Goal: Information Seeking & Learning: Check status

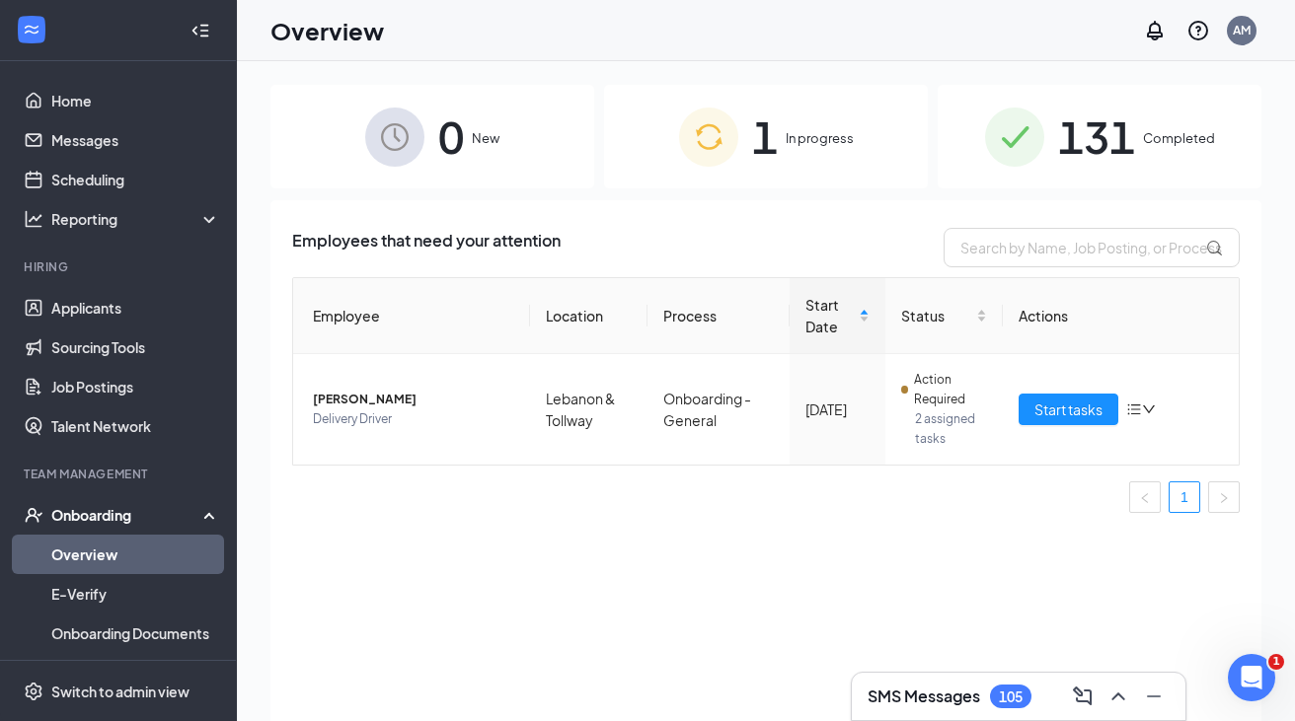
click at [1042, 186] on div "131 Completed" at bounding box center [1099, 137] width 324 height 104
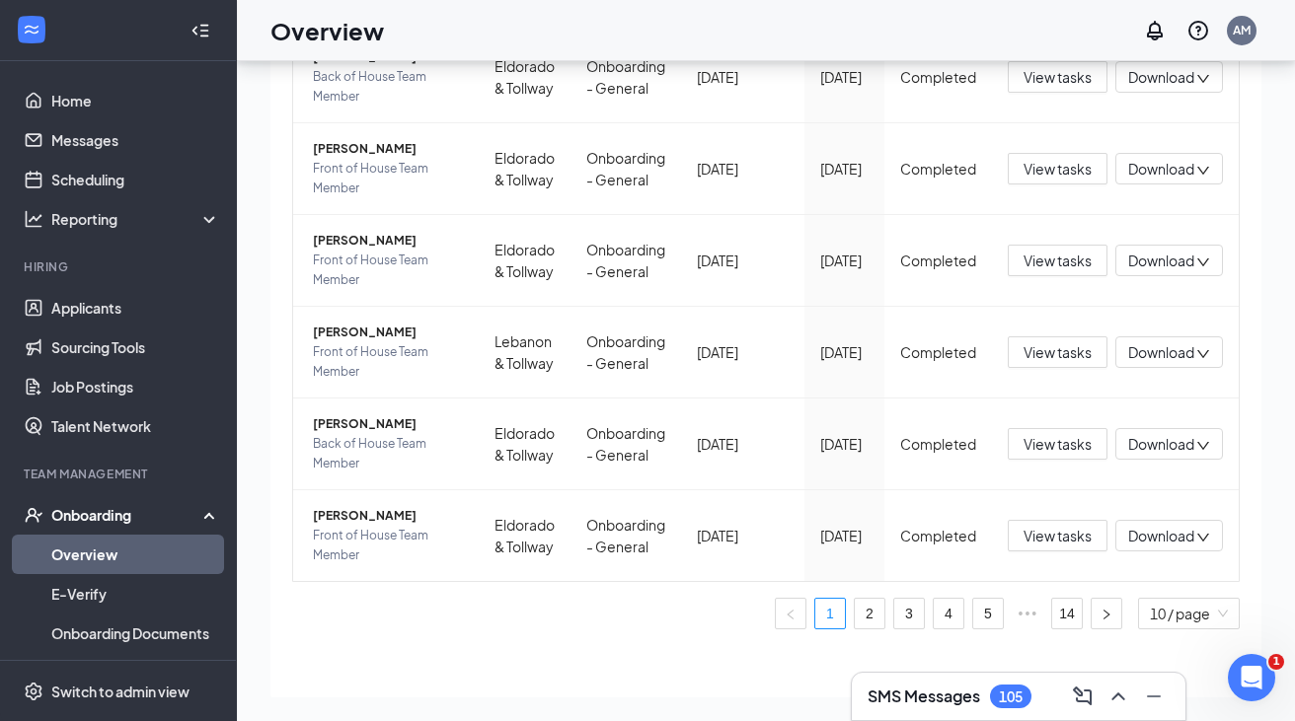
scroll to position [619, 0]
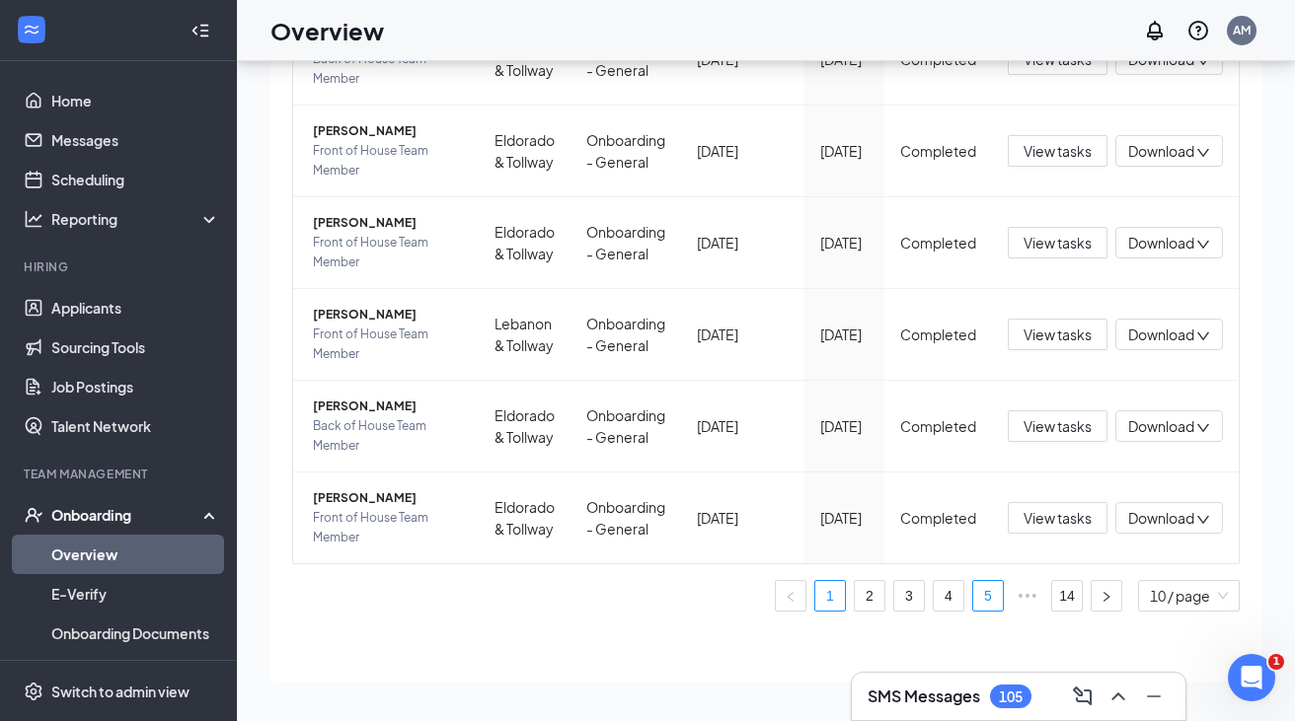
click at [992, 599] on link "5" at bounding box center [988, 596] width 30 height 30
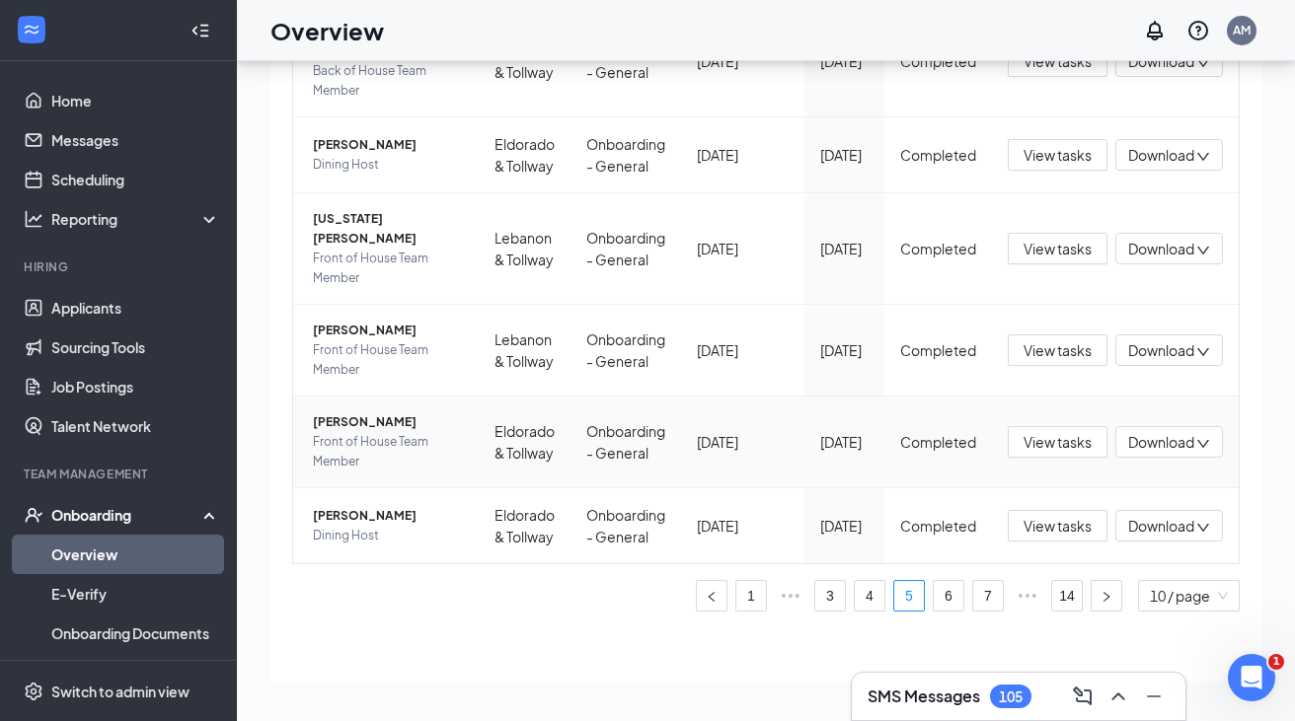
scroll to position [575, 0]
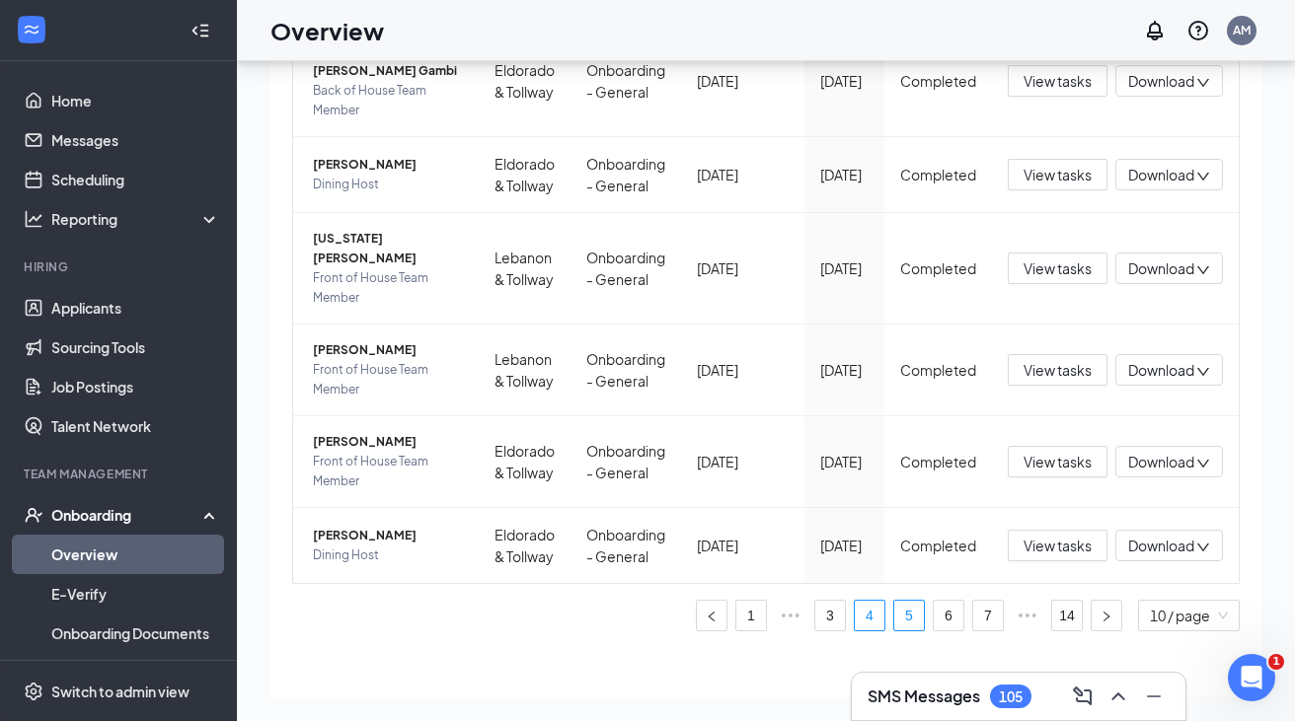
click at [865, 601] on link "4" at bounding box center [870, 616] width 30 height 30
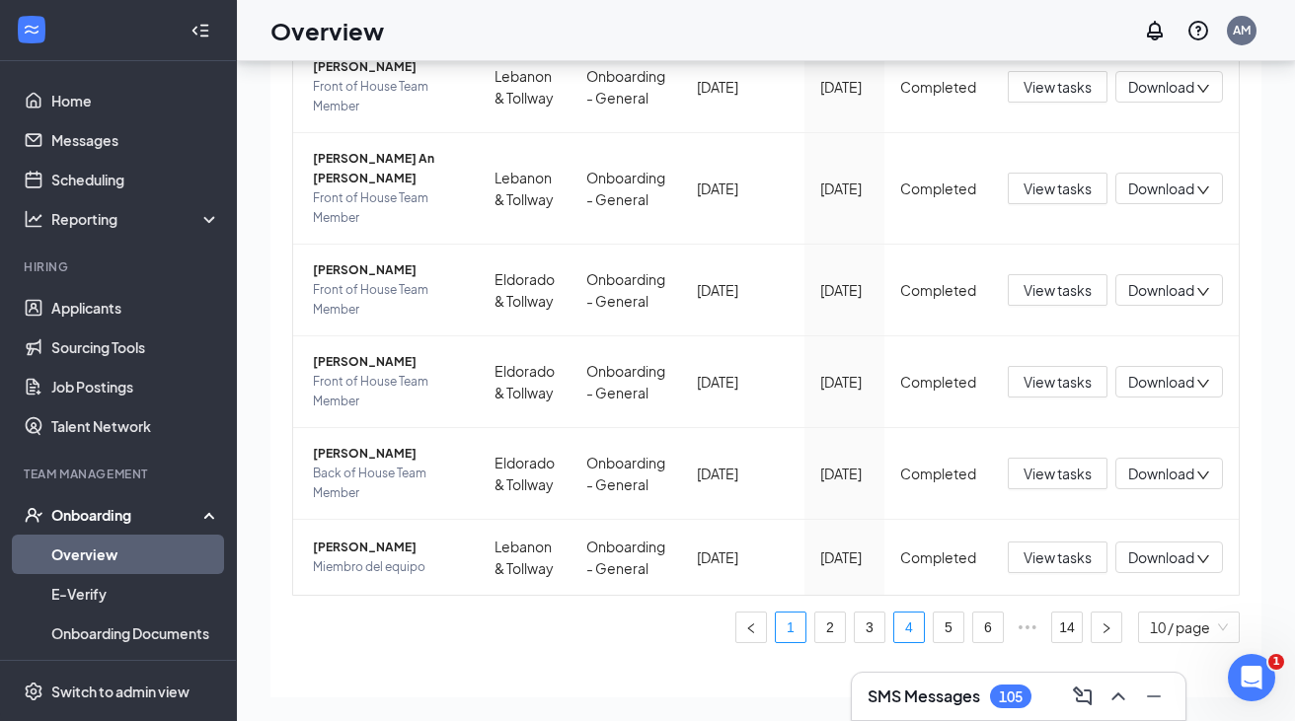
click at [793, 642] on link "1" at bounding box center [791, 628] width 30 height 30
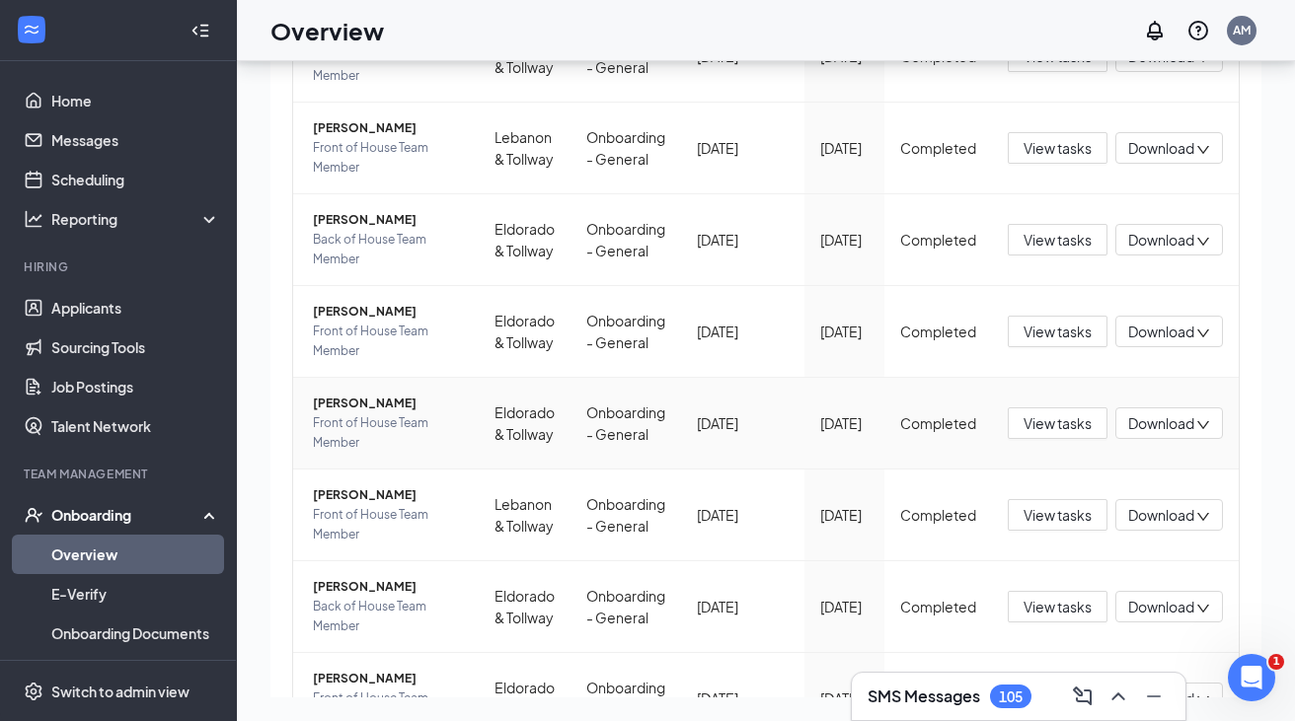
scroll to position [619, 0]
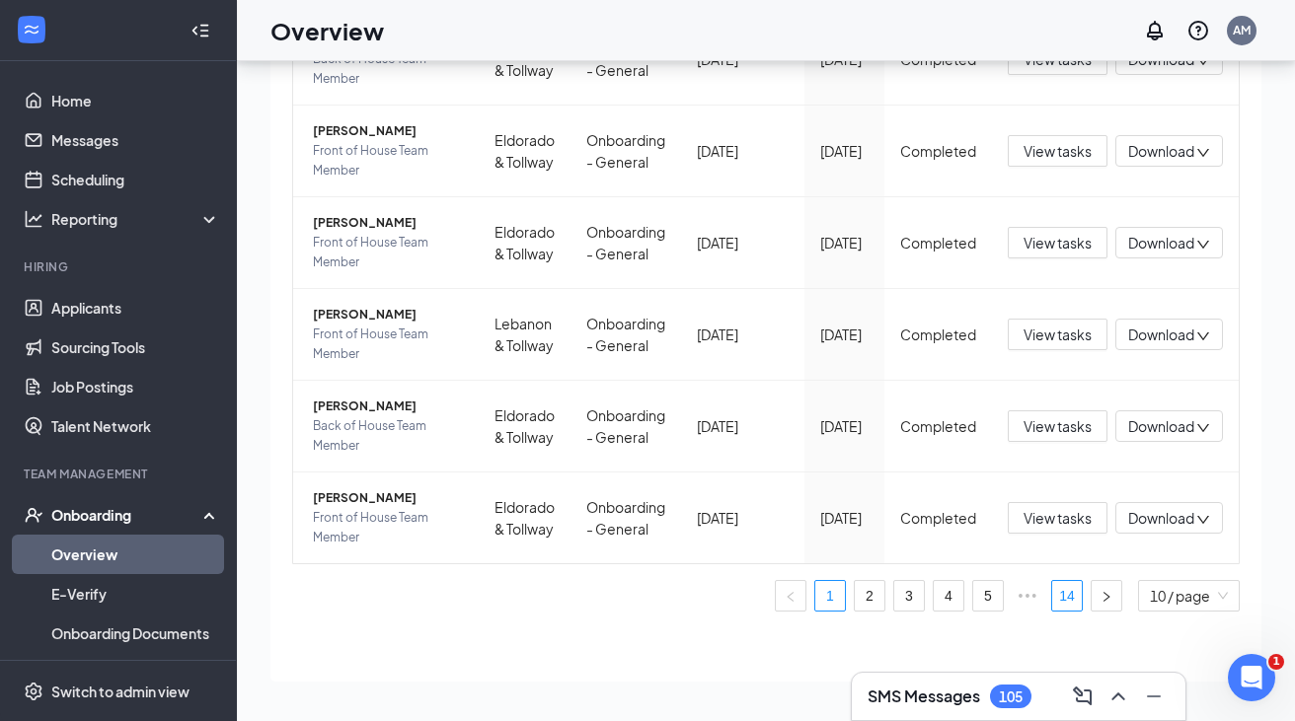
click at [1079, 594] on link "14" at bounding box center [1067, 596] width 30 height 30
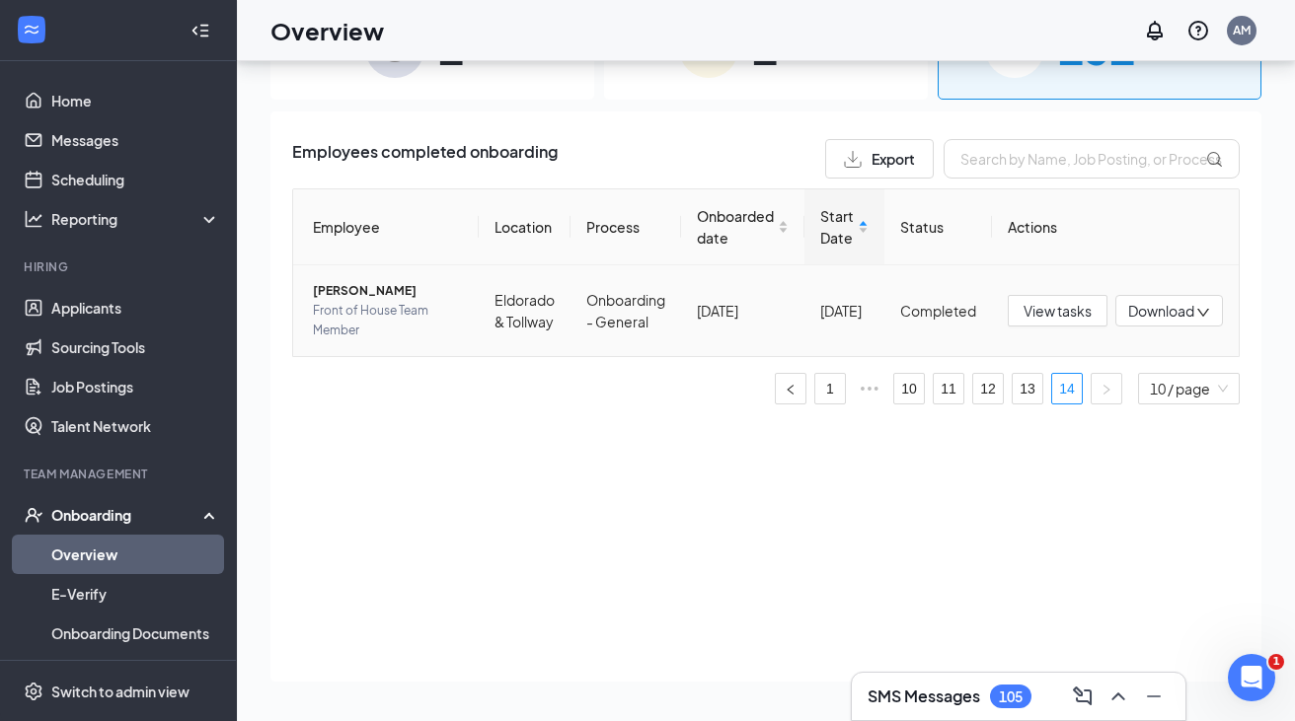
click at [352, 296] on span "Amiaya Acosta" at bounding box center [388, 291] width 150 height 20
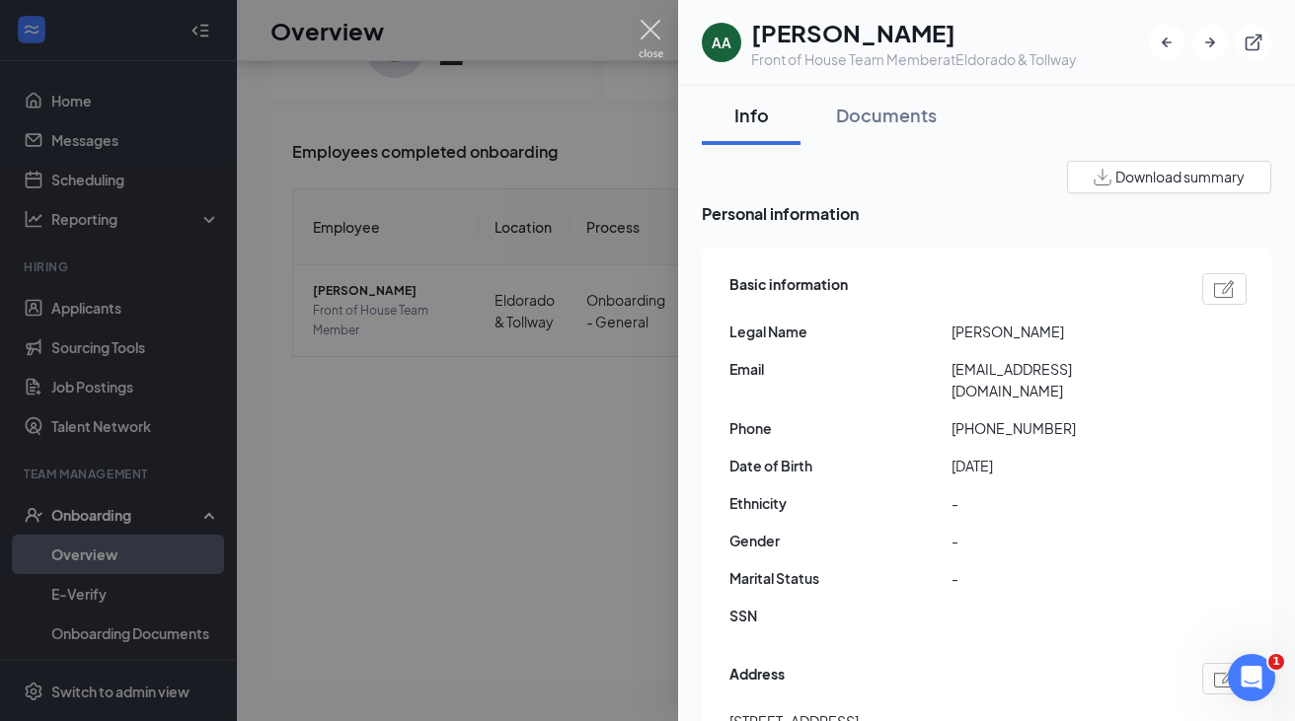
click at [647, 28] on img at bounding box center [650, 39] width 25 height 38
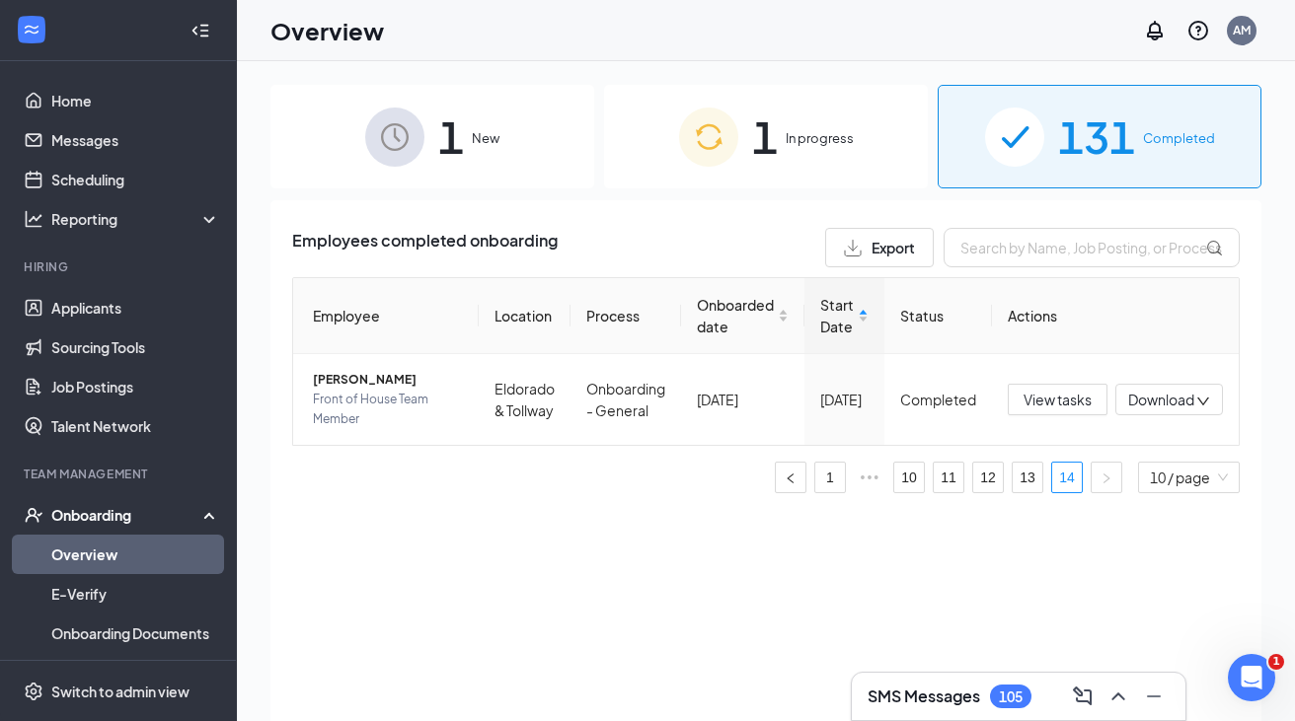
click at [968, 154] on div "131 Completed" at bounding box center [1099, 137] width 324 height 104
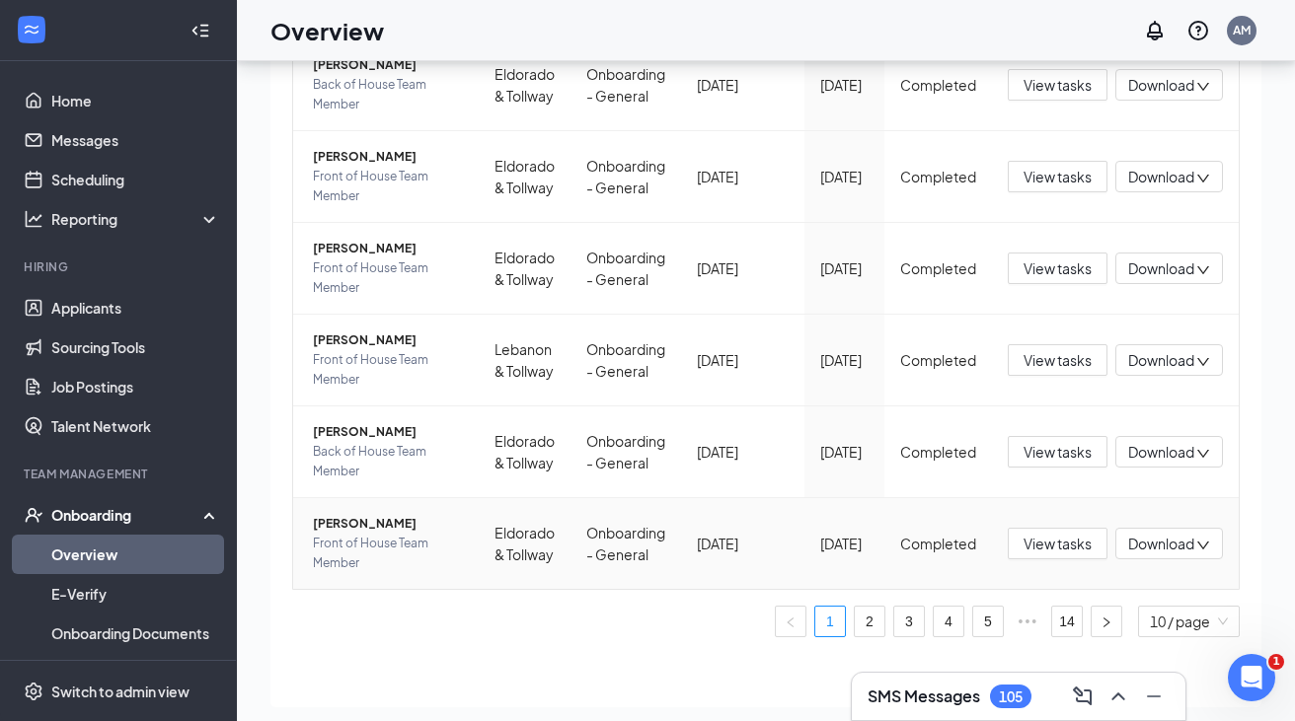
scroll to position [89, 0]
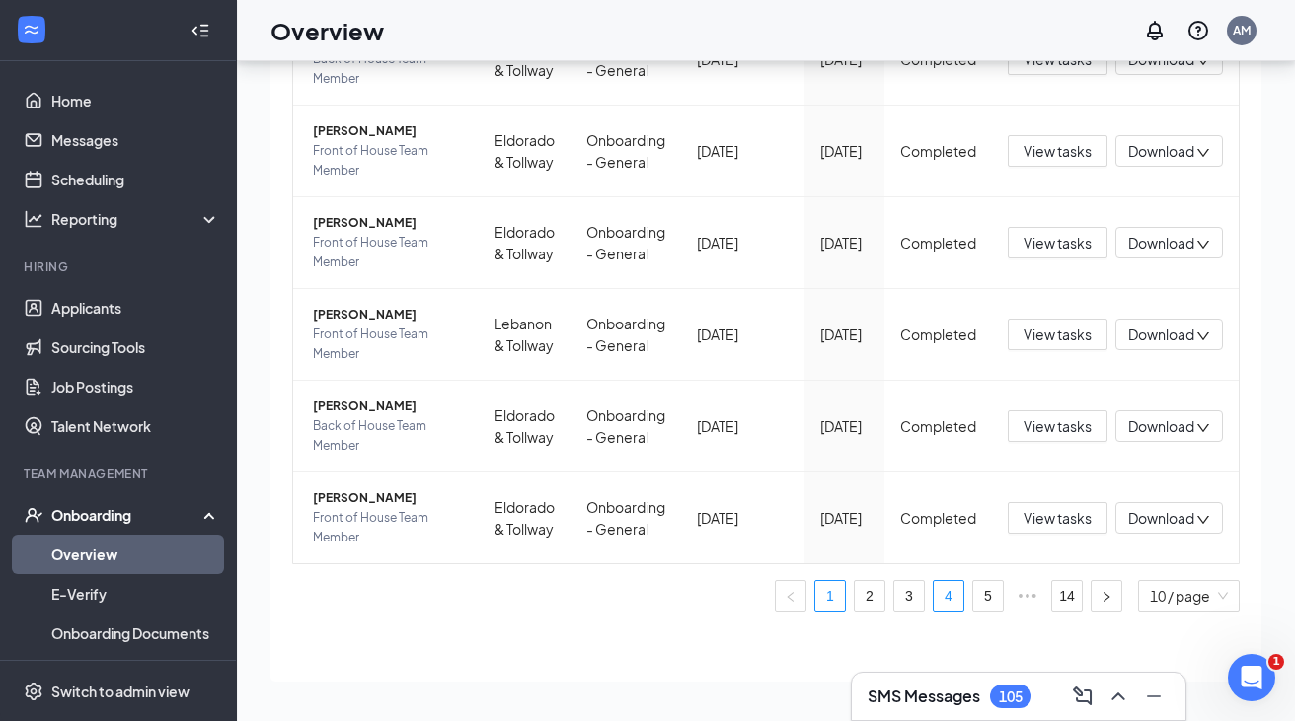
click at [941, 591] on link "4" at bounding box center [949, 596] width 30 height 30
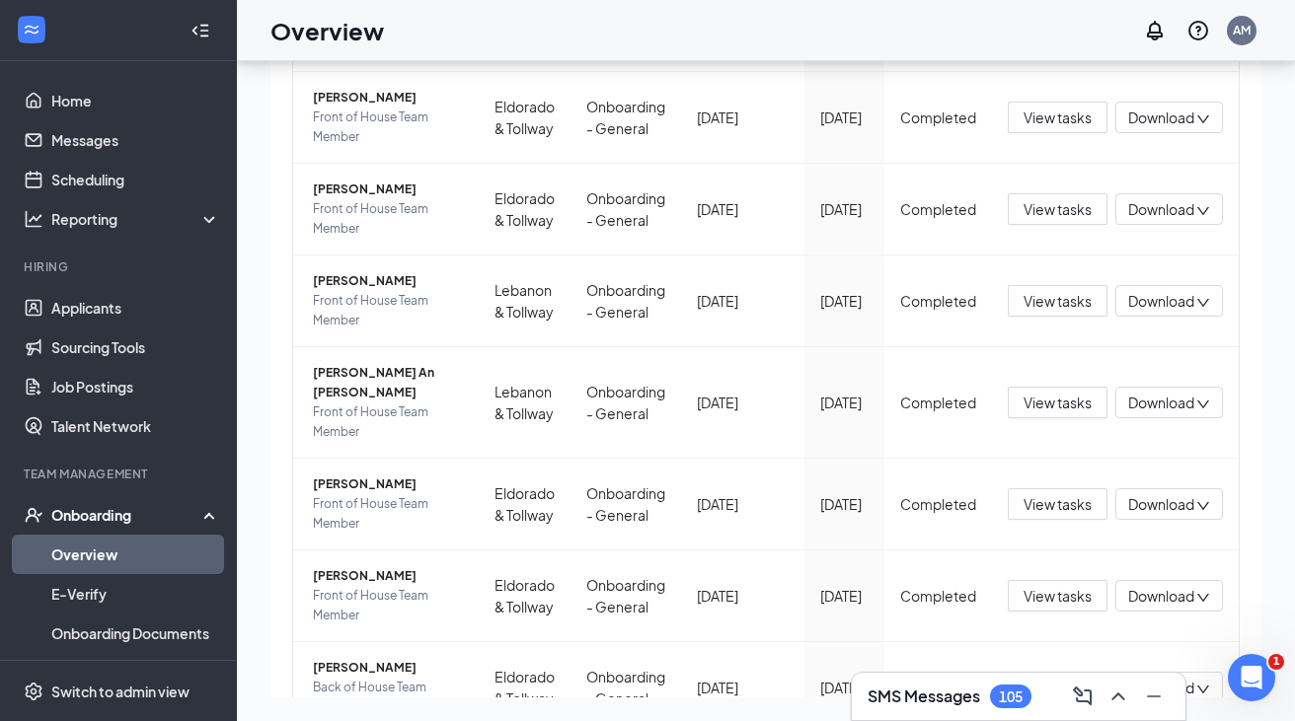
scroll to position [654, 0]
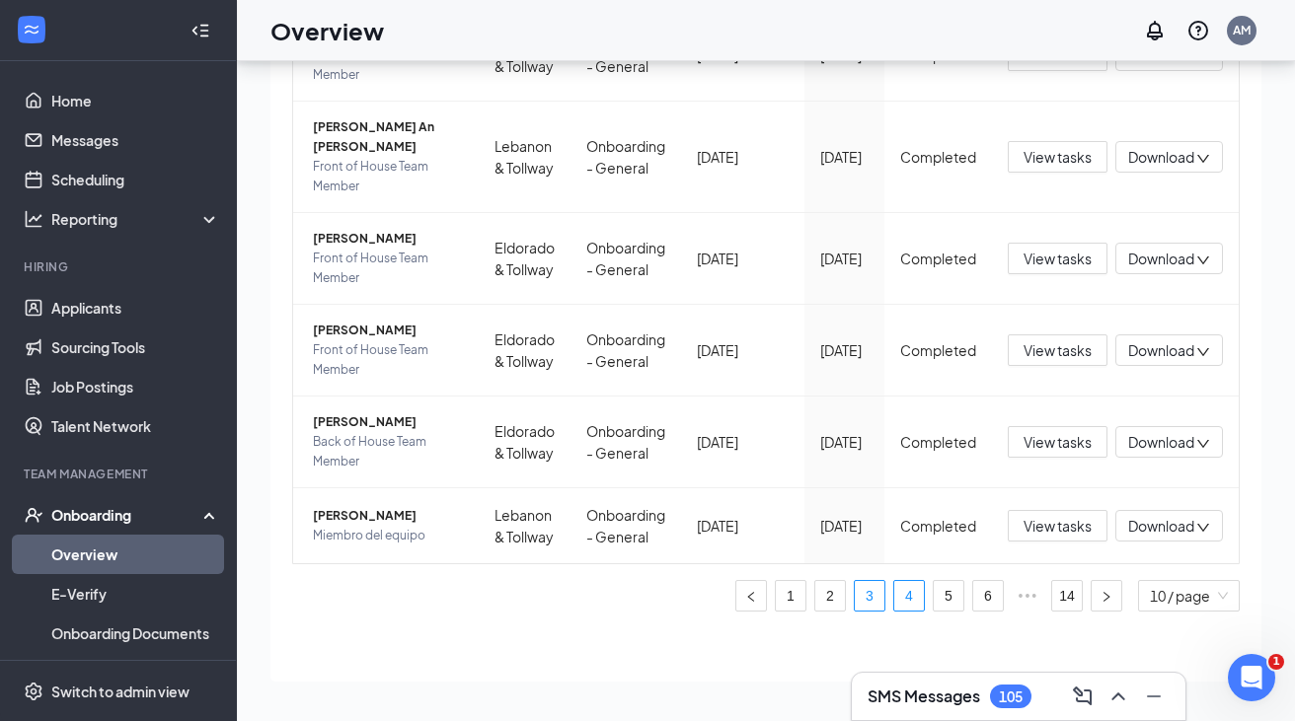
click at [867, 595] on link "3" at bounding box center [870, 596] width 30 height 30
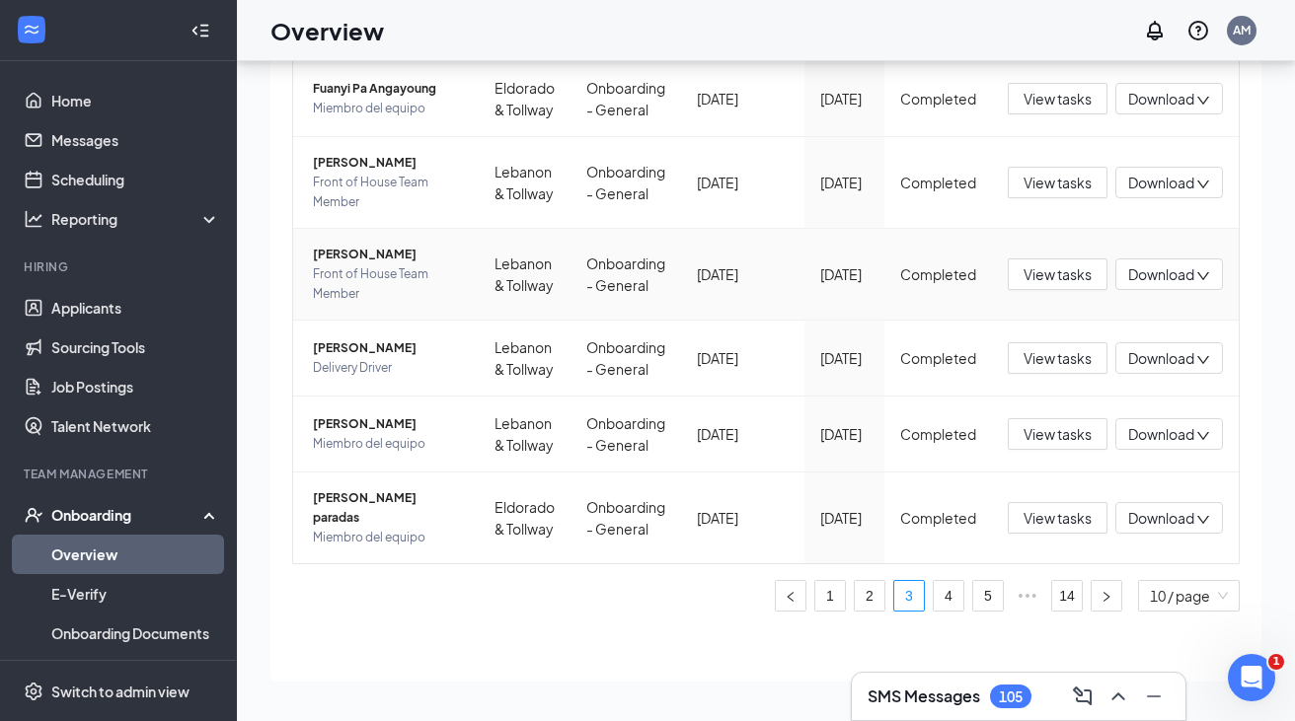
scroll to position [644, 0]
click at [870, 594] on link "2" at bounding box center [870, 596] width 30 height 30
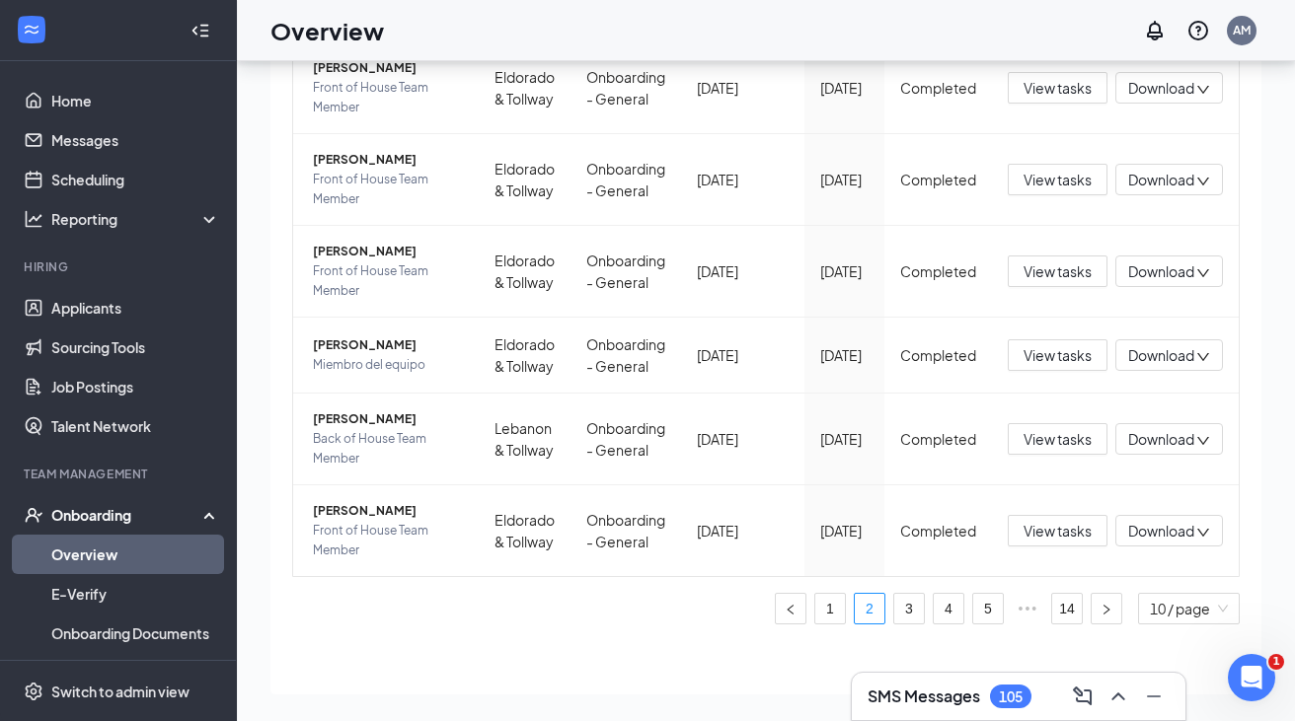
scroll to position [627, 0]
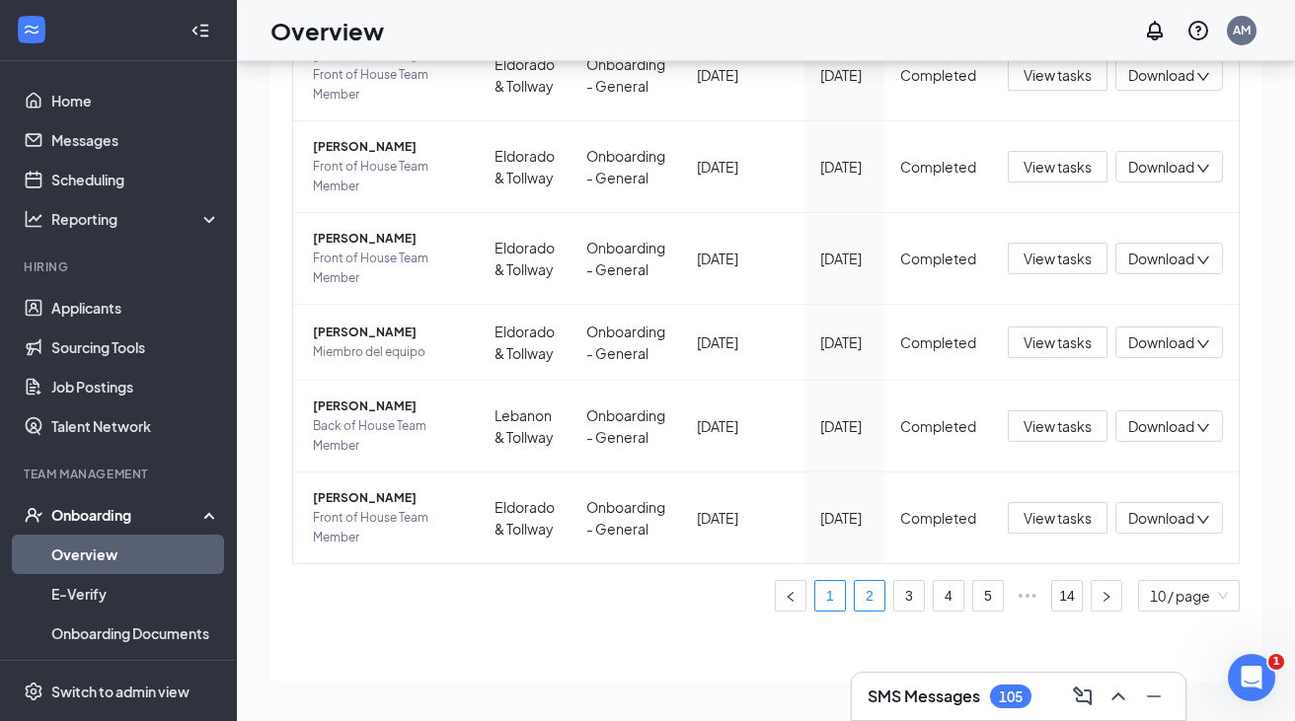
click at [829, 591] on link "1" at bounding box center [830, 596] width 30 height 30
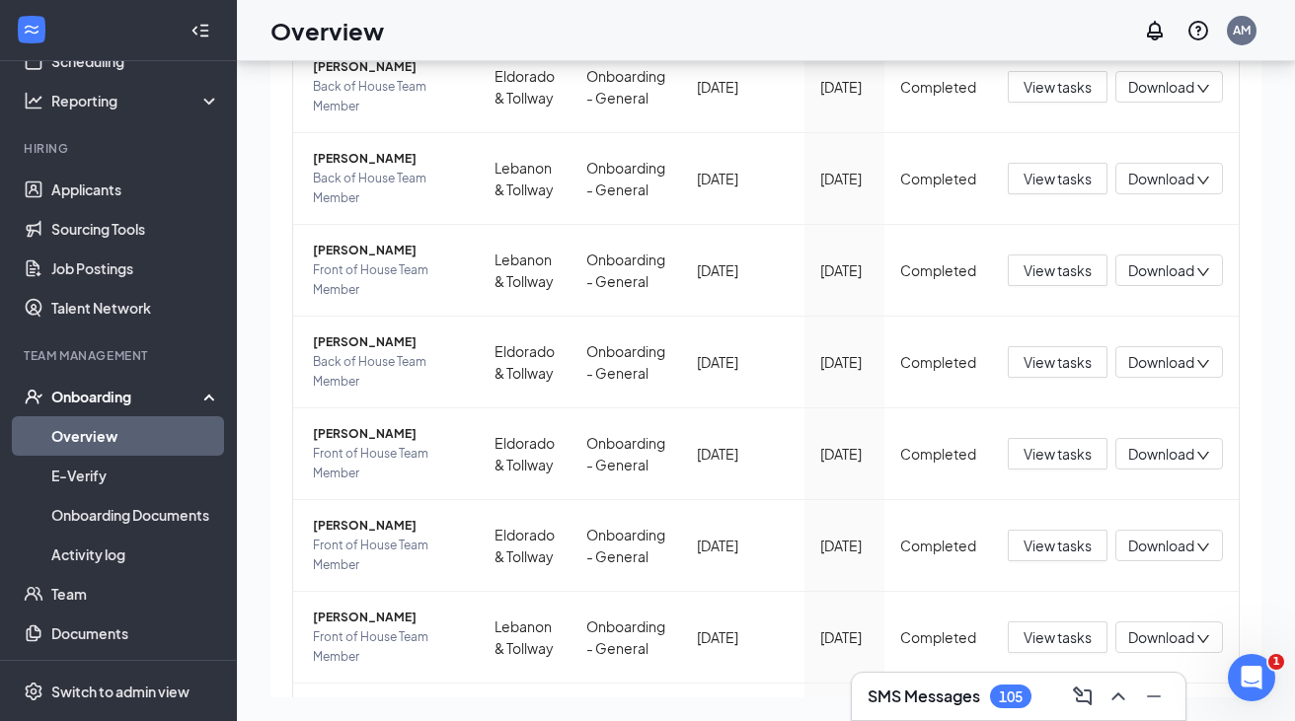
scroll to position [148, 0]
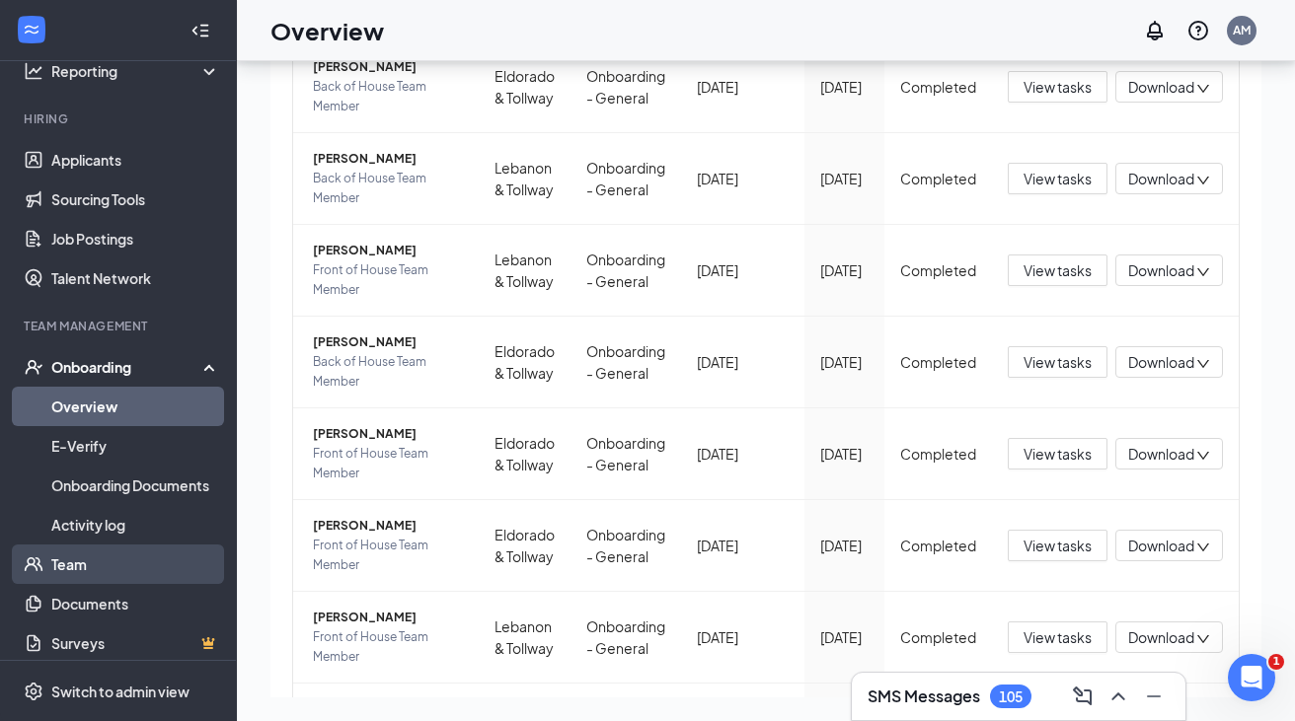
click at [86, 567] on link "Team" at bounding box center [135, 564] width 169 height 39
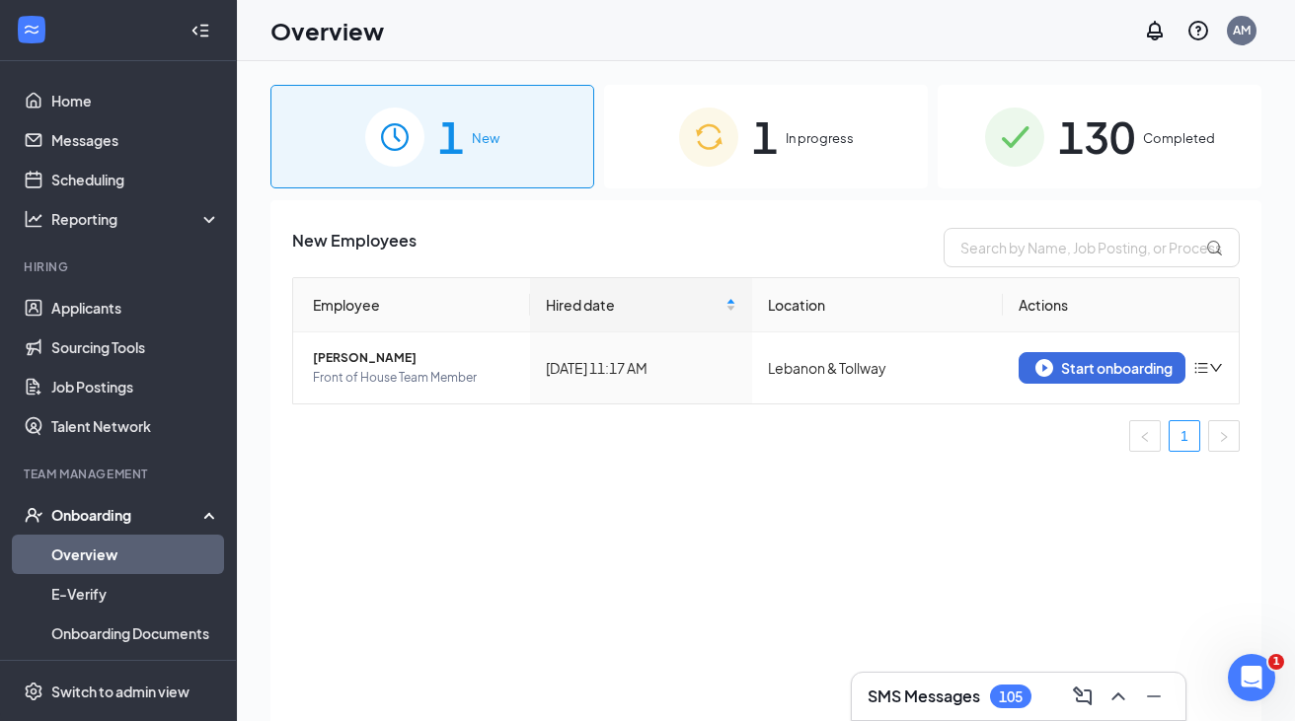
click at [695, 169] on div "1 In progress" at bounding box center [766, 137] width 324 height 104
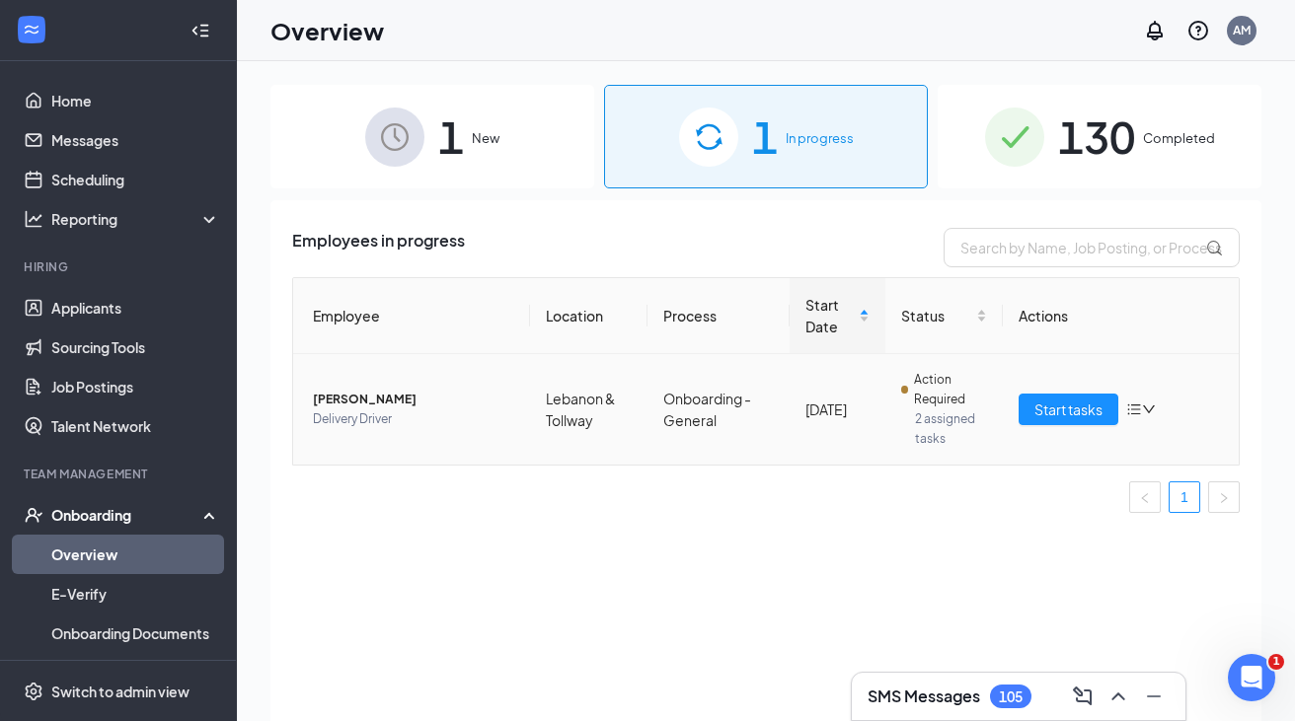
click at [437, 397] on span "[PERSON_NAME]" at bounding box center [413, 400] width 201 height 20
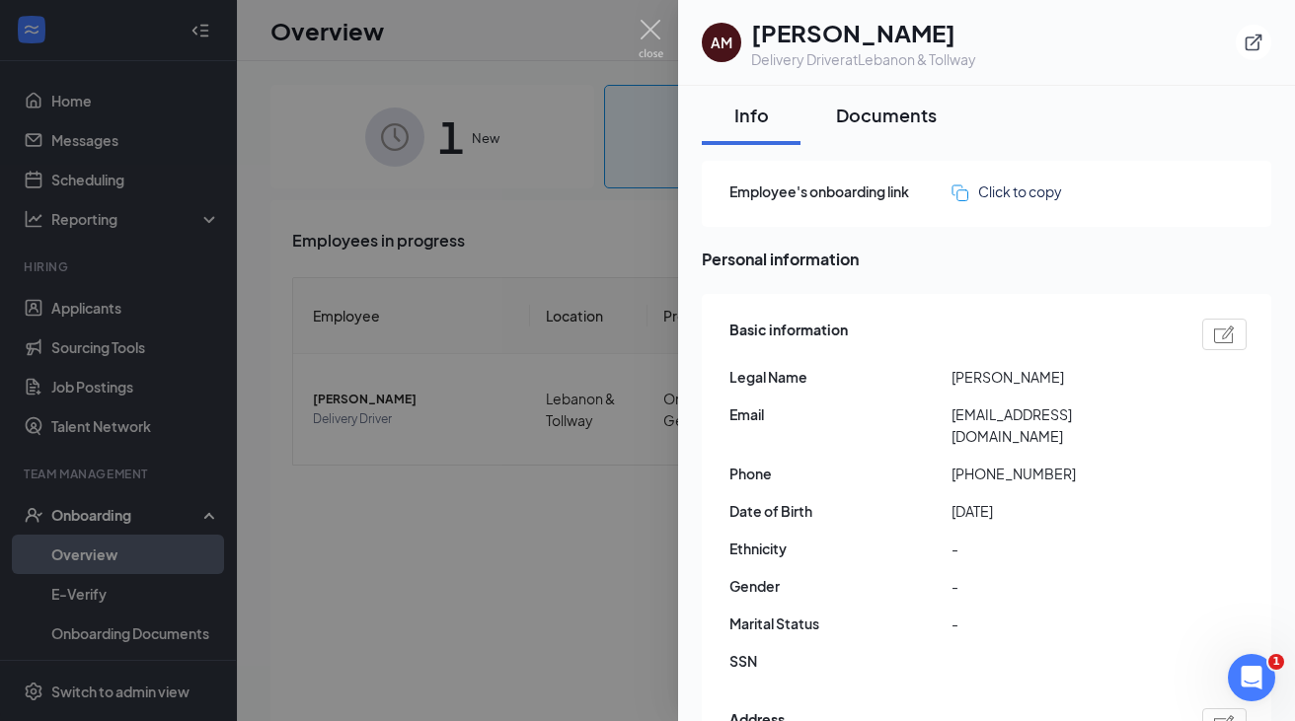
click at [908, 118] on div "Documents" at bounding box center [886, 115] width 101 height 25
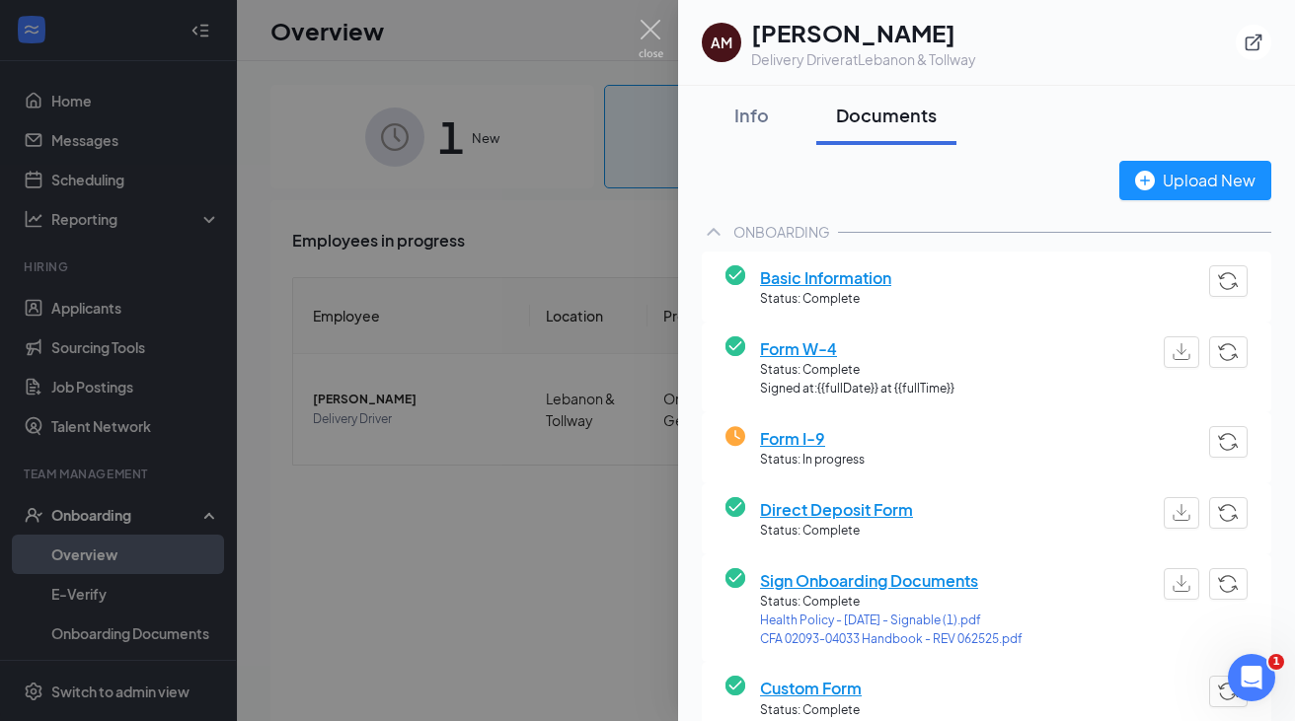
click at [841, 278] on span "Basic Information" at bounding box center [825, 277] width 131 height 25
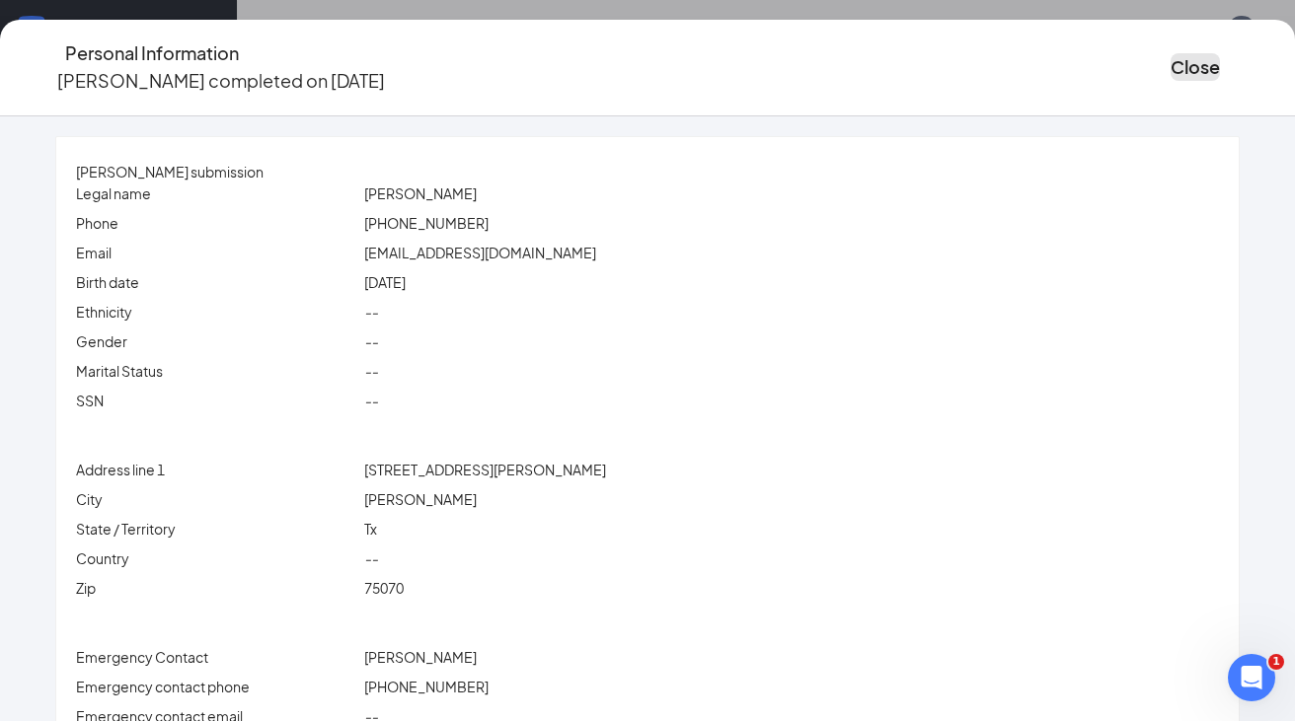
click at [1170, 65] on button "Close" at bounding box center [1194, 67] width 49 height 28
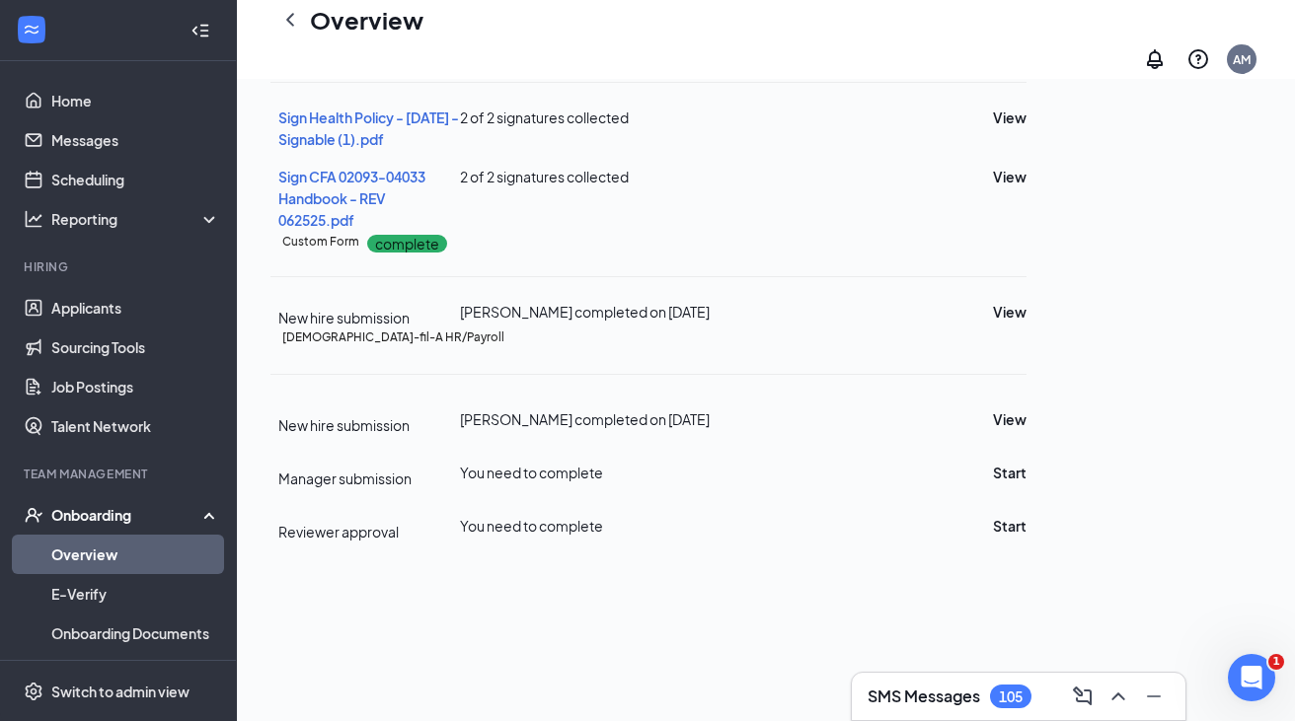
scroll to position [497, 0]
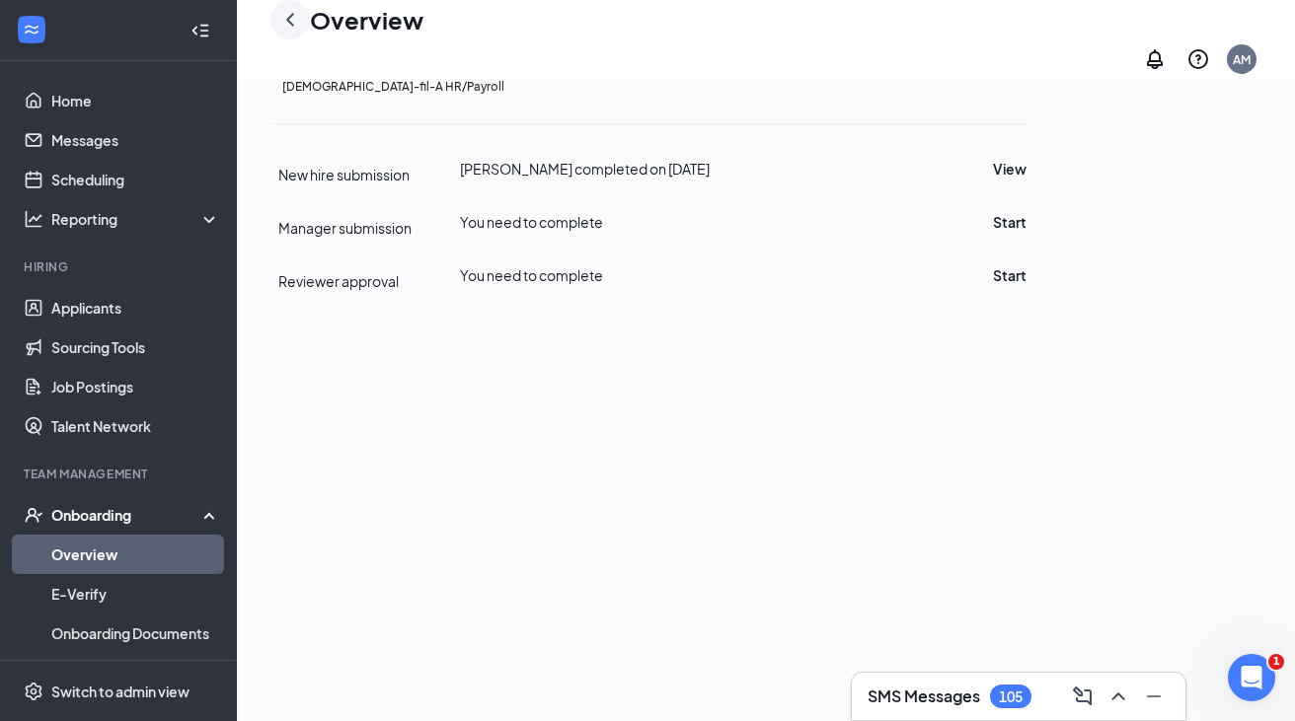
click at [279, 32] on icon "ChevronLeft" at bounding box center [290, 20] width 24 height 24
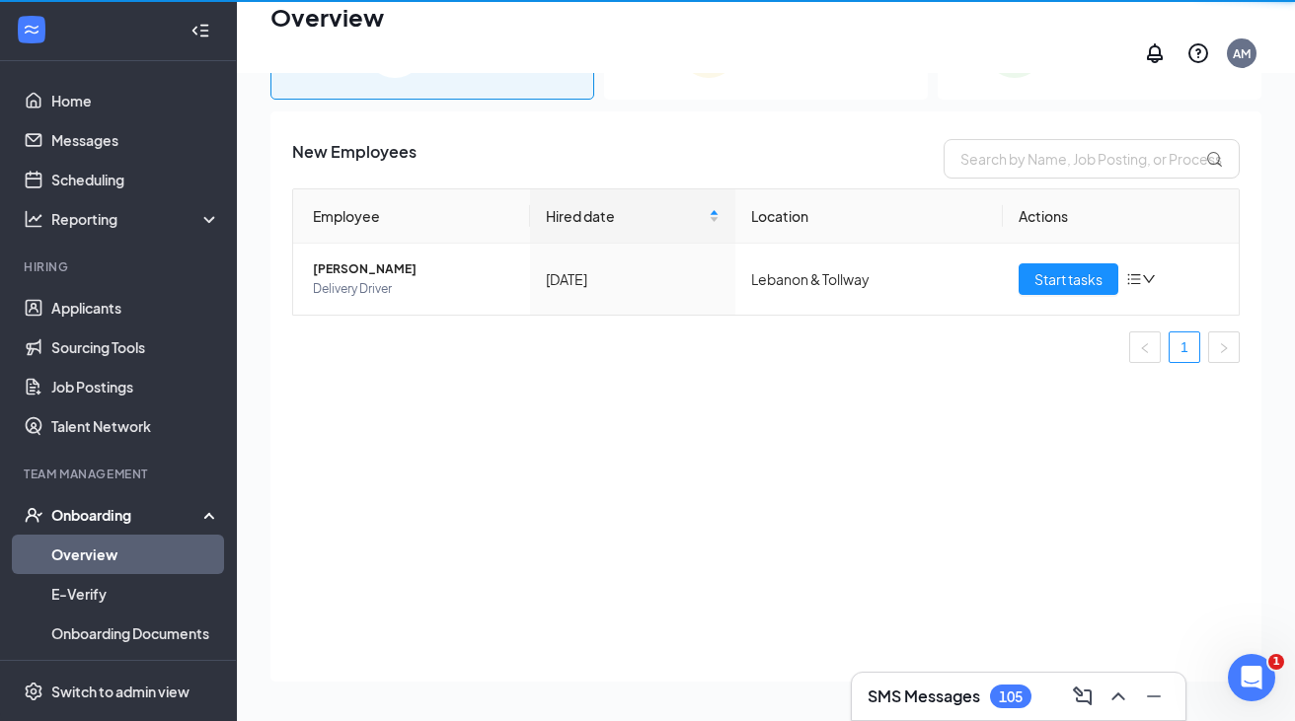
scroll to position [89, 0]
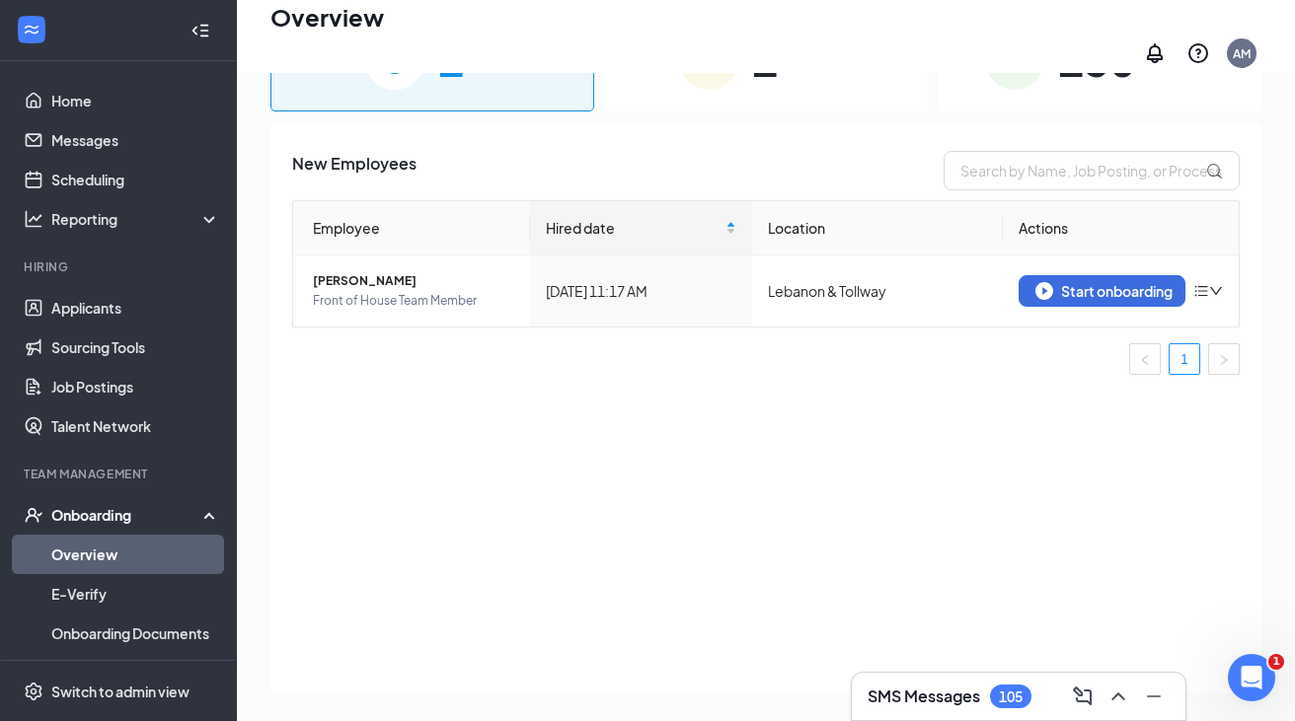
click at [955, 76] on div "130 Completed" at bounding box center [1099, 60] width 324 height 104
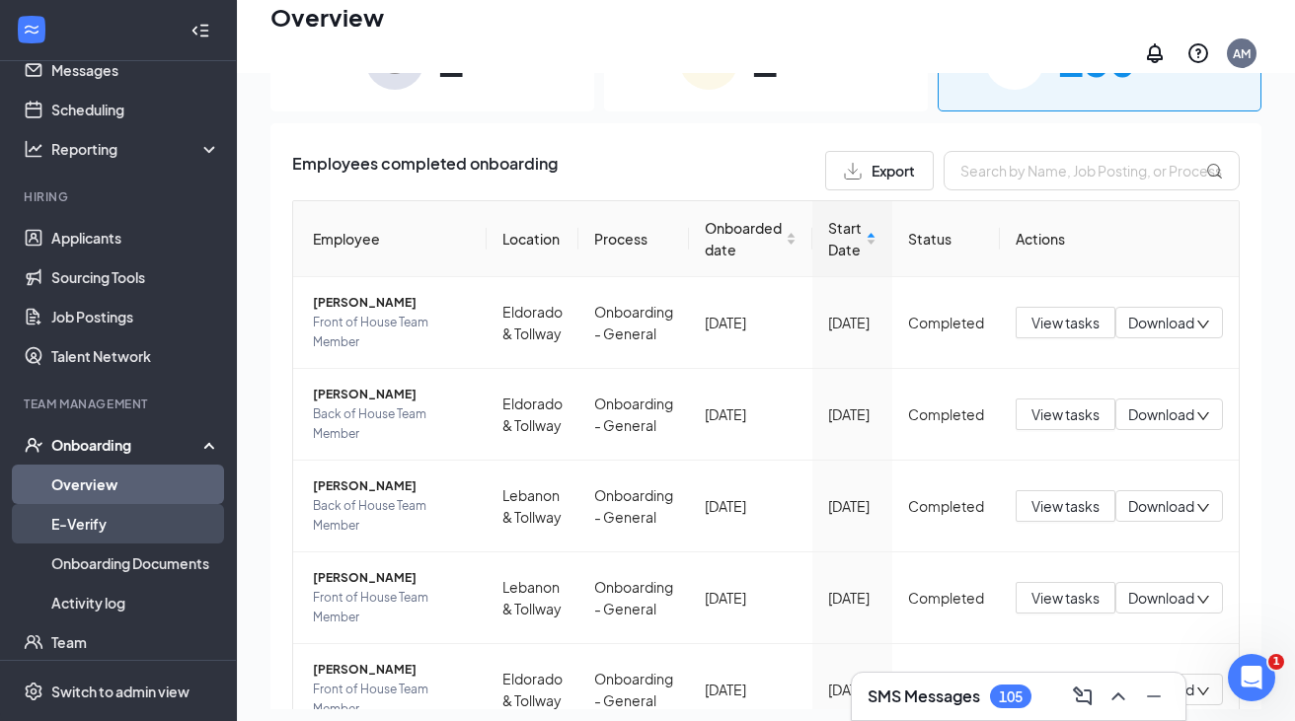
scroll to position [89, 0]
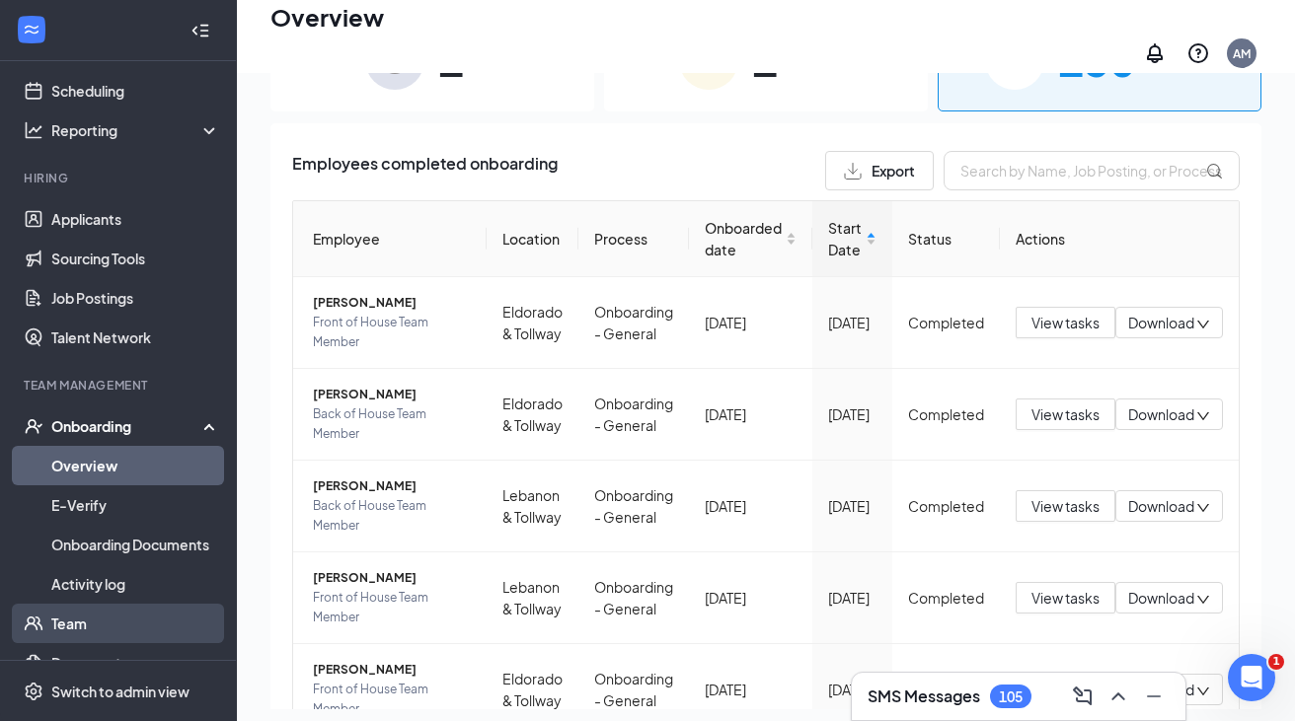
click at [81, 627] on link "Team" at bounding box center [135, 623] width 169 height 39
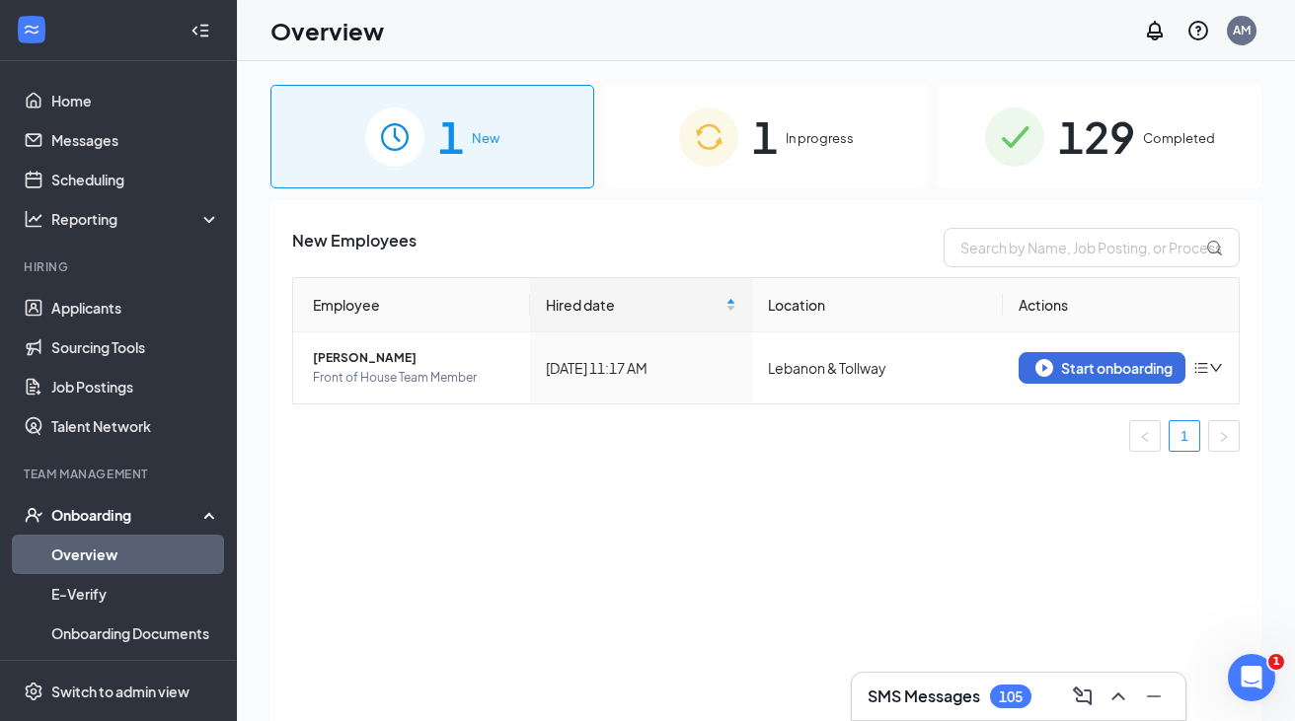
click at [1124, 165] on span "129" at bounding box center [1096, 137] width 77 height 68
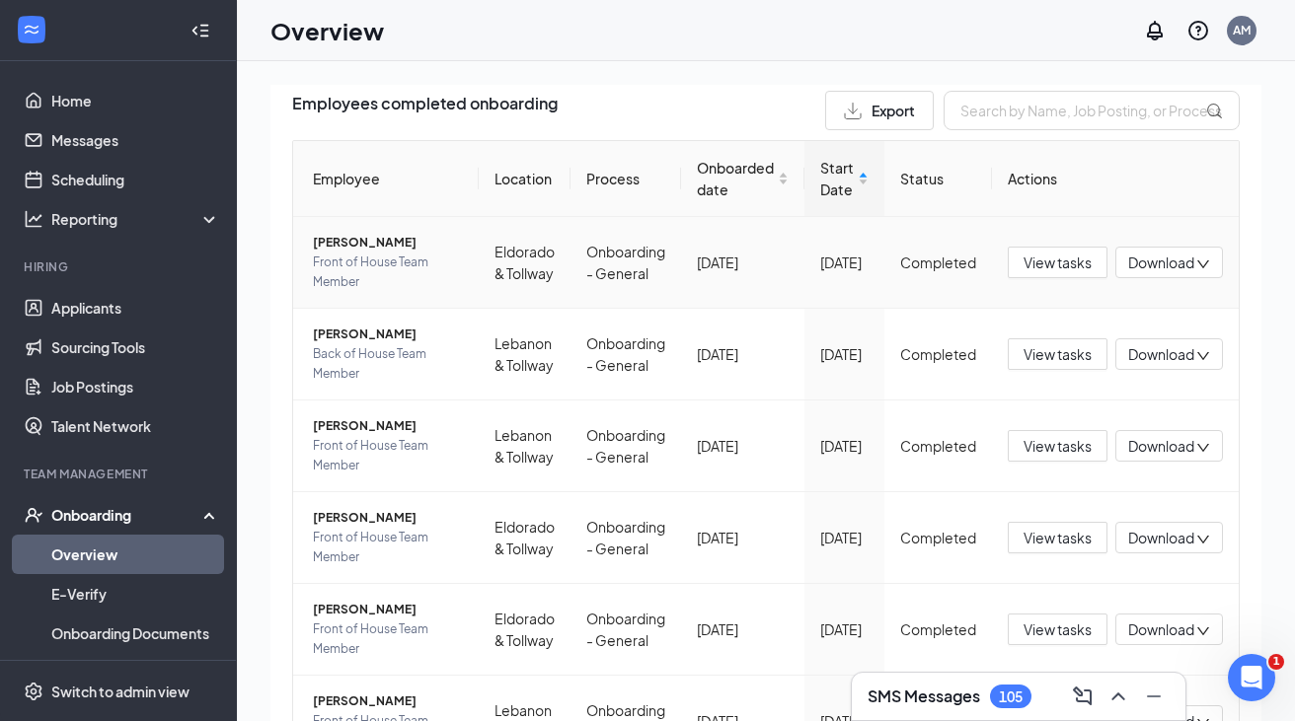
scroll to position [158, 0]
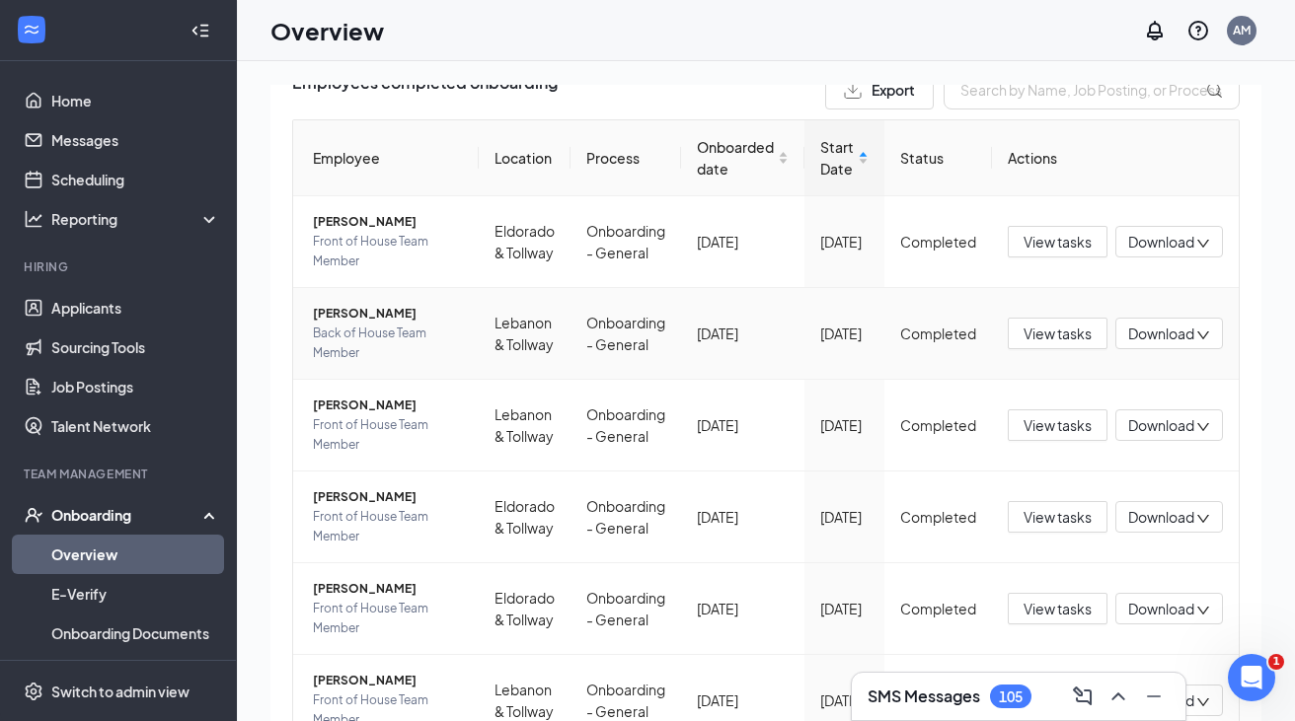
click at [371, 309] on span "alfredo gutierrez" at bounding box center [388, 314] width 150 height 20
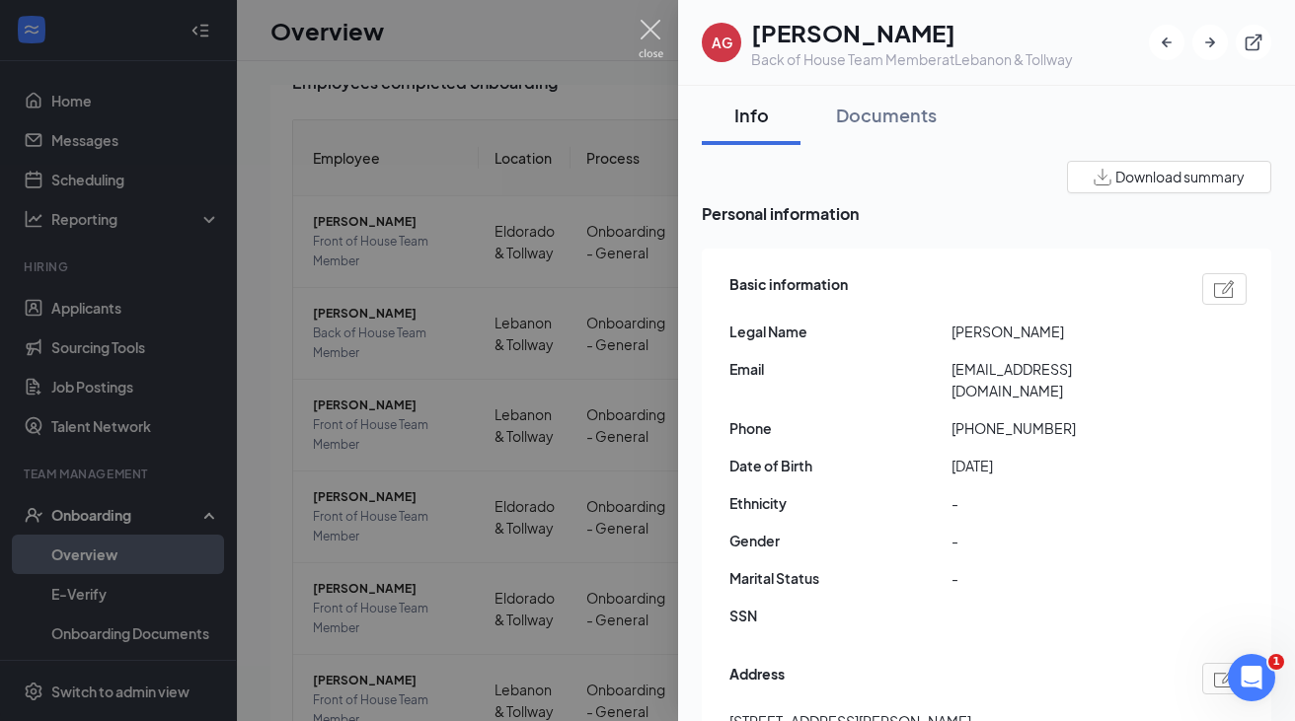
click at [658, 28] on img at bounding box center [650, 39] width 25 height 38
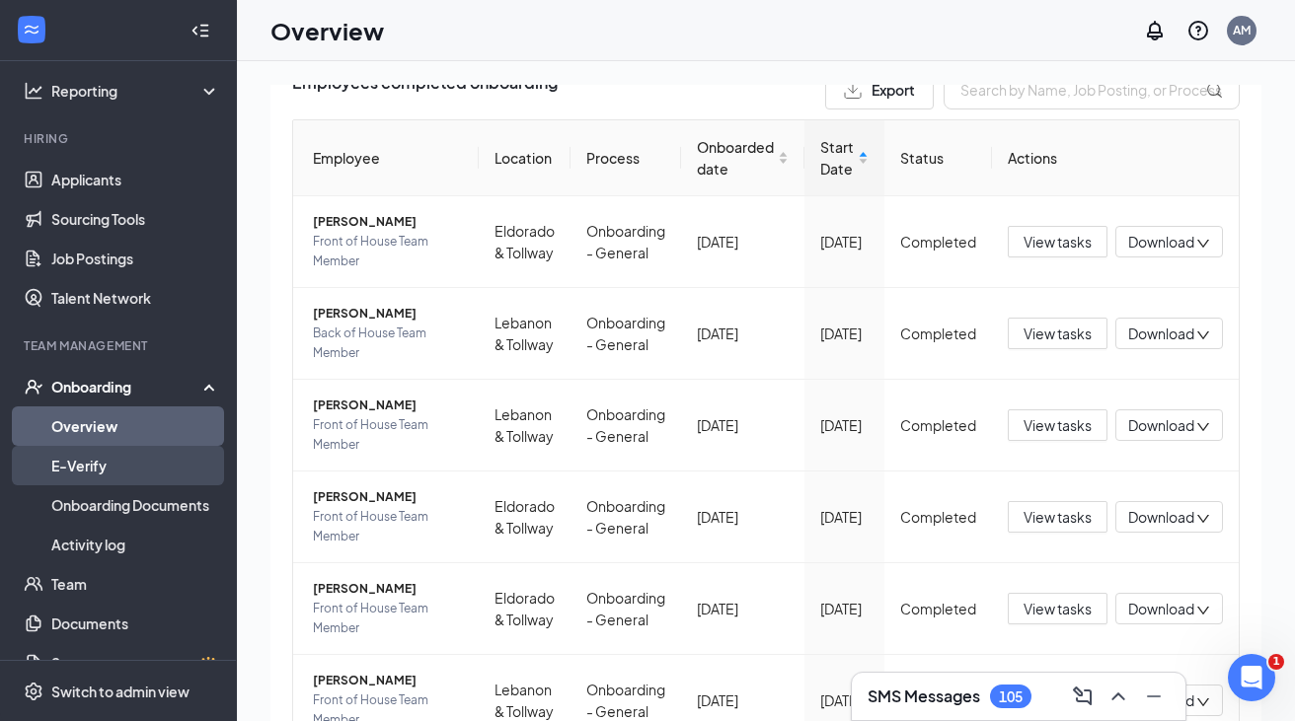
scroll to position [159, 0]
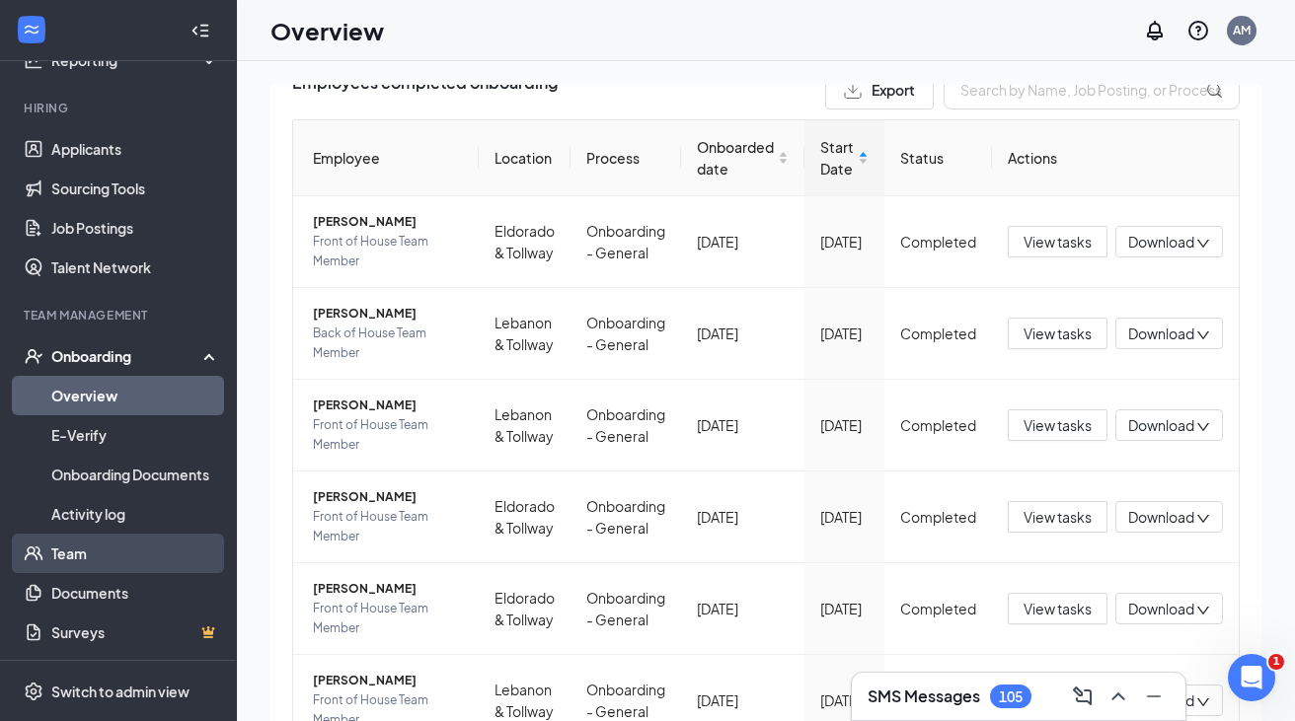
click at [69, 550] on link "Team" at bounding box center [135, 553] width 169 height 39
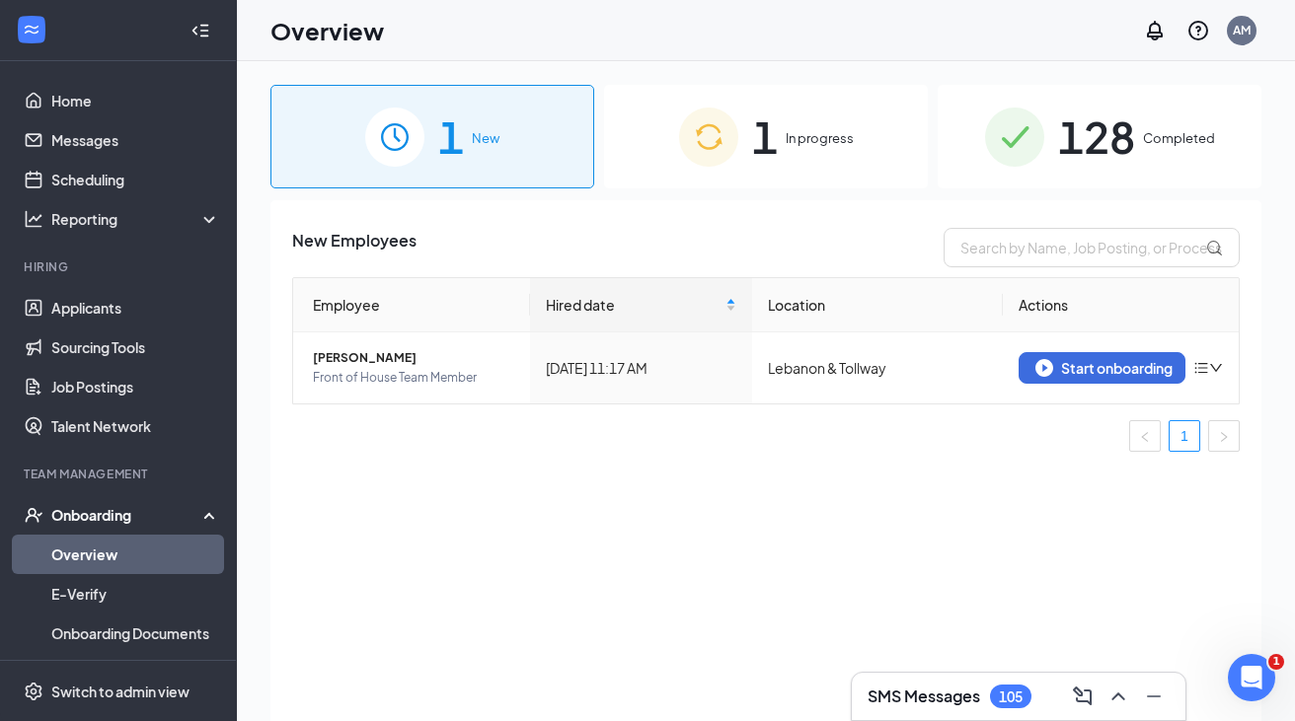
click at [1015, 196] on div "1 New 1 In progress 128 Completed New Employees Employee Hired date Location Ac…" at bounding box center [765, 436] width 991 height 702
click at [993, 180] on div "128 Completed" at bounding box center [1099, 137] width 324 height 104
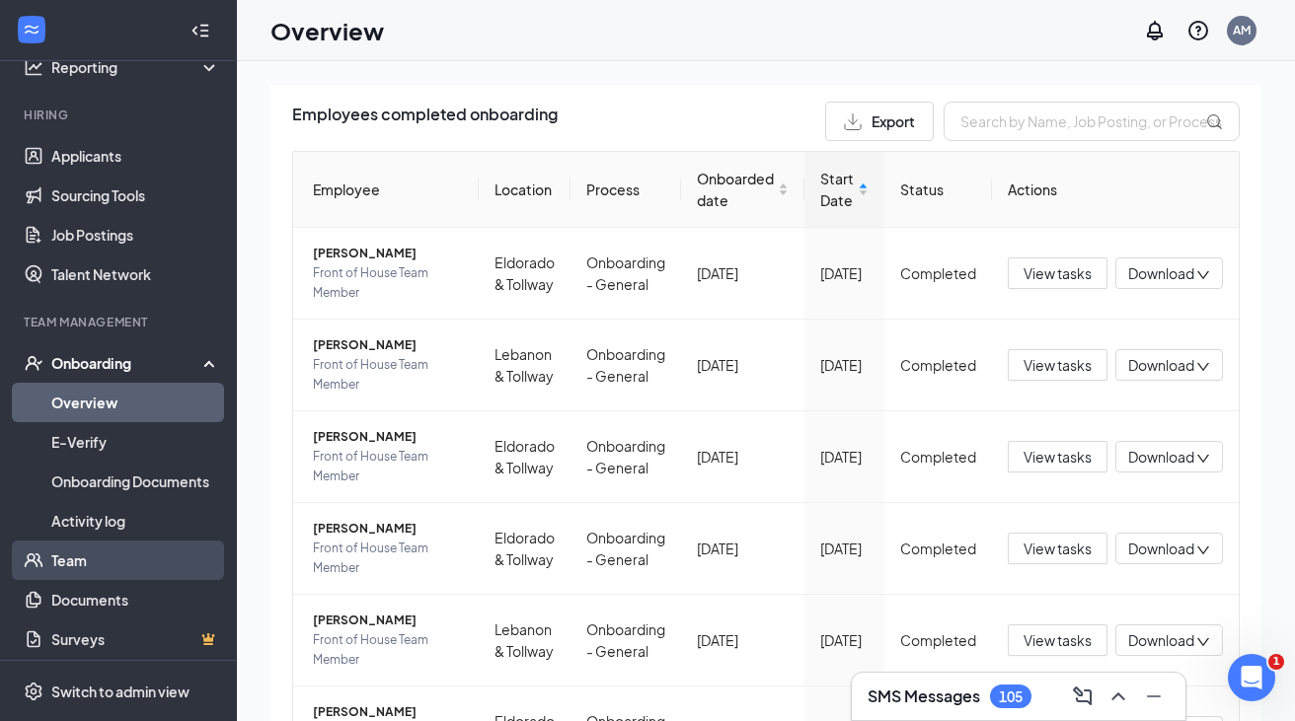
scroll to position [154, 0]
click at [82, 566] on link "Team" at bounding box center [135, 558] width 169 height 39
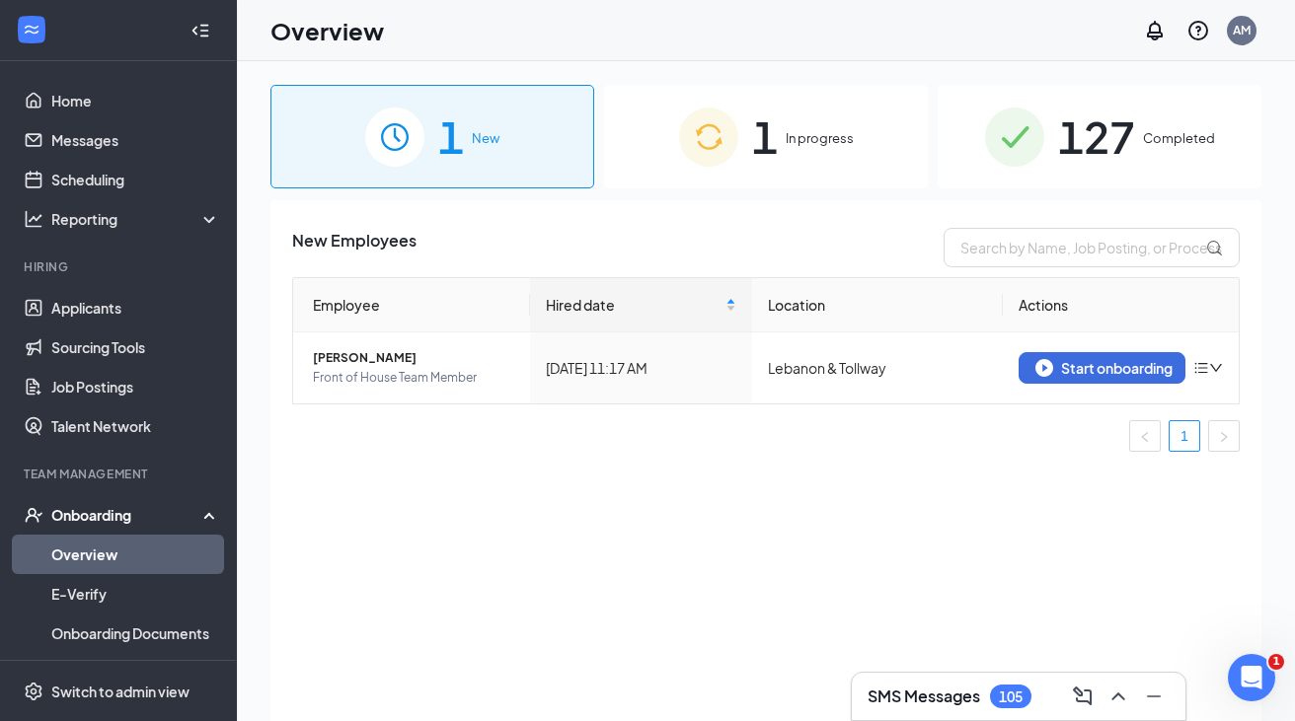
click at [952, 165] on div "127 Completed" at bounding box center [1099, 137] width 324 height 104
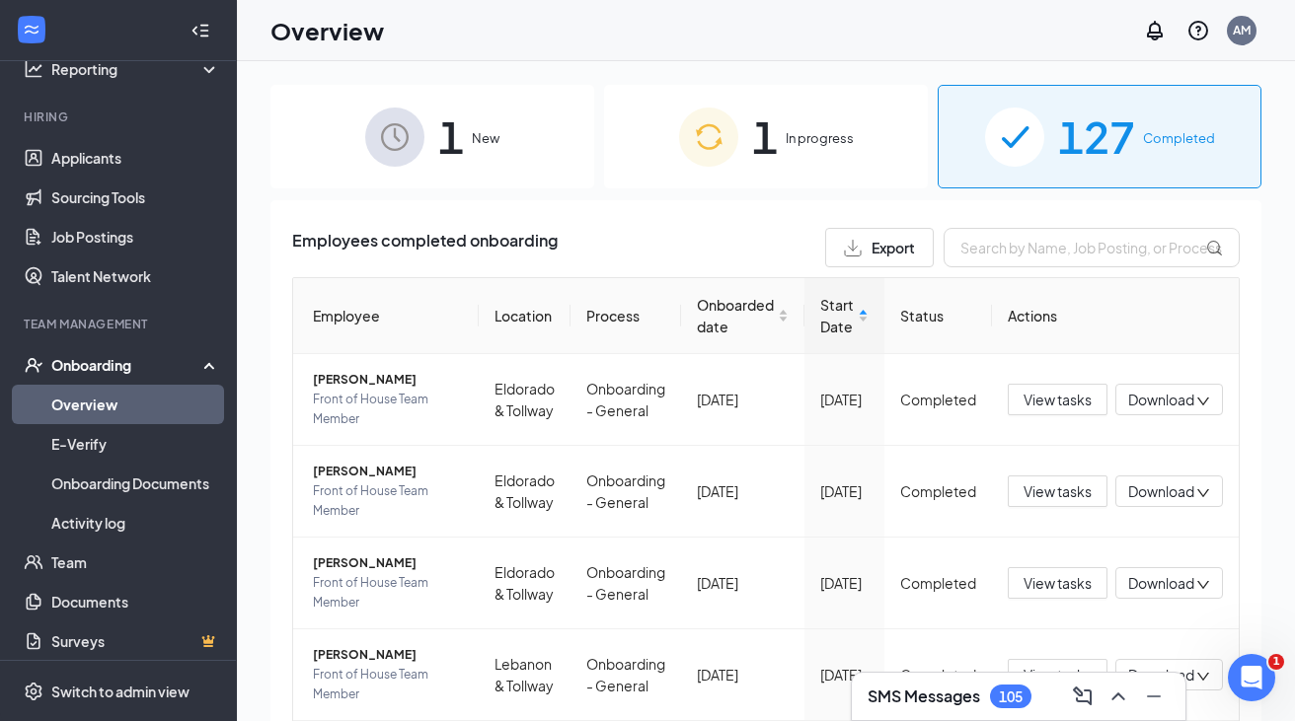
scroll to position [159, 0]
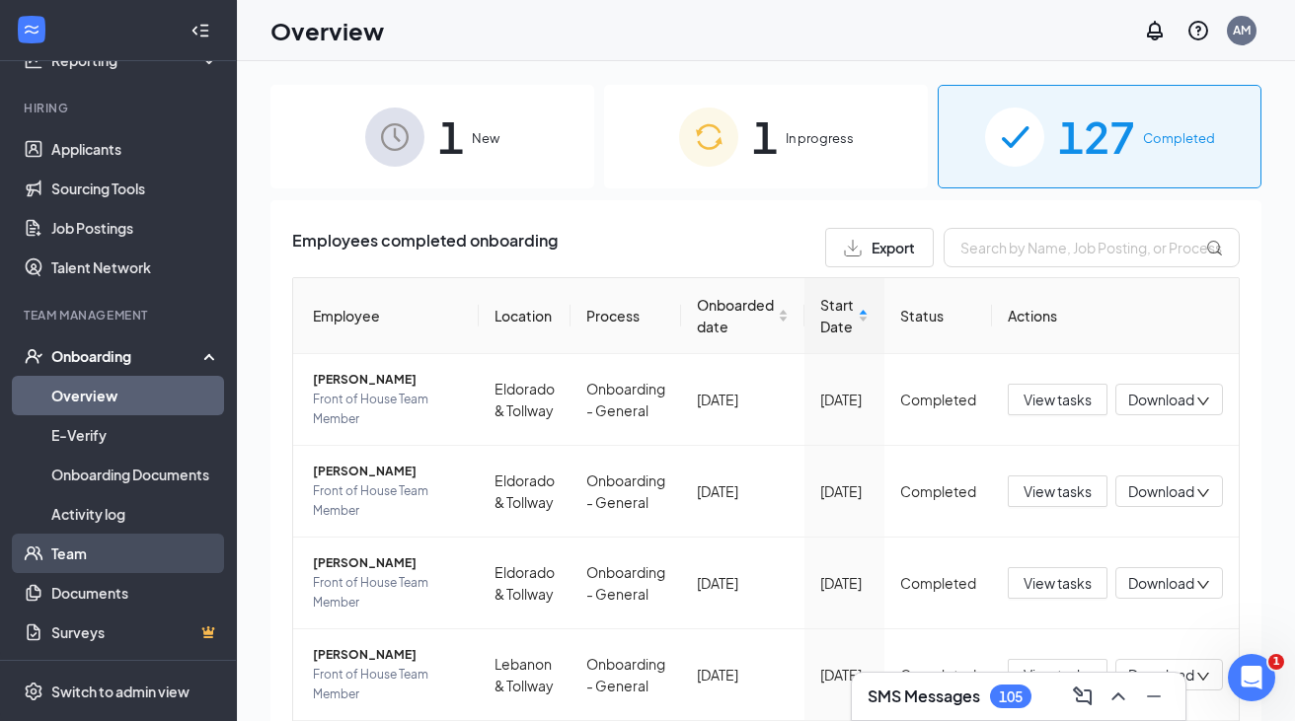
click at [76, 552] on link "Team" at bounding box center [135, 553] width 169 height 39
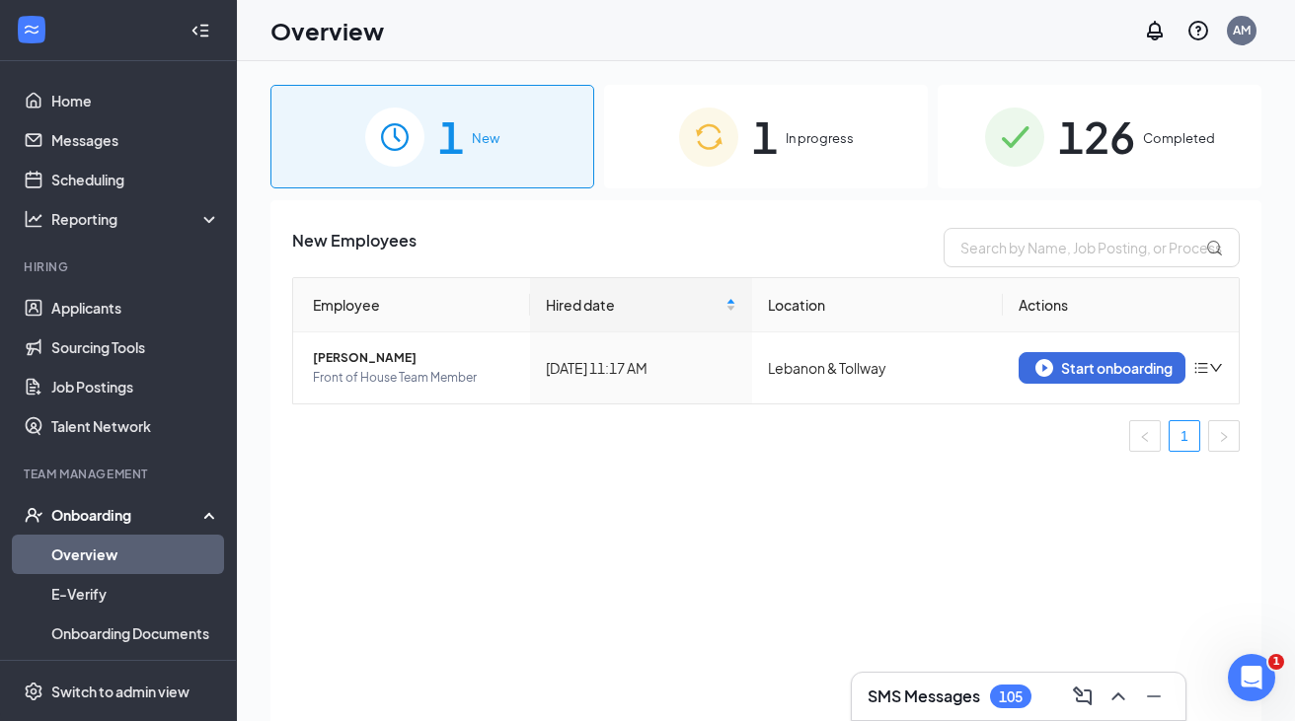
click at [1059, 171] on div "126 Completed" at bounding box center [1099, 137] width 324 height 104
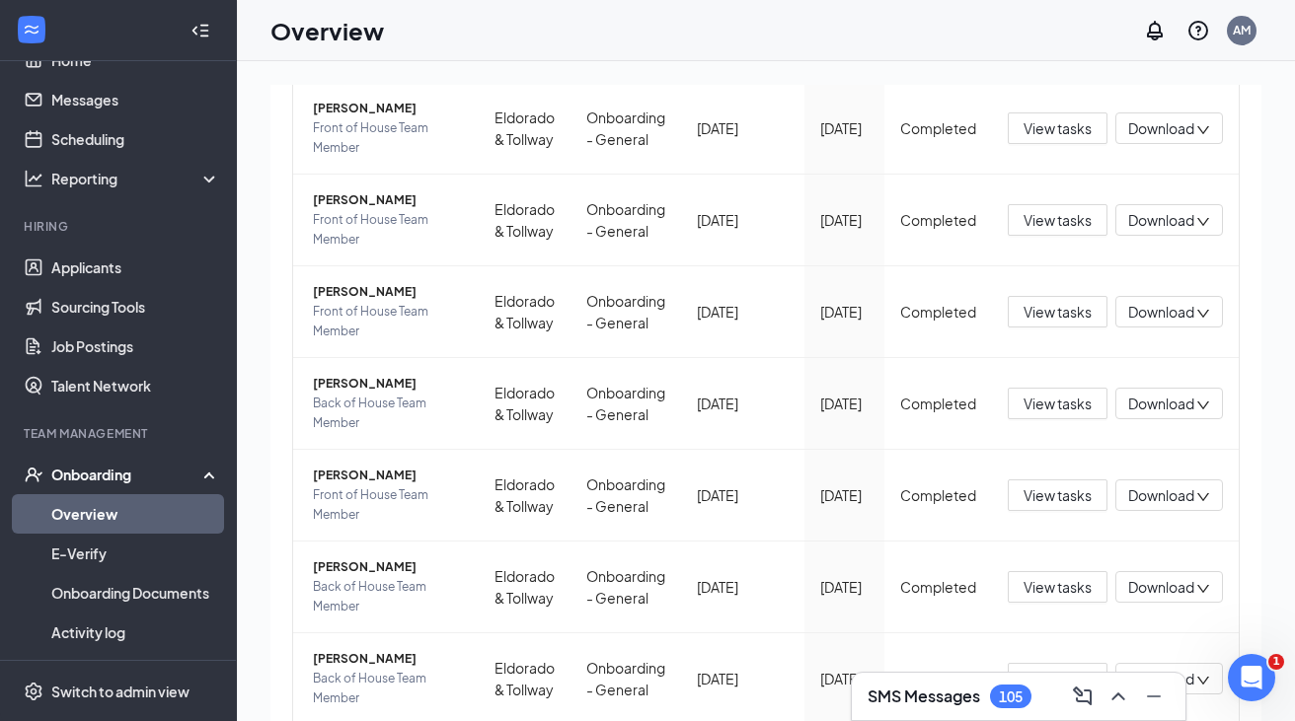
scroll to position [81, 0]
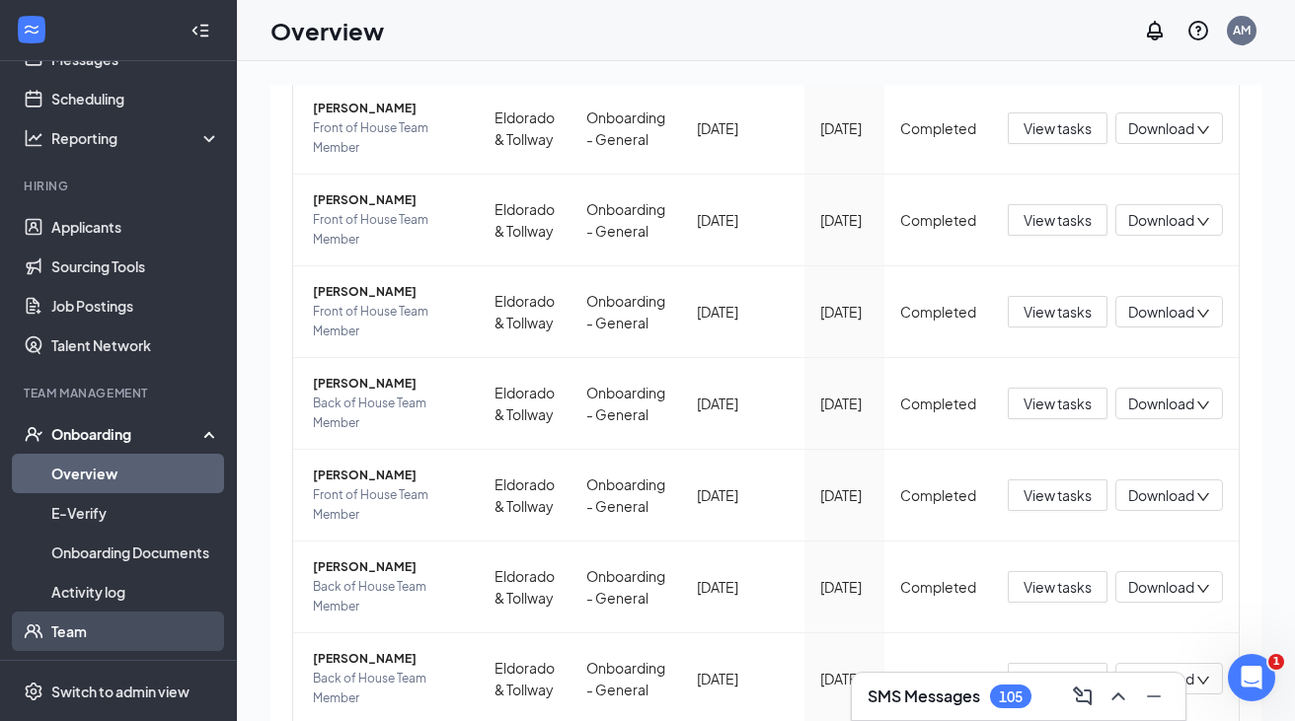
click at [71, 626] on link "Team" at bounding box center [135, 631] width 169 height 39
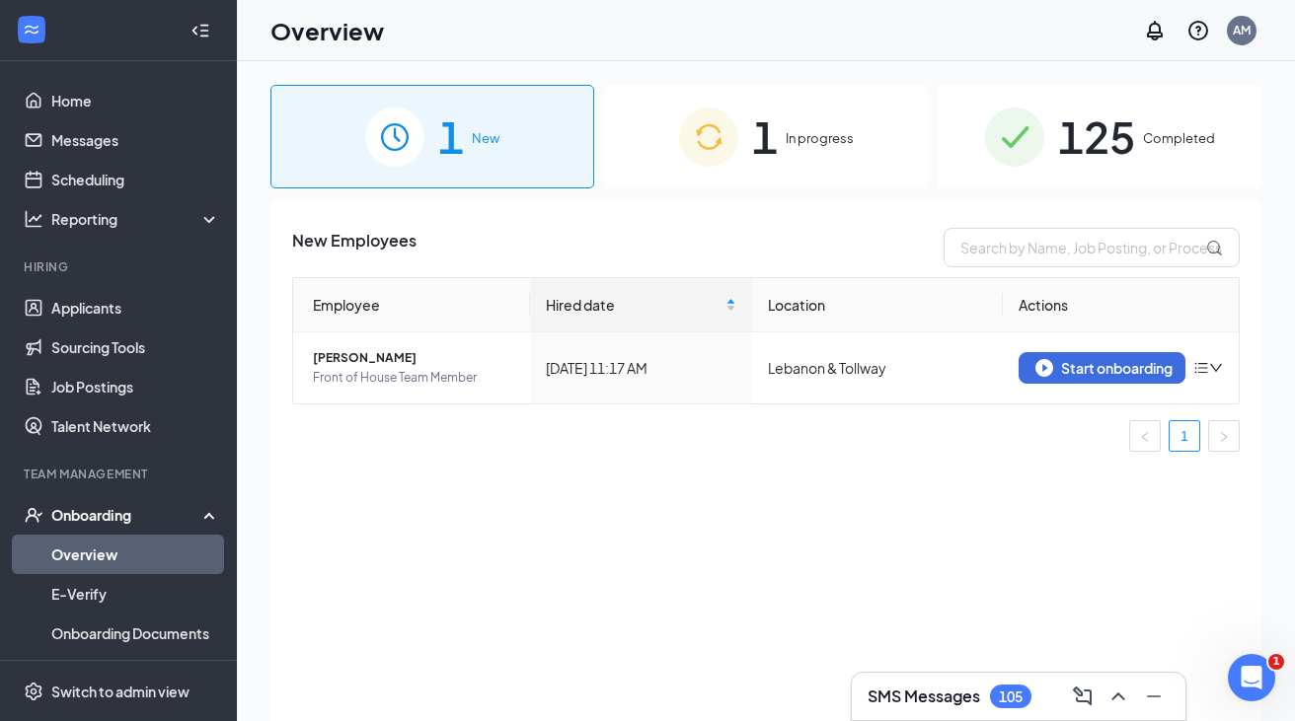
click at [995, 173] on div "125 Completed" at bounding box center [1099, 137] width 324 height 104
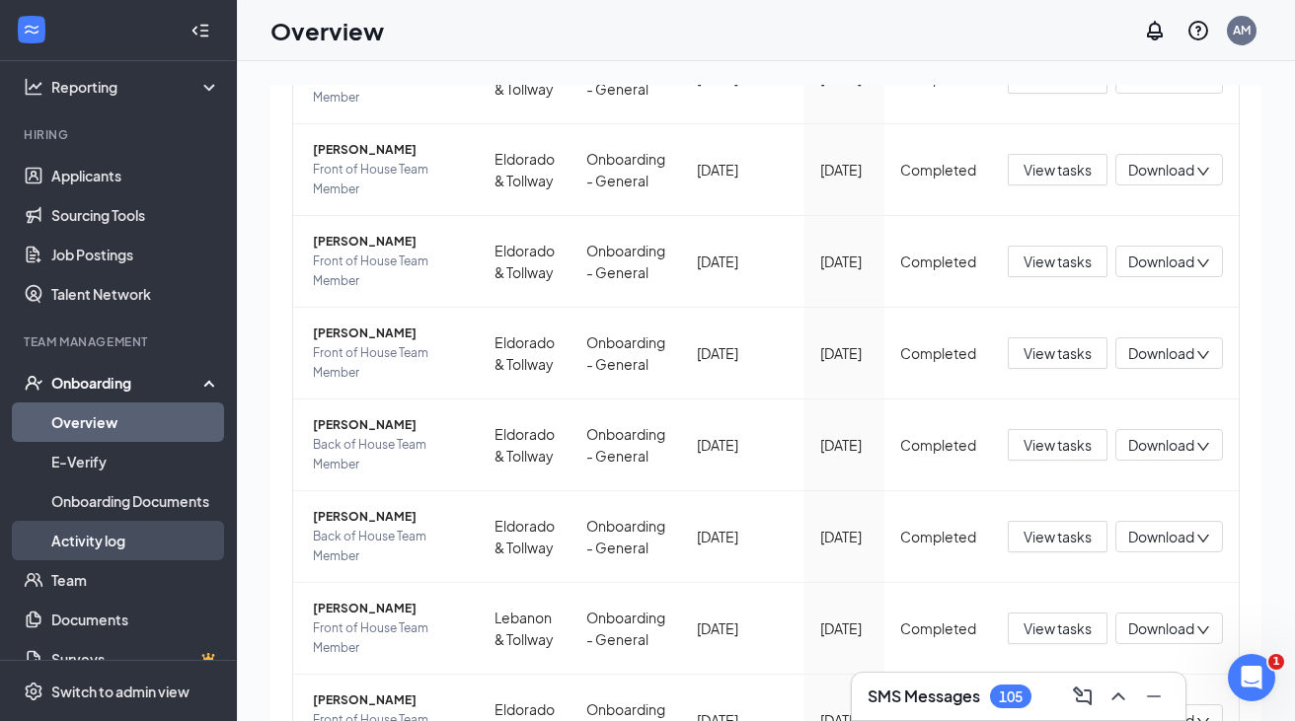
scroll to position [137, 0]
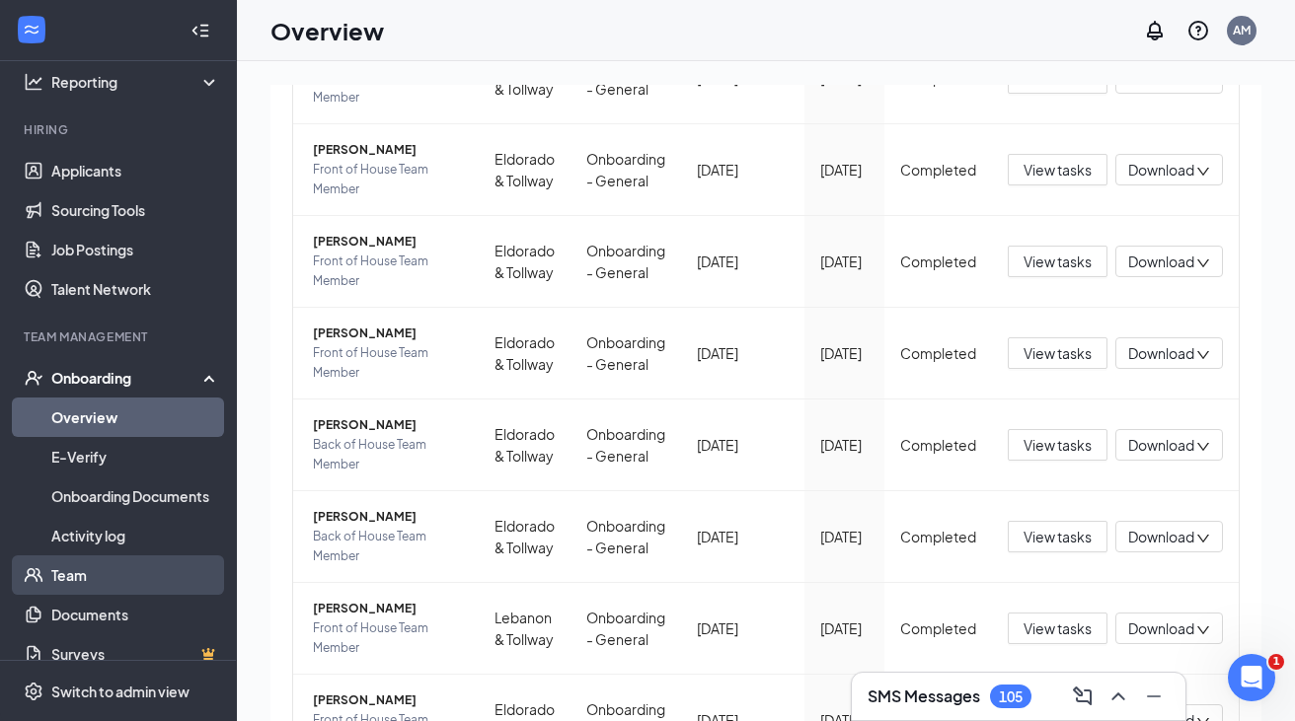
click at [75, 573] on link "Team" at bounding box center [135, 575] width 169 height 39
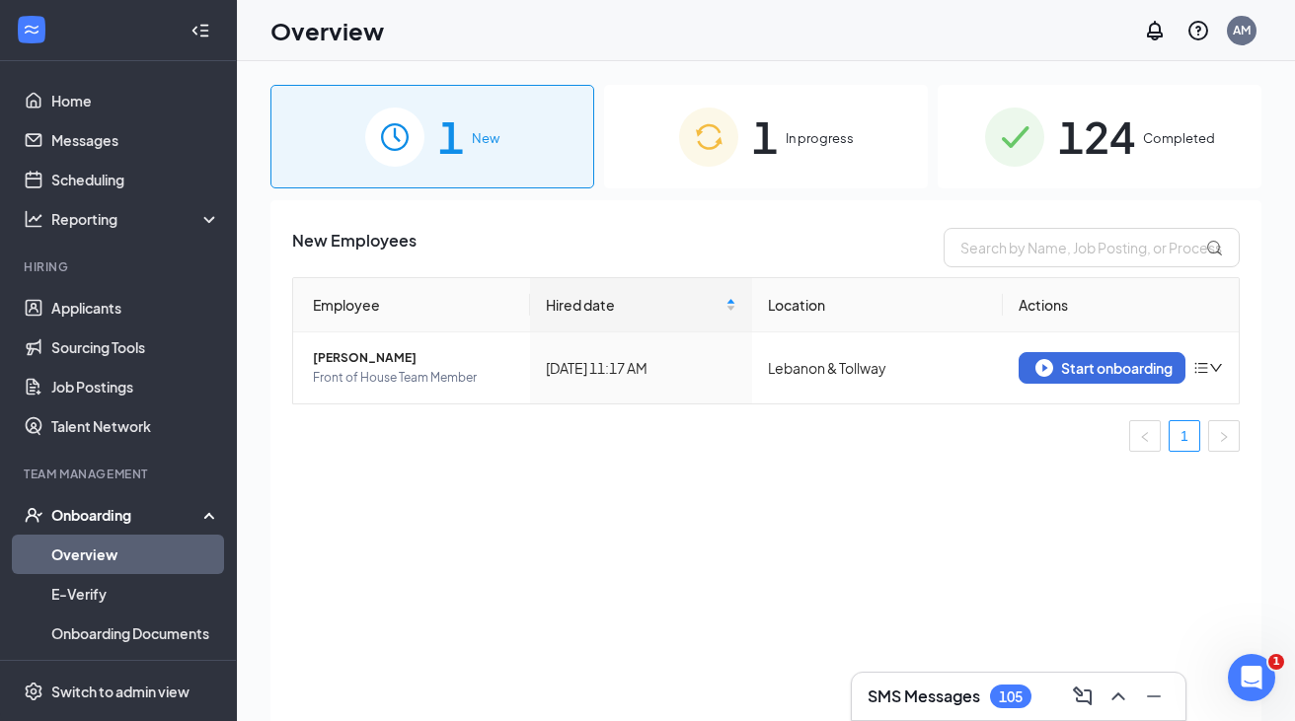
click at [1007, 159] on img at bounding box center [1014, 137] width 59 height 59
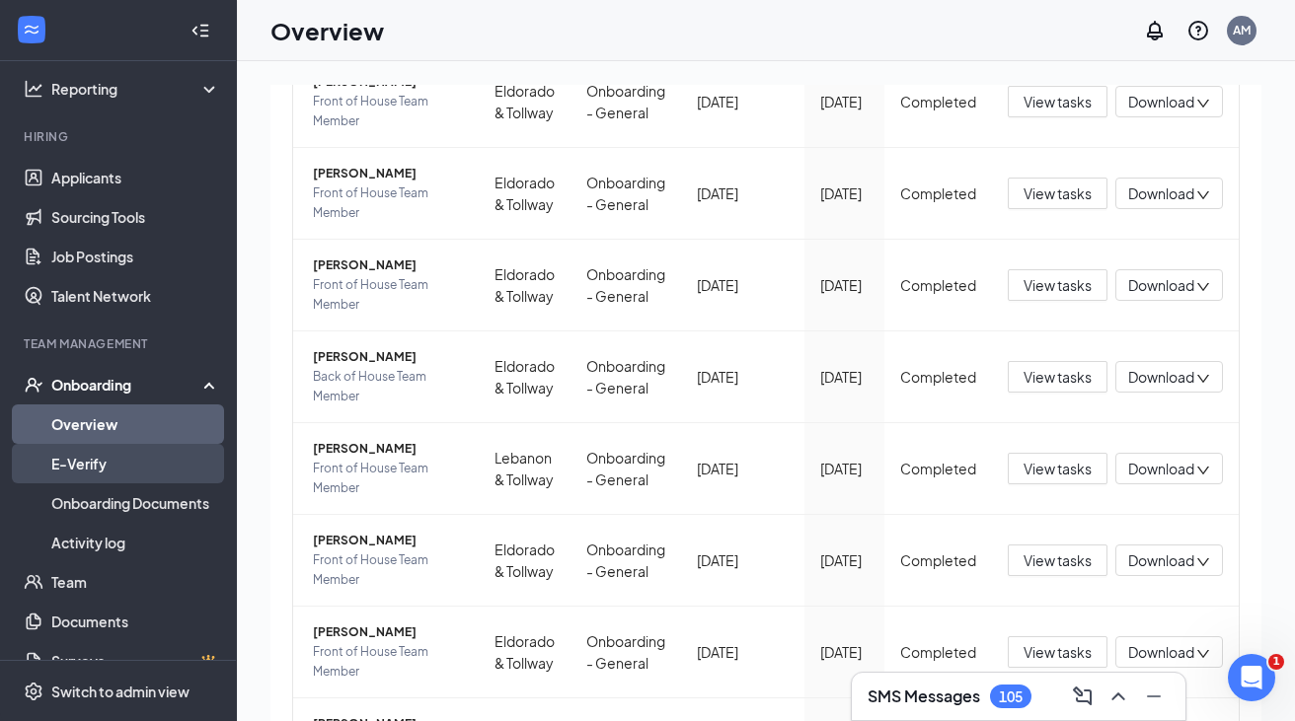
scroll to position [140, 0]
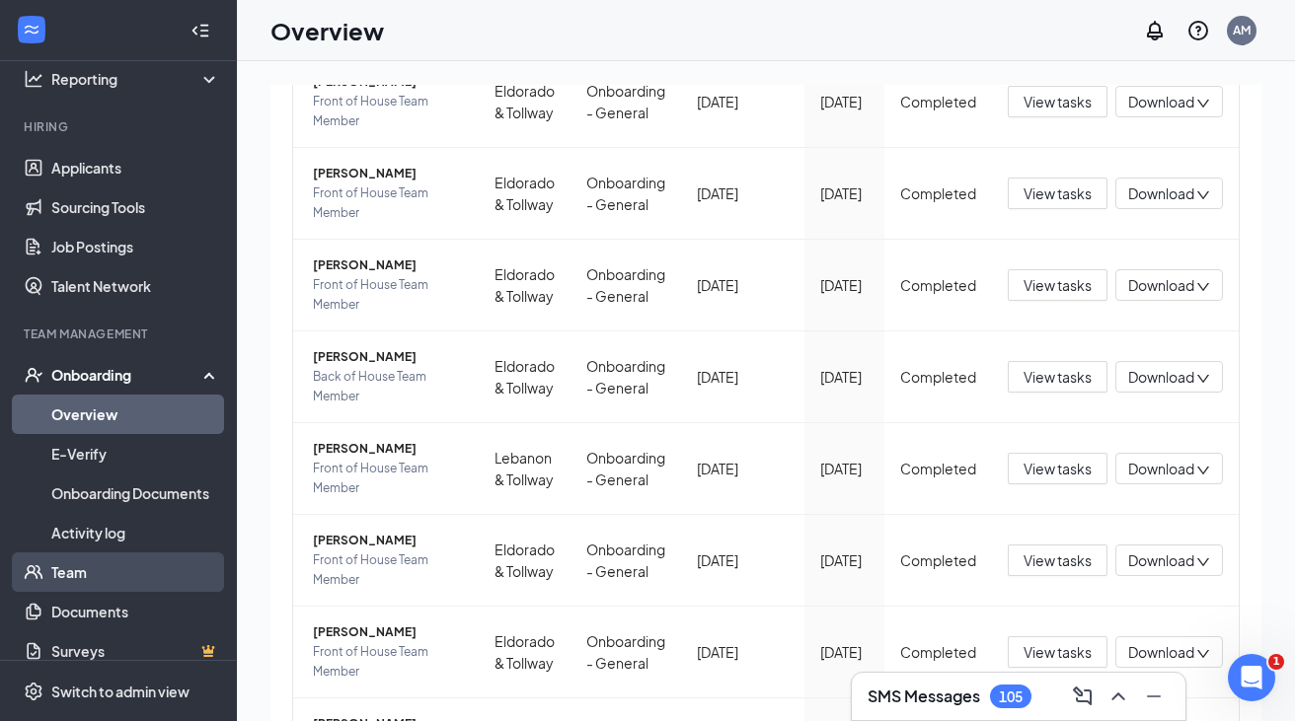
click at [71, 569] on link "Team" at bounding box center [135, 572] width 169 height 39
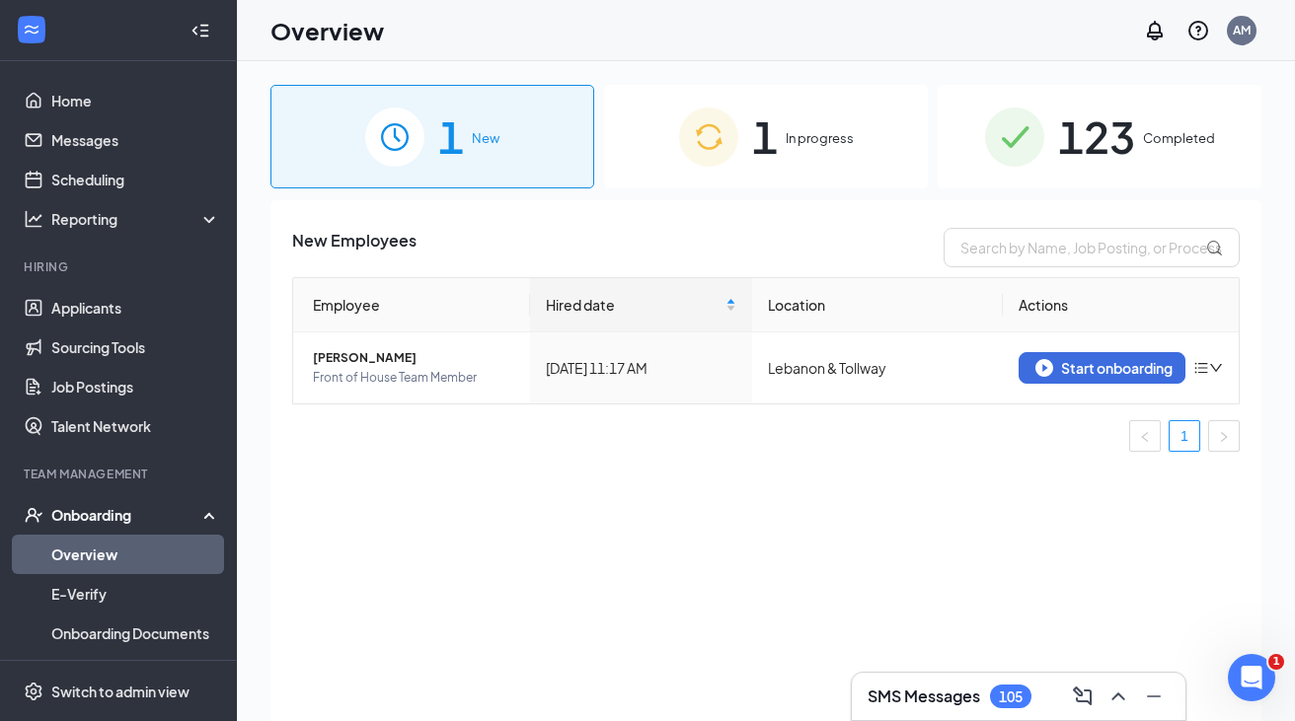
click at [979, 176] on div "123 Completed" at bounding box center [1099, 137] width 324 height 104
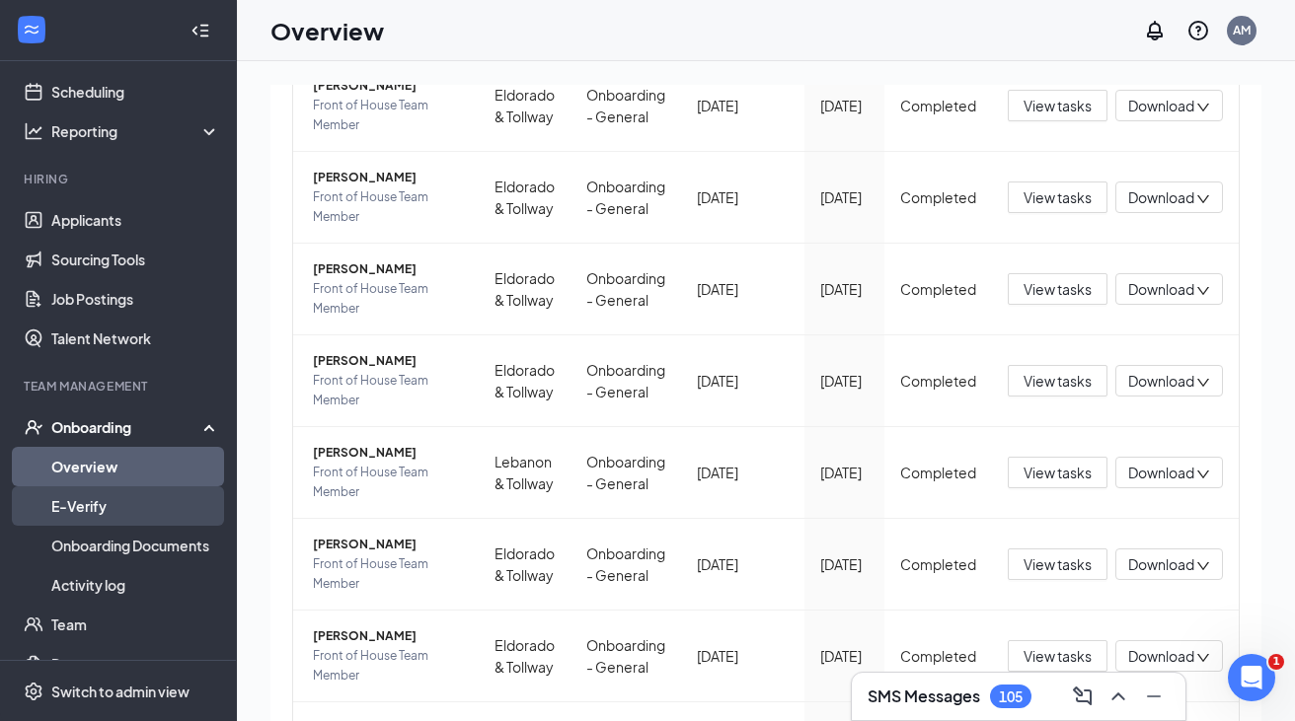
scroll to position [91, 0]
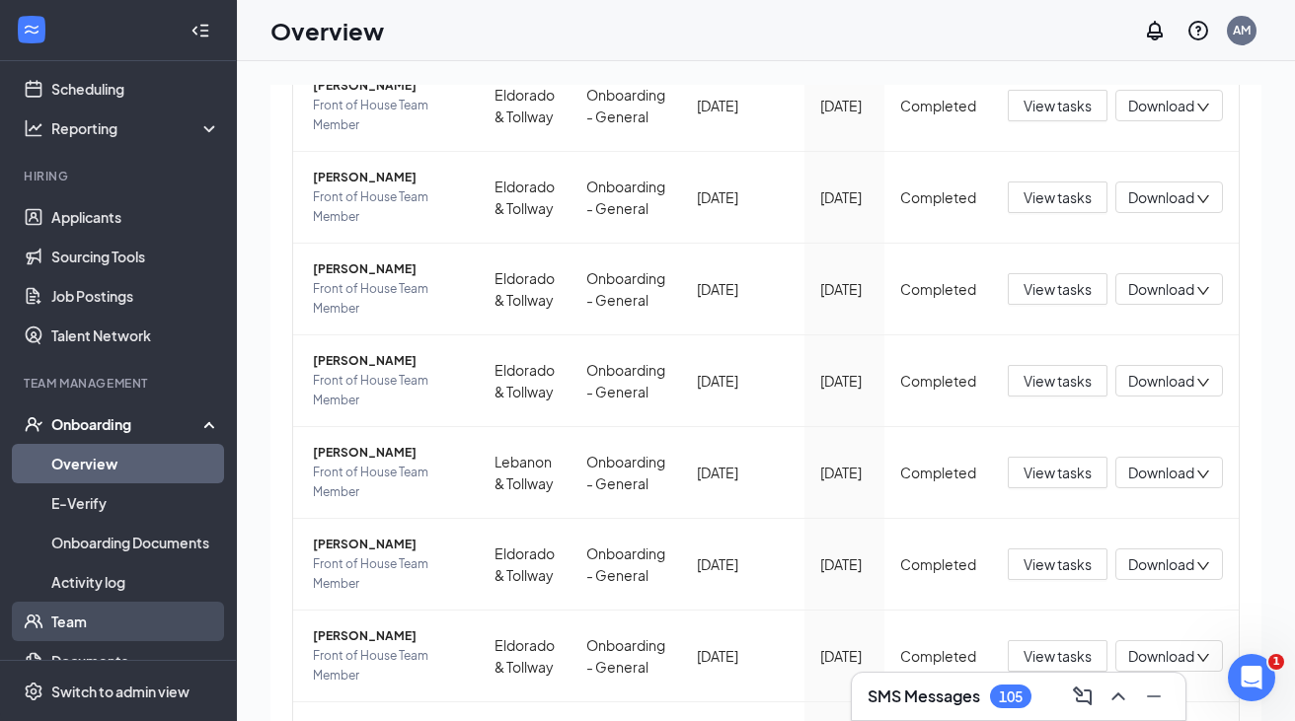
click at [80, 617] on link "Team" at bounding box center [135, 621] width 169 height 39
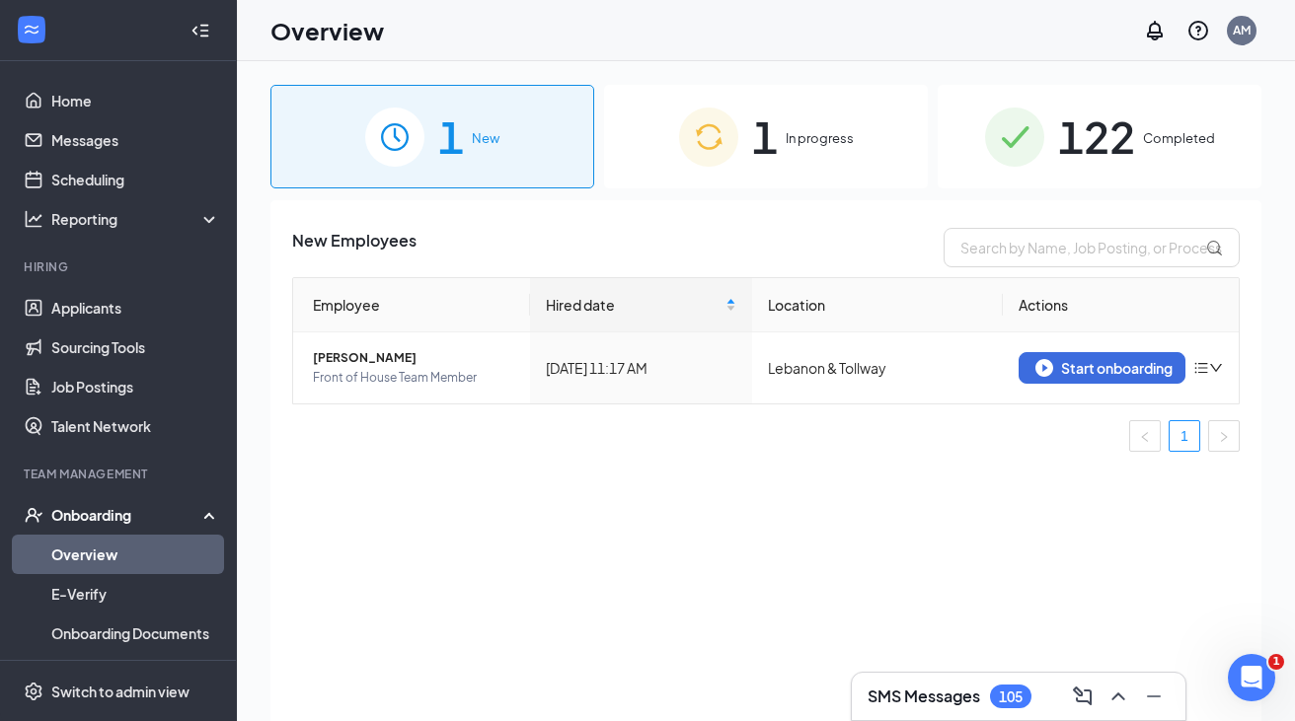
click at [992, 171] on div "122 Completed" at bounding box center [1099, 137] width 324 height 104
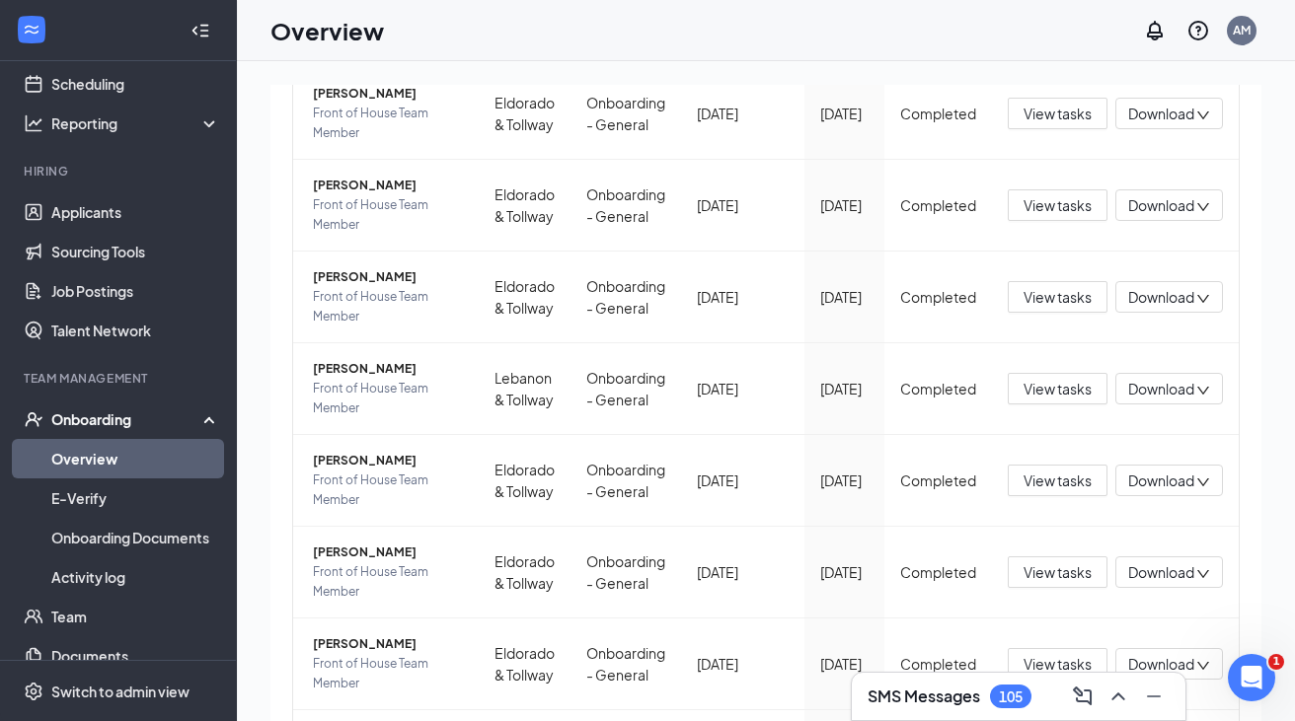
scroll to position [106, 0]
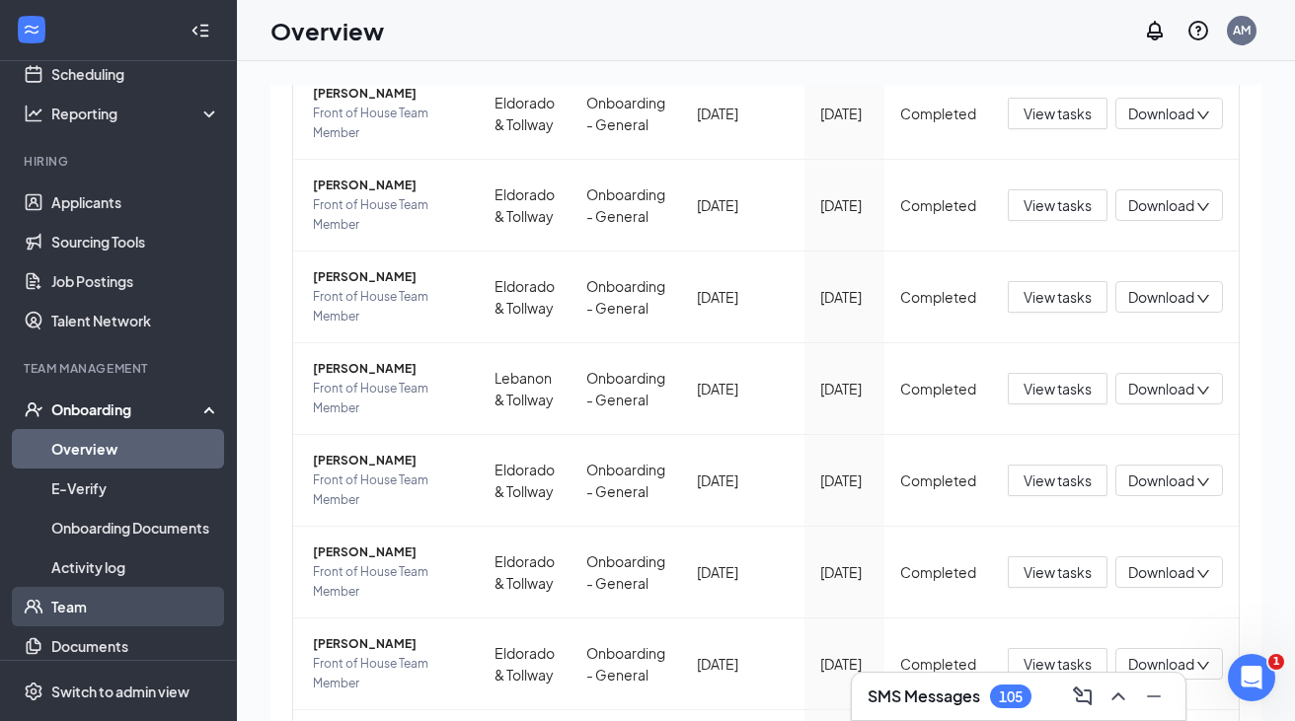
click at [82, 604] on link "Team" at bounding box center [135, 606] width 169 height 39
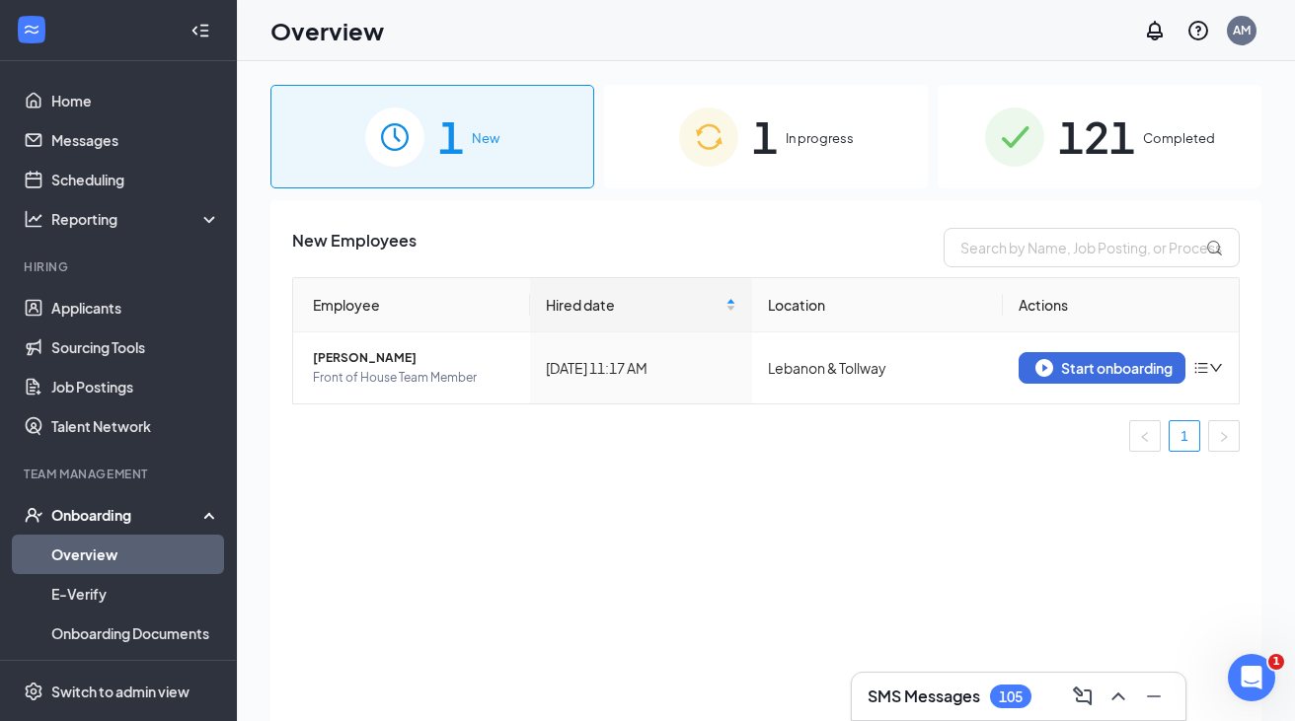
click at [1039, 194] on div "1 New 1 In progress 121 Completed New Employees Employee Hired date Location Ac…" at bounding box center [765, 436] width 991 height 702
click at [962, 172] on div "121 Completed" at bounding box center [1099, 137] width 324 height 104
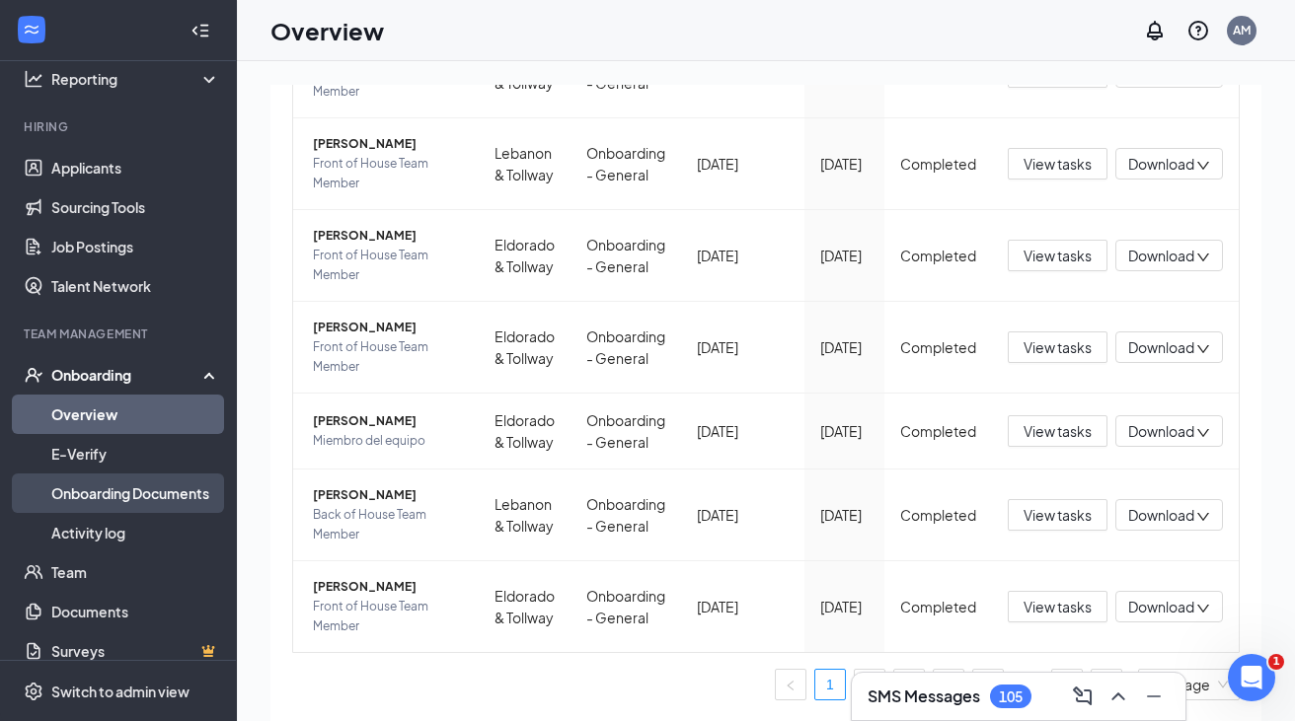
scroll to position [159, 0]
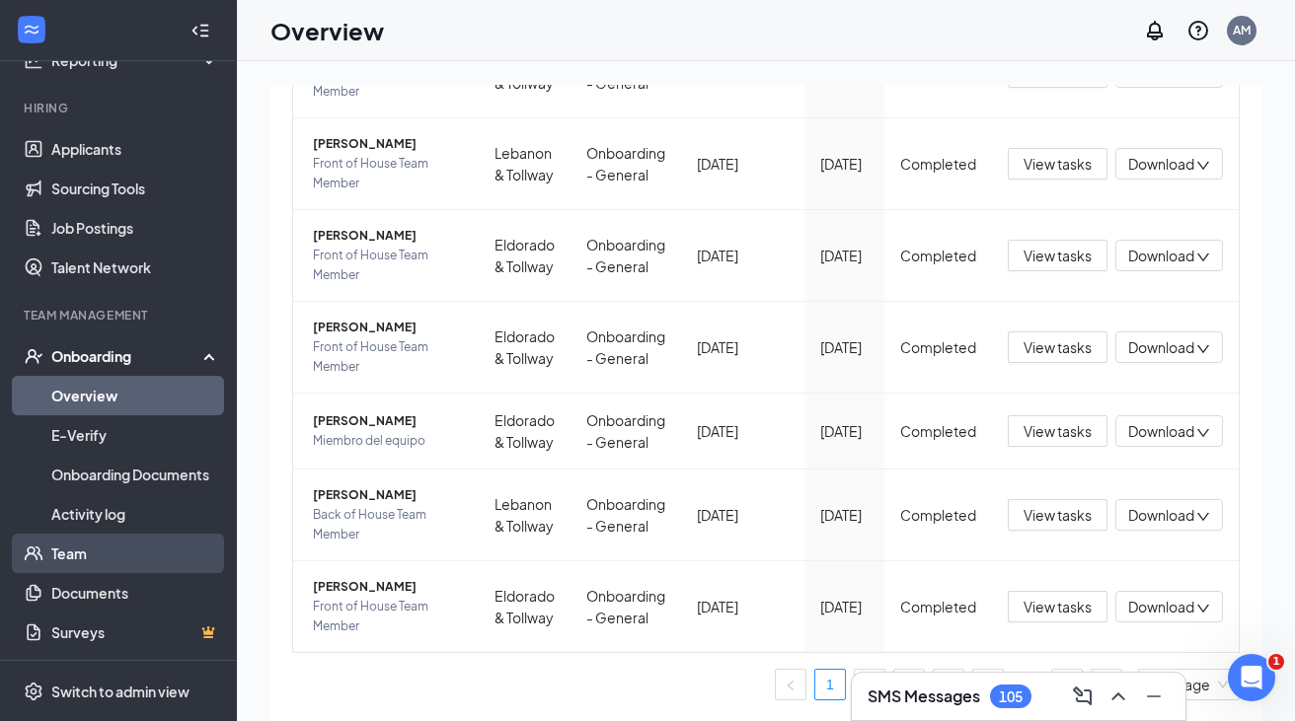
click at [79, 557] on link "Team" at bounding box center [135, 553] width 169 height 39
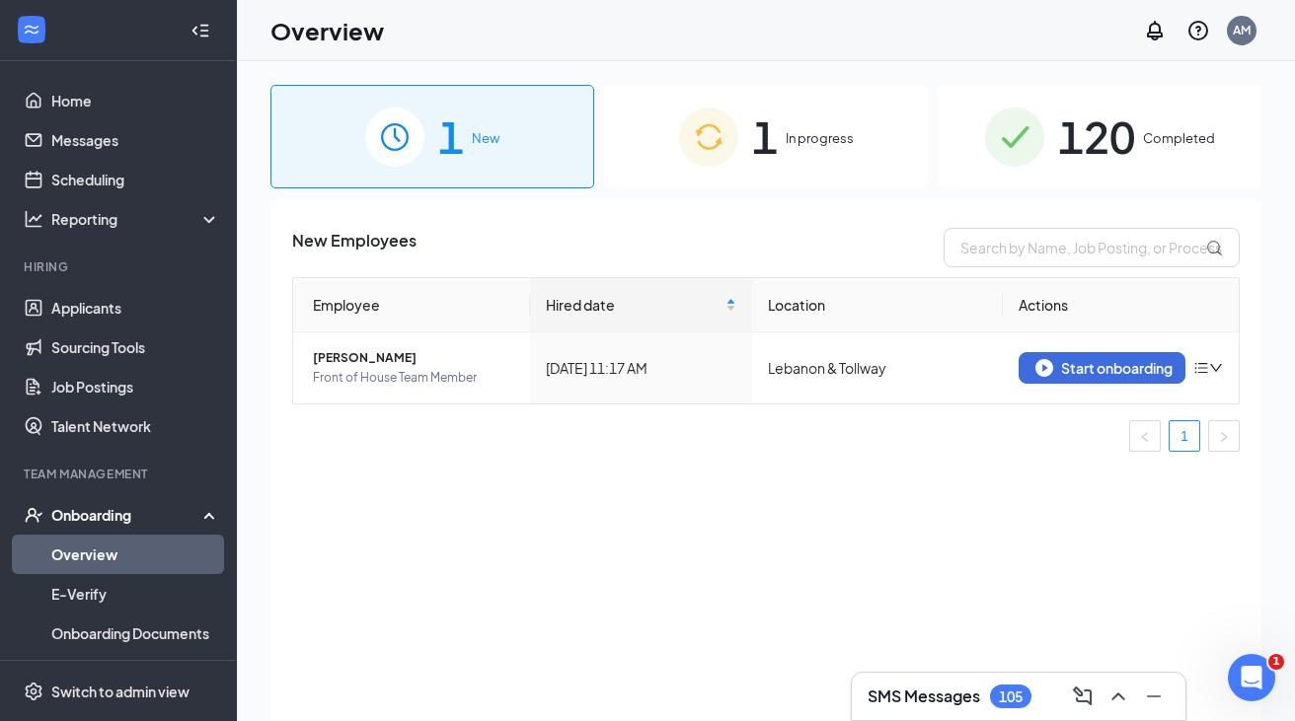
click at [1021, 169] on div "120 Completed" at bounding box center [1099, 137] width 324 height 104
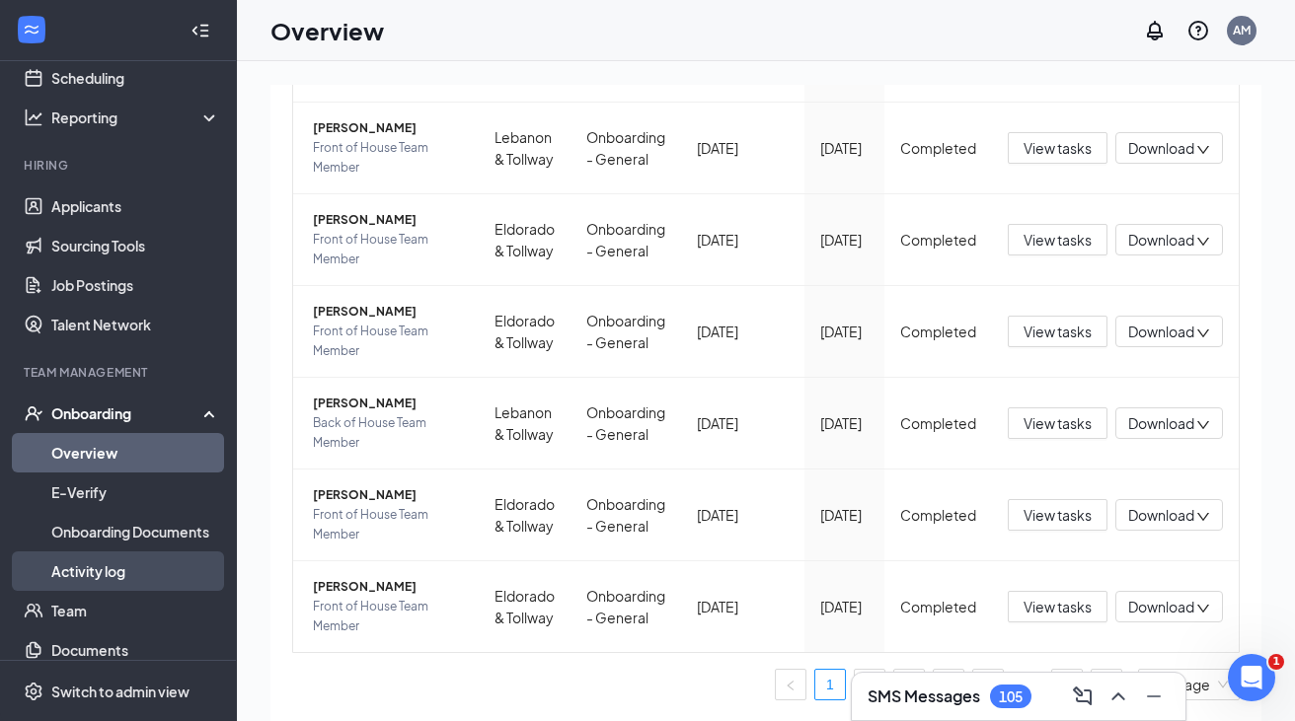
scroll to position [159, 0]
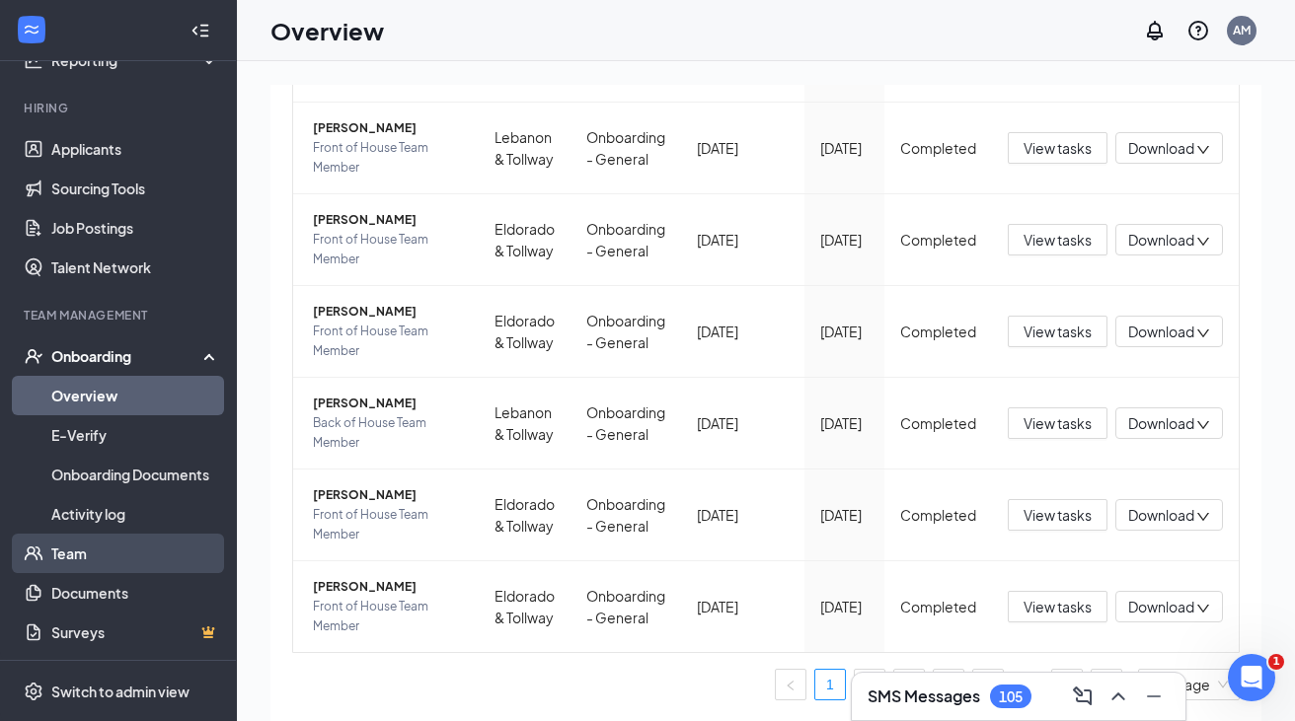
click at [77, 554] on link "Team" at bounding box center [135, 553] width 169 height 39
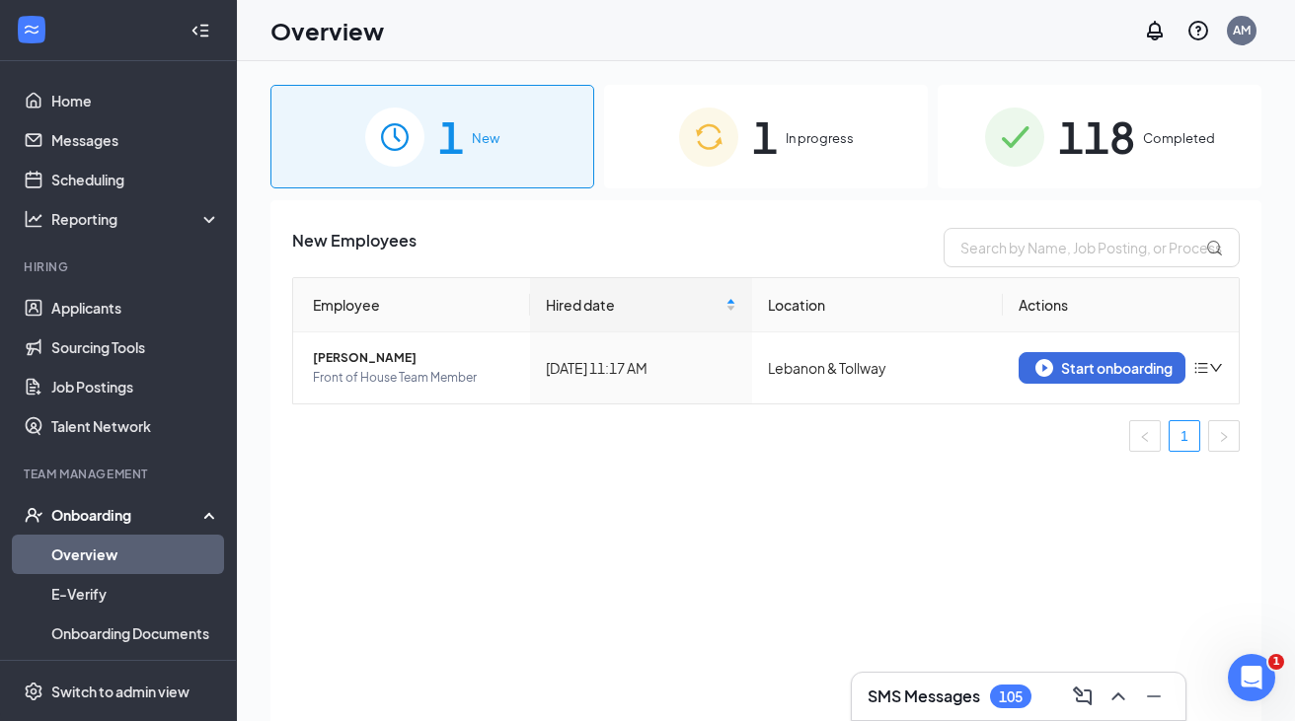
click at [1017, 179] on div "118 Completed" at bounding box center [1099, 137] width 324 height 104
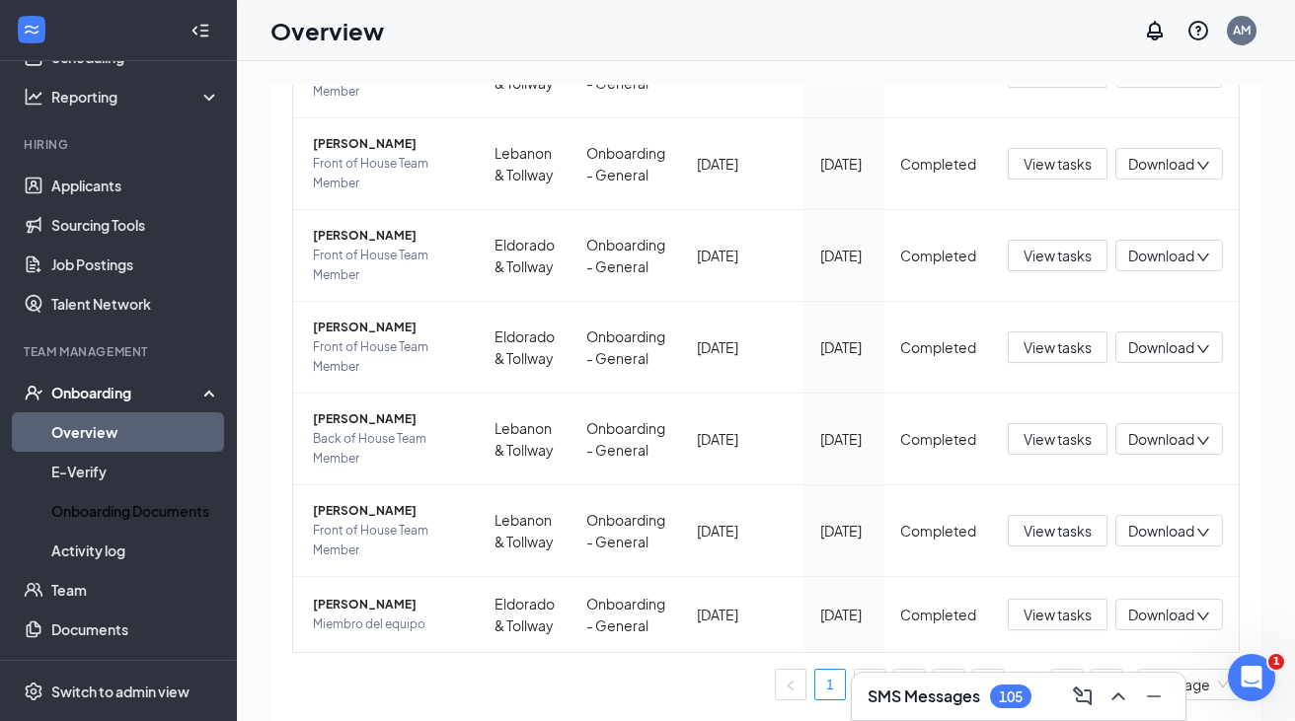
scroll to position [159, 0]
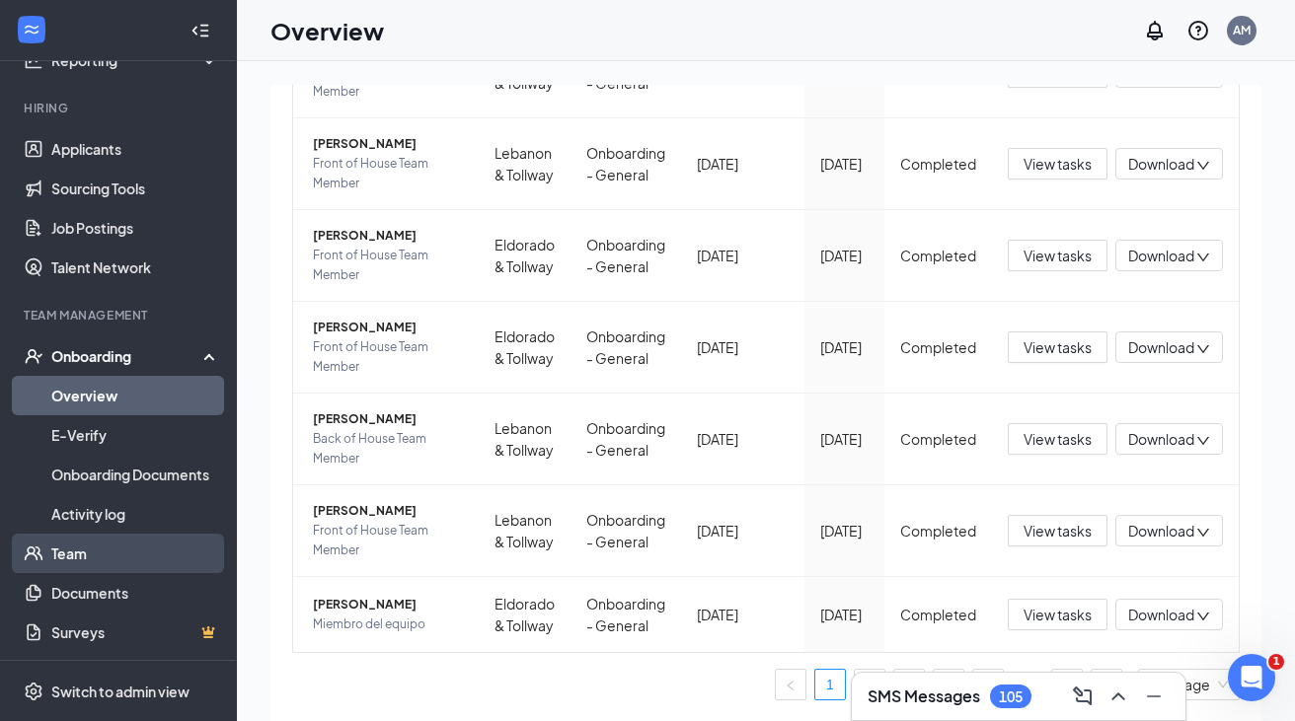
click at [69, 554] on link "Team" at bounding box center [135, 553] width 169 height 39
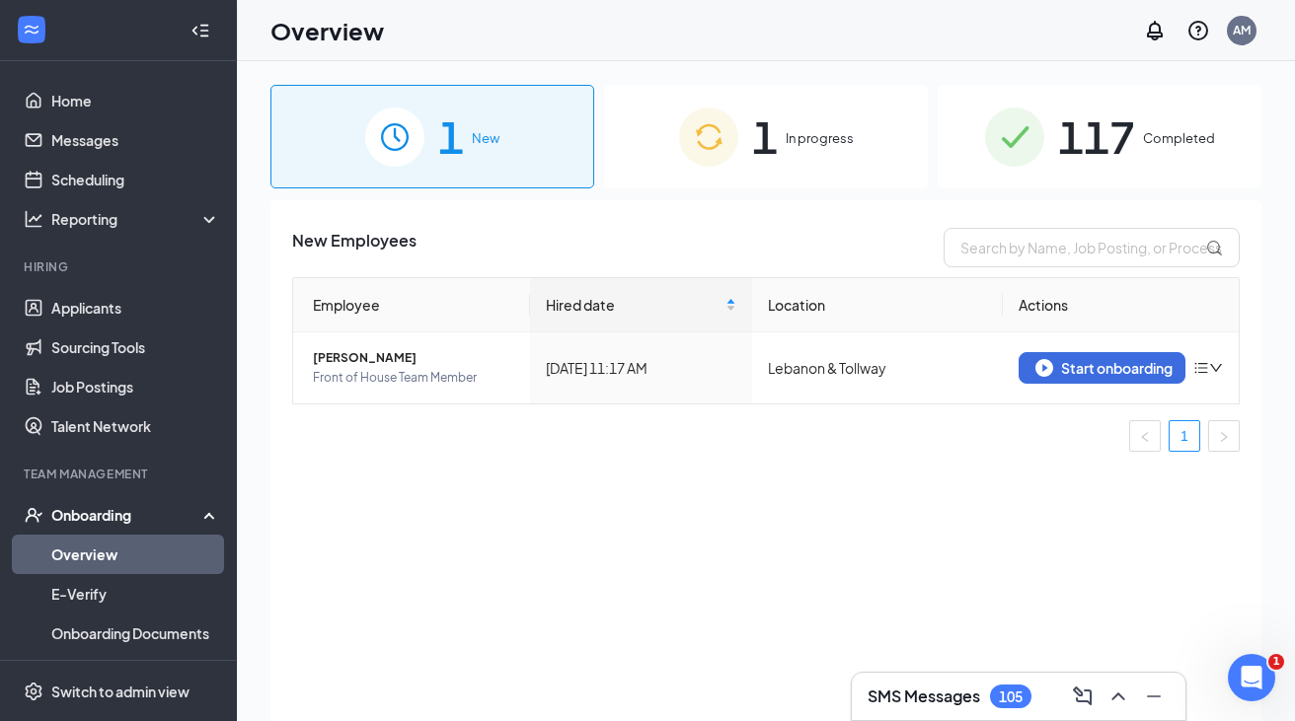
click at [978, 173] on div "117 Completed" at bounding box center [1099, 137] width 324 height 104
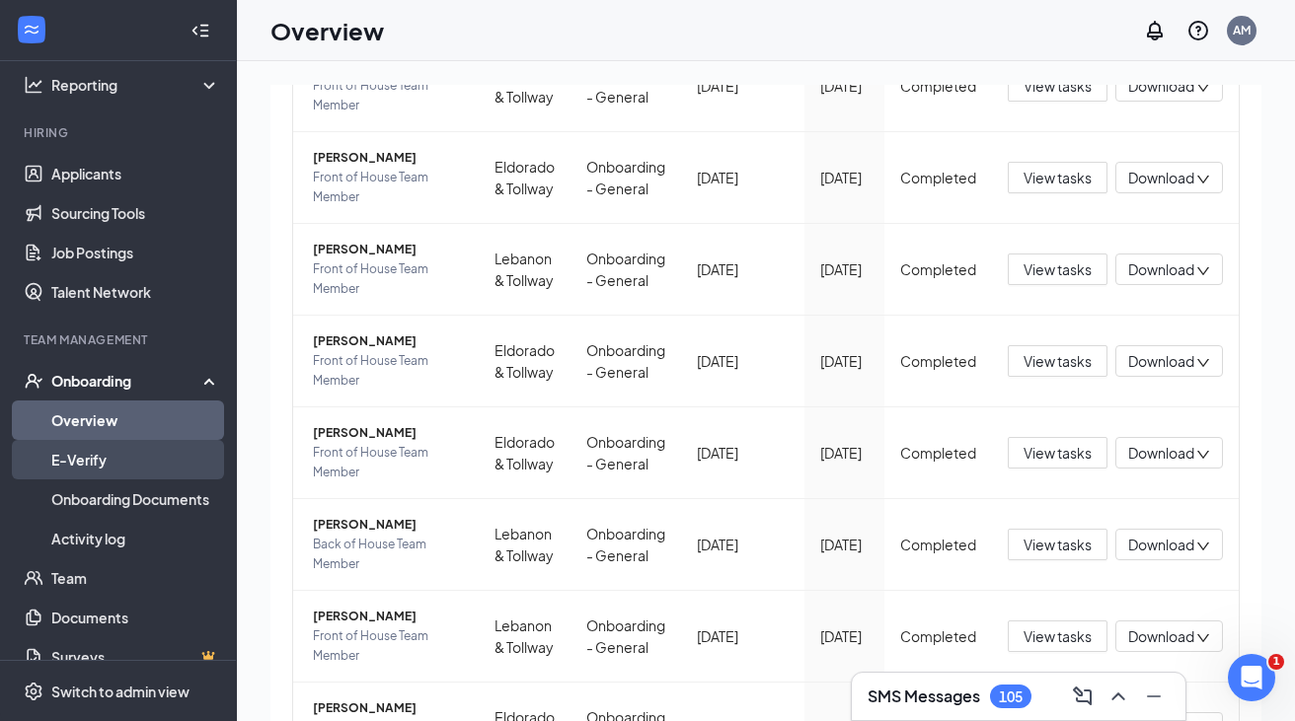
scroll to position [140, 0]
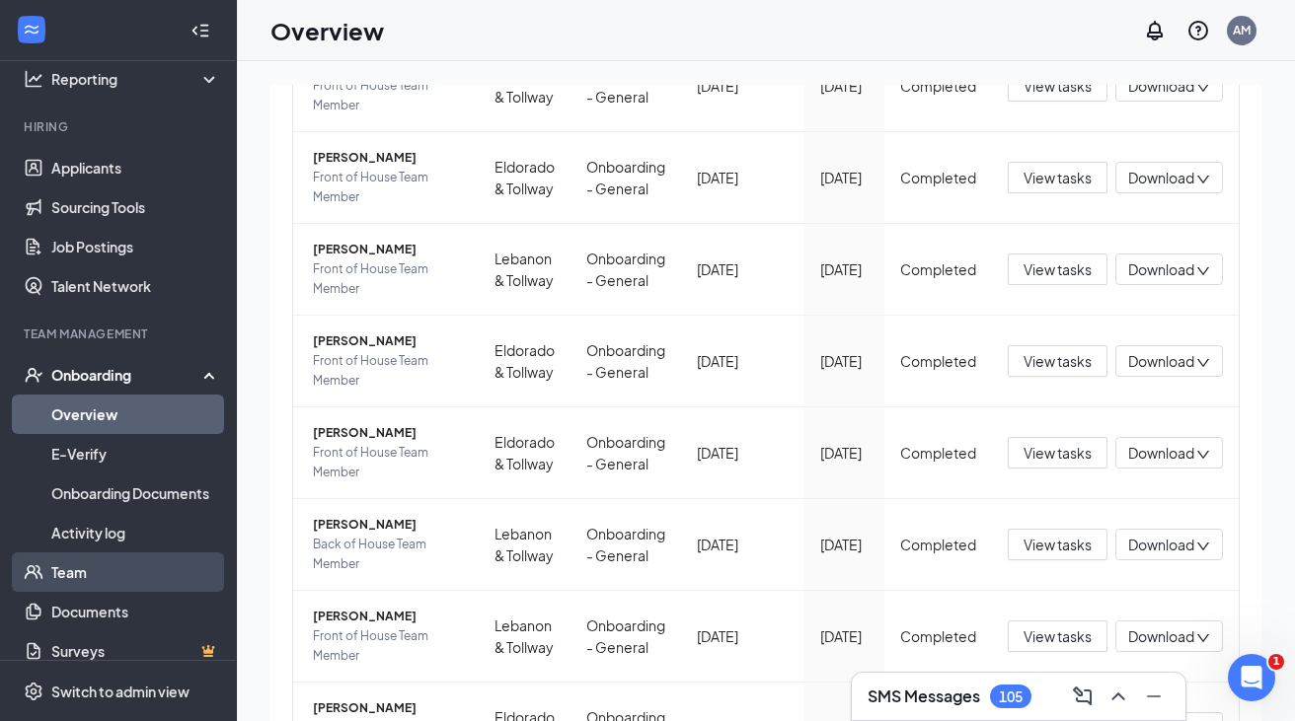
click at [73, 566] on link "Team" at bounding box center [135, 572] width 169 height 39
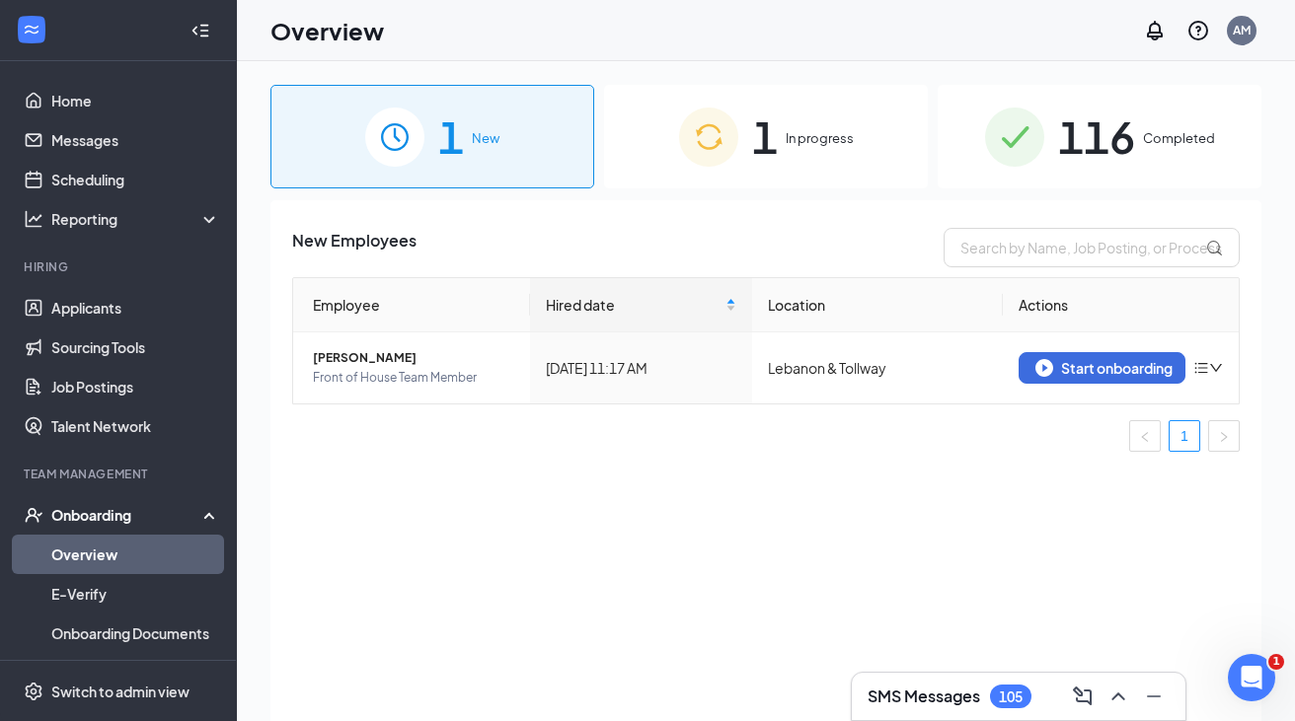
click at [958, 194] on div "1 New 1 In progress 116 Completed New Employees Employee Hired date Location Ac…" at bounding box center [765, 436] width 991 height 702
click at [963, 153] on div "116 Completed" at bounding box center [1099, 137] width 324 height 104
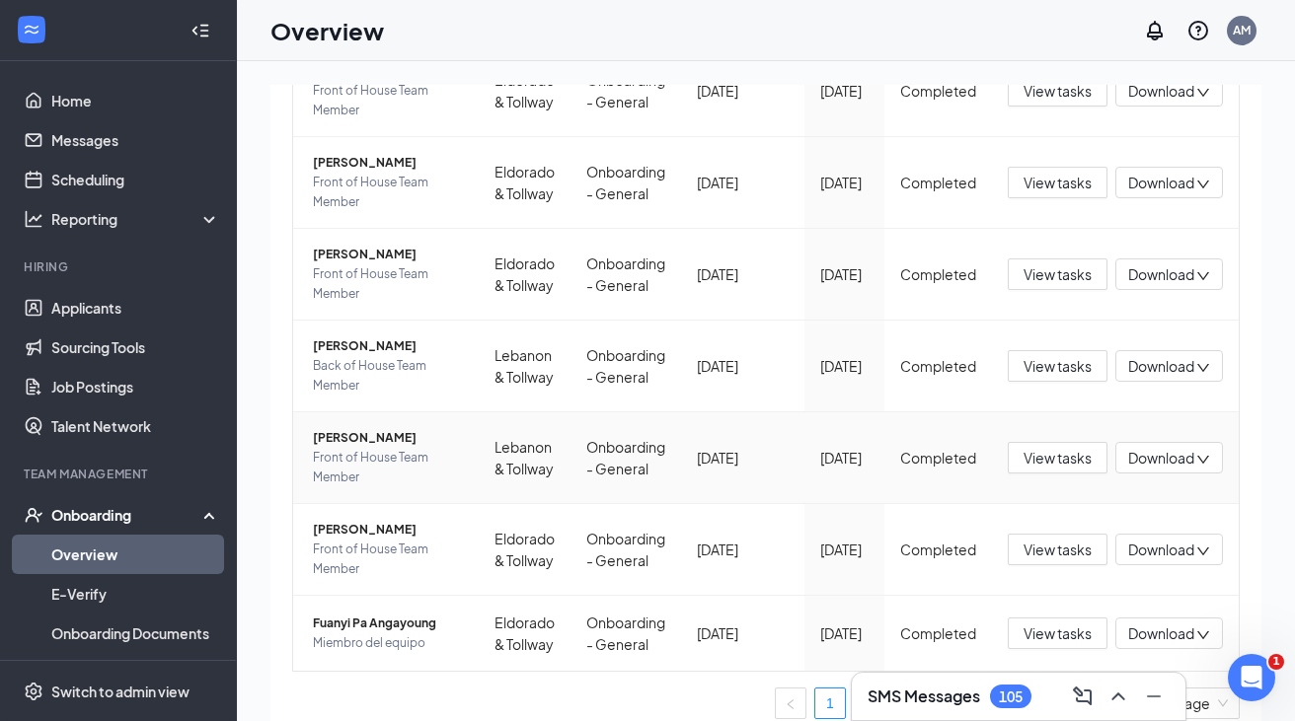
scroll to position [642, 0]
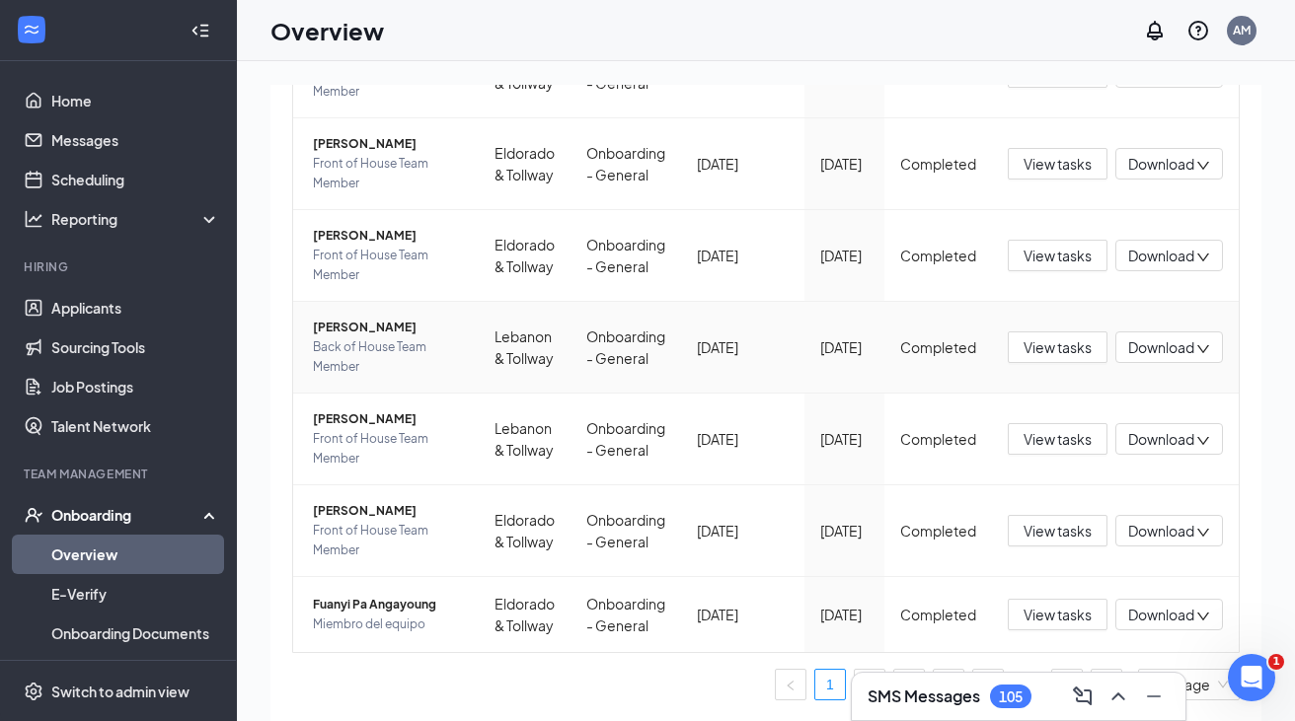
click at [371, 318] on span "[PERSON_NAME]" at bounding box center [388, 328] width 150 height 20
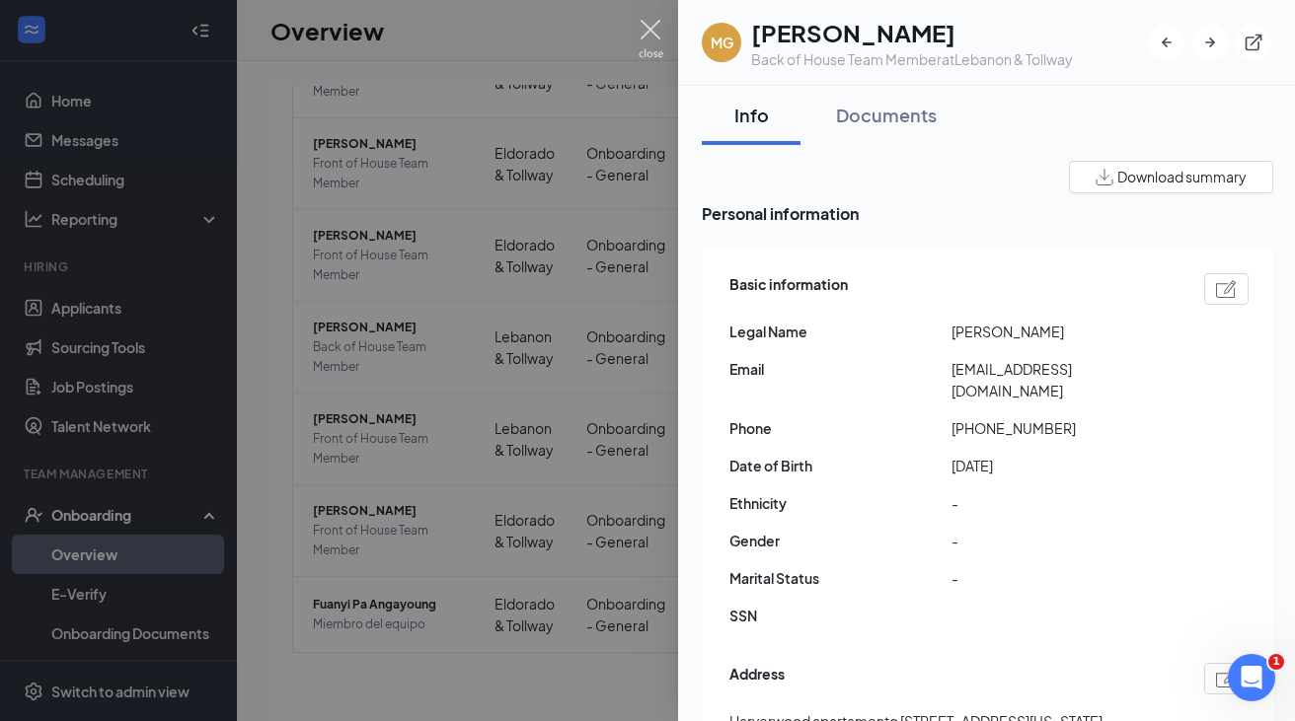
click at [648, 25] on img at bounding box center [650, 39] width 25 height 38
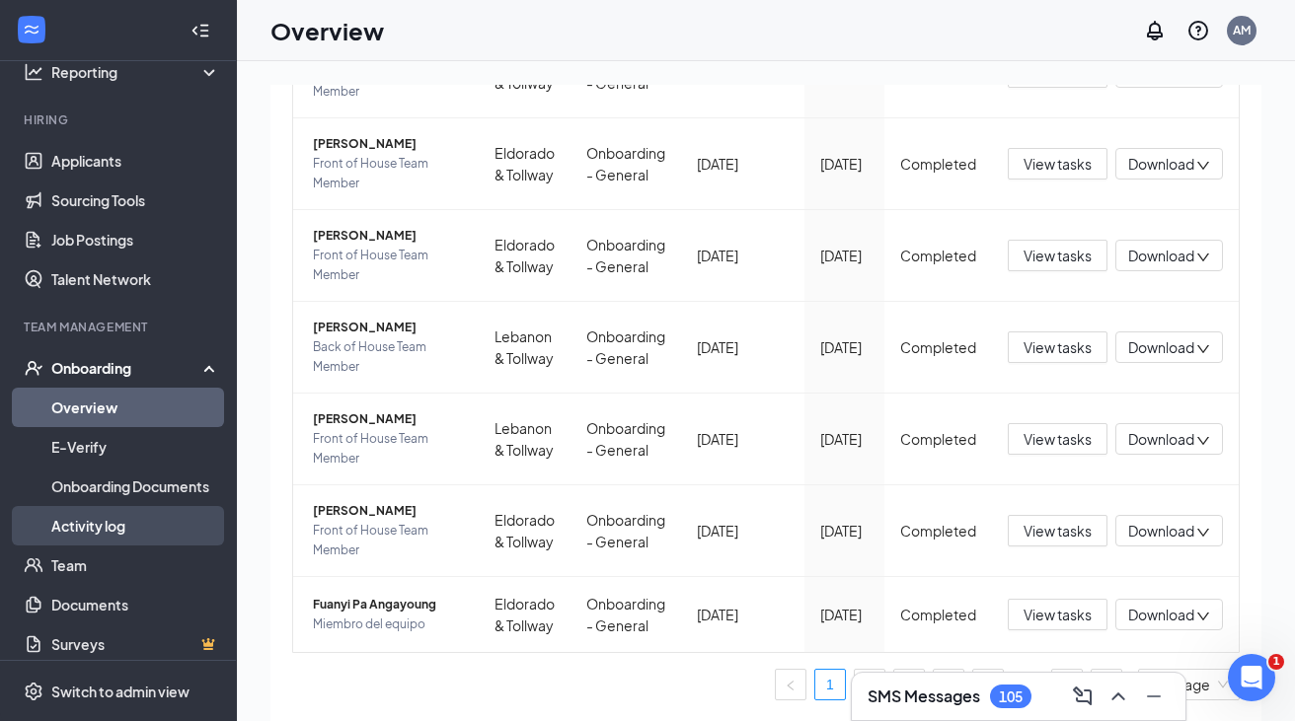
scroll to position [159, 0]
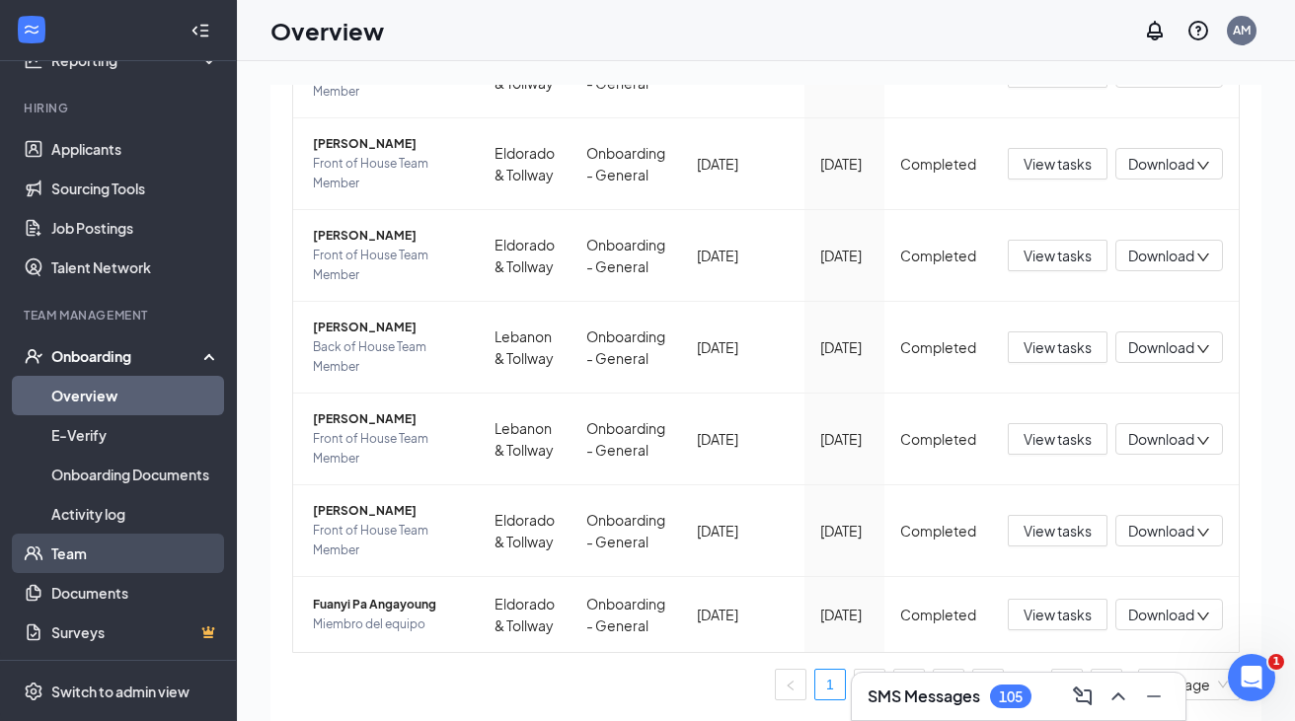
click at [76, 554] on link "Team" at bounding box center [135, 553] width 169 height 39
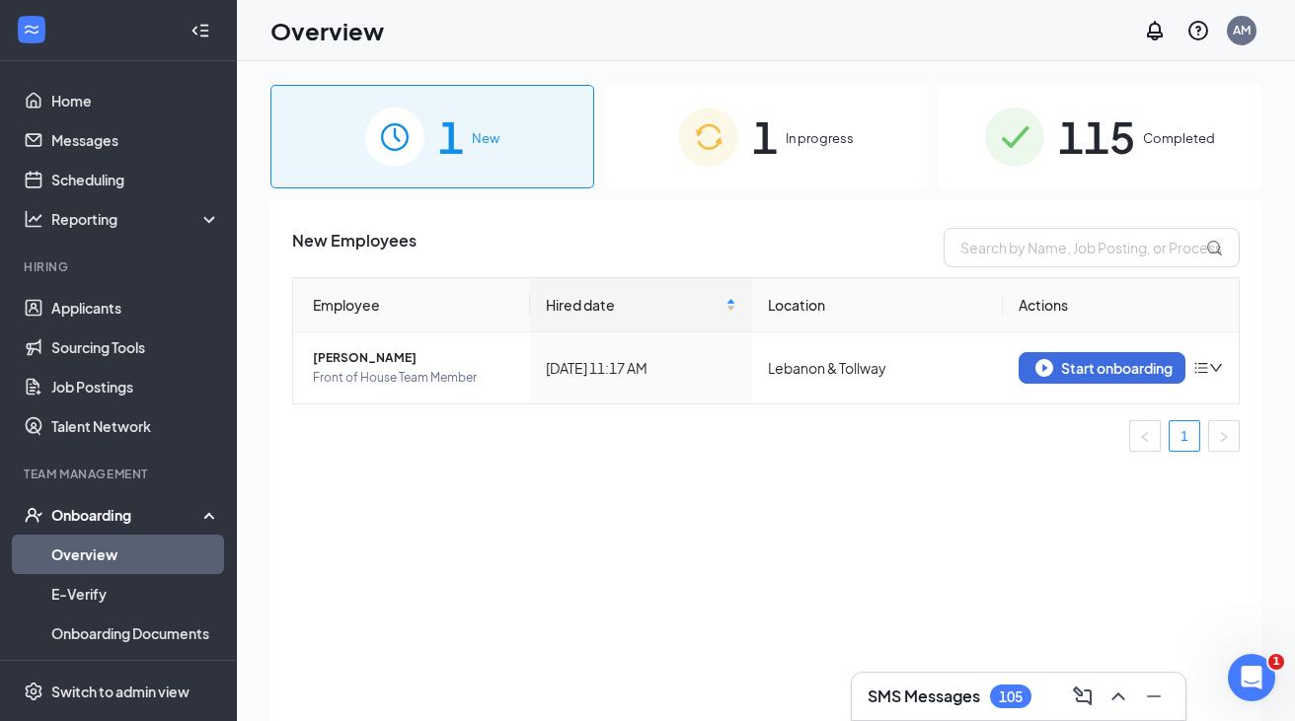
click at [959, 166] on div "115 Completed" at bounding box center [1099, 137] width 324 height 104
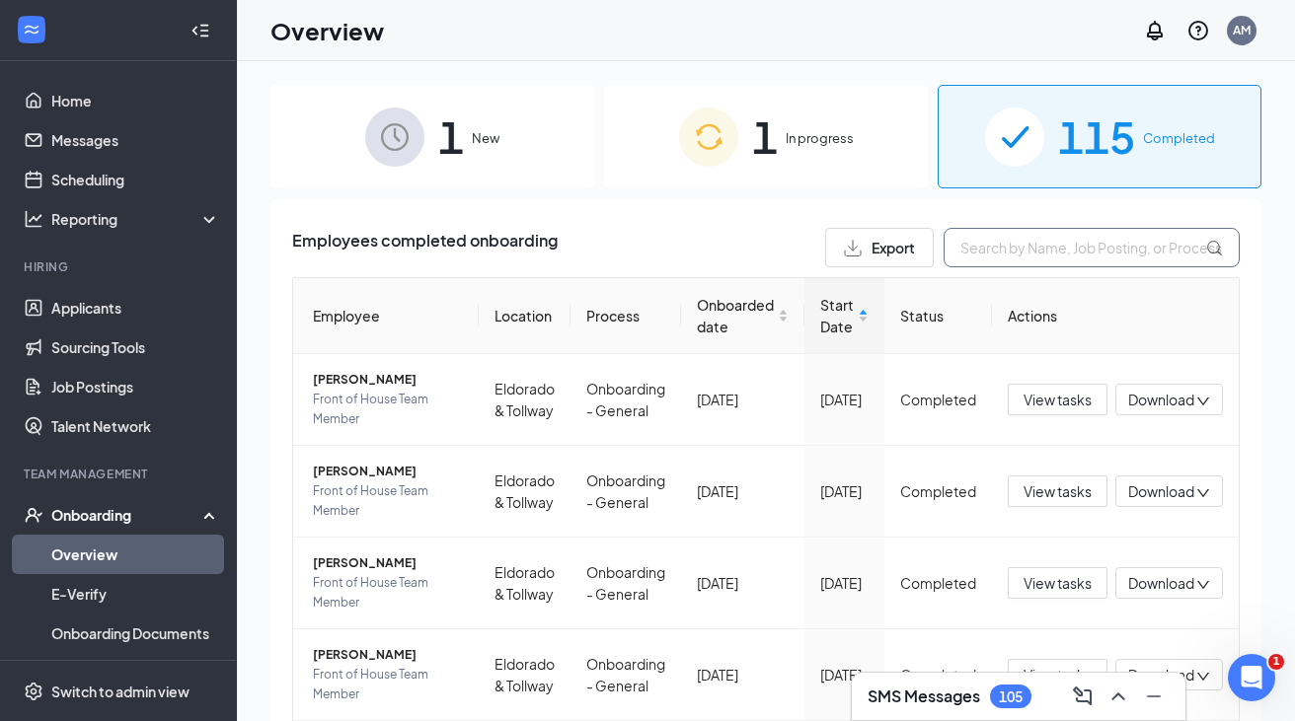
click at [1016, 249] on input "text" at bounding box center [1091, 247] width 296 height 39
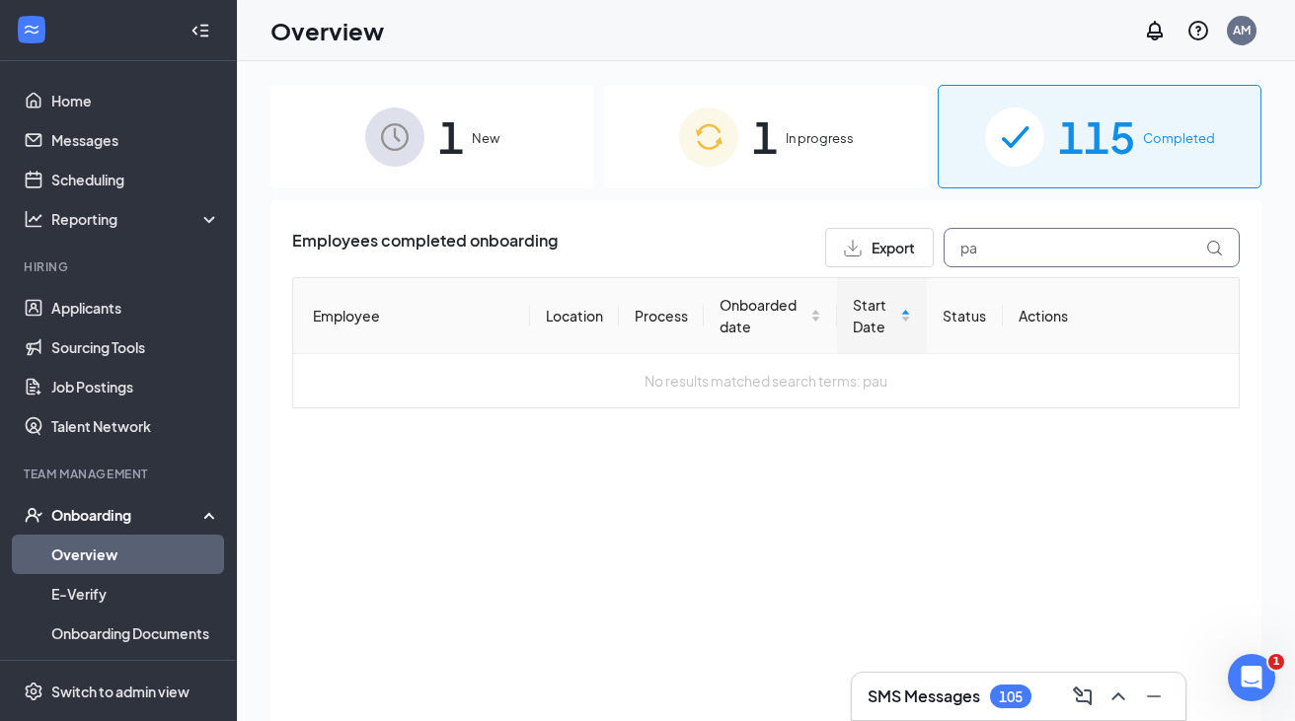
type input "p"
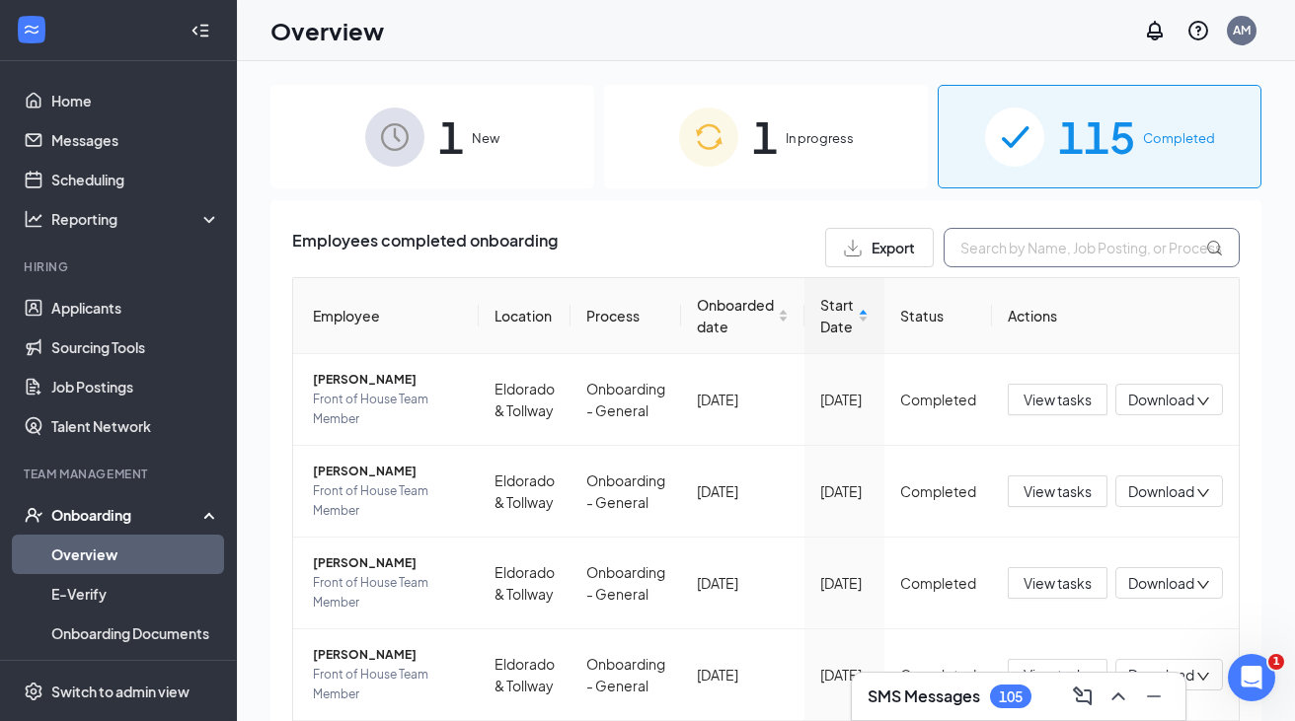
click at [992, 246] on input "text" at bounding box center [1091, 247] width 296 height 39
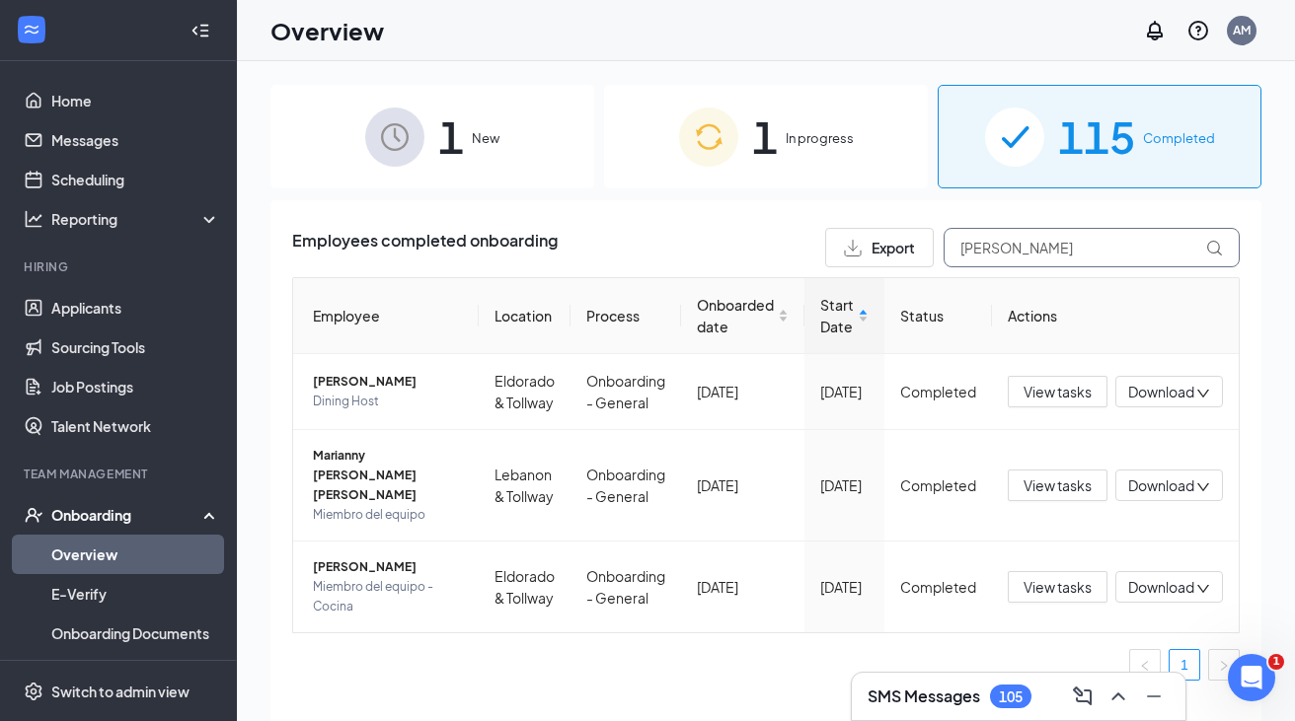
drag, startPoint x: 996, startPoint y: 250, endPoint x: 923, endPoint y: 247, distance: 73.1
click at [923, 247] on div "Export maria" at bounding box center [1032, 247] width 414 height 39
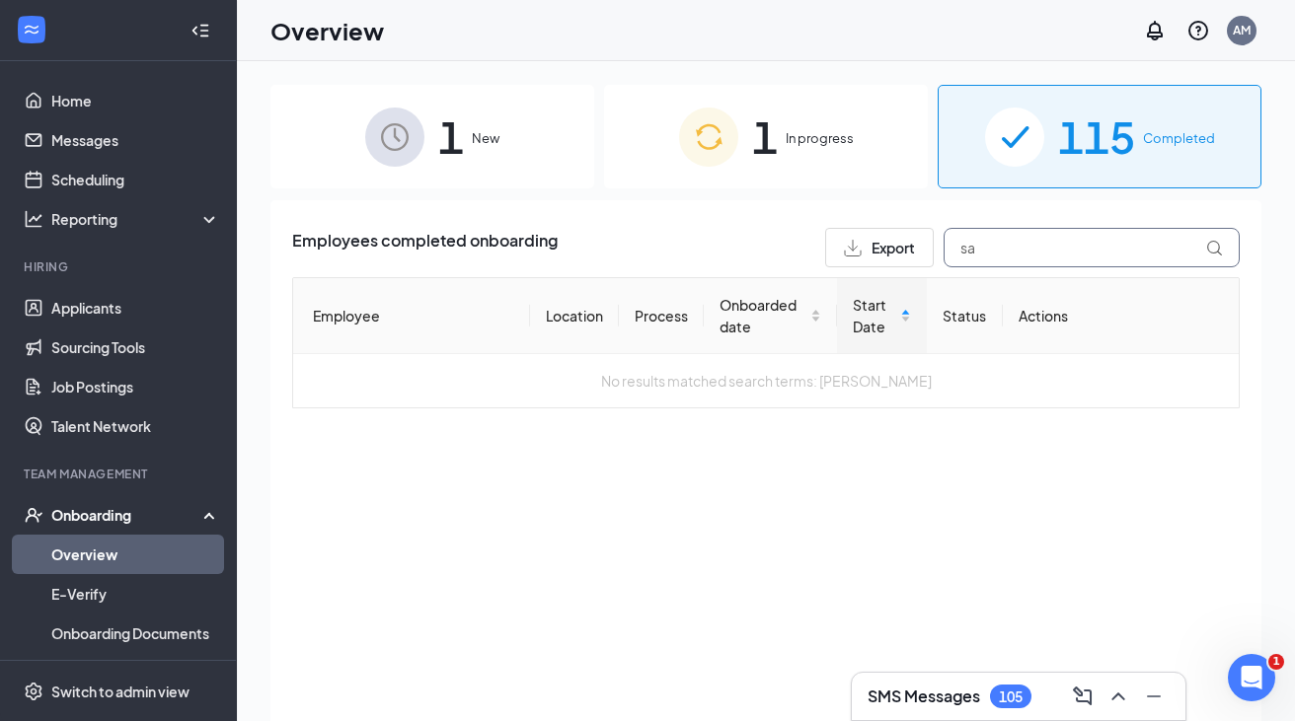
type input "s"
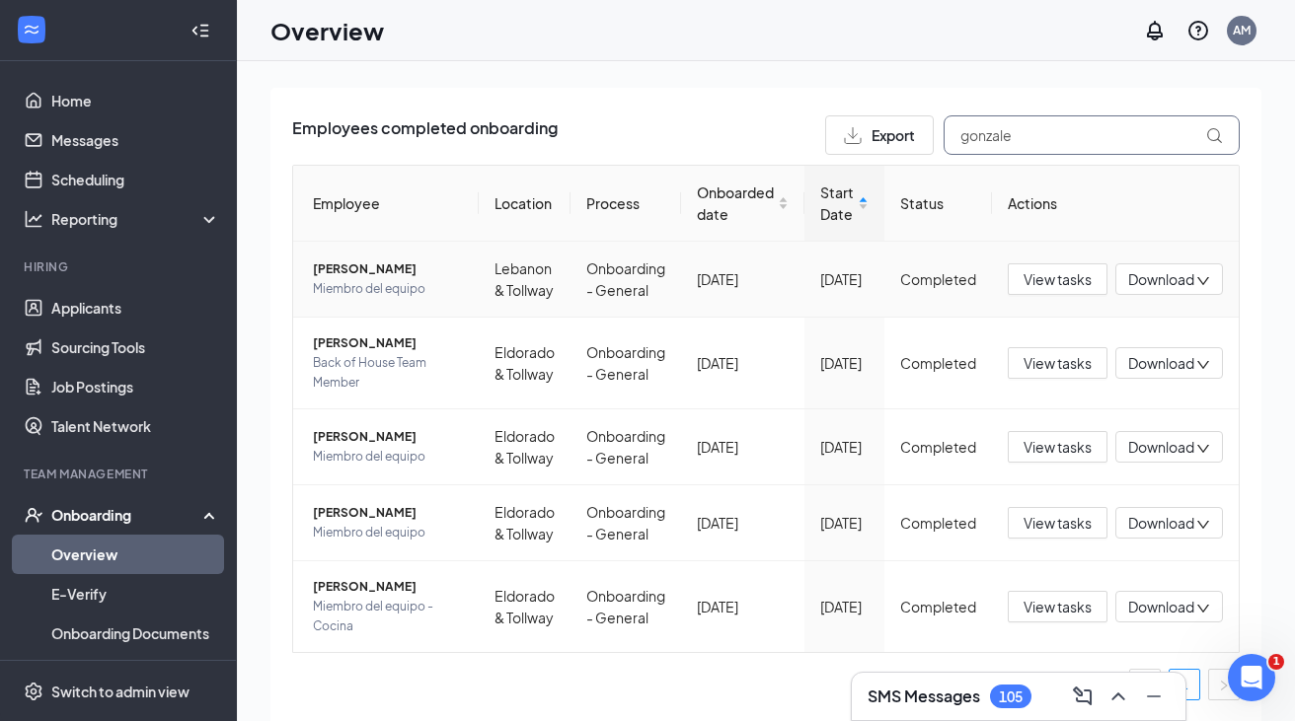
scroll to position [140, 0]
type input "gonzale"
click at [379, 433] on span "Mary Gonzalez" at bounding box center [388, 437] width 150 height 20
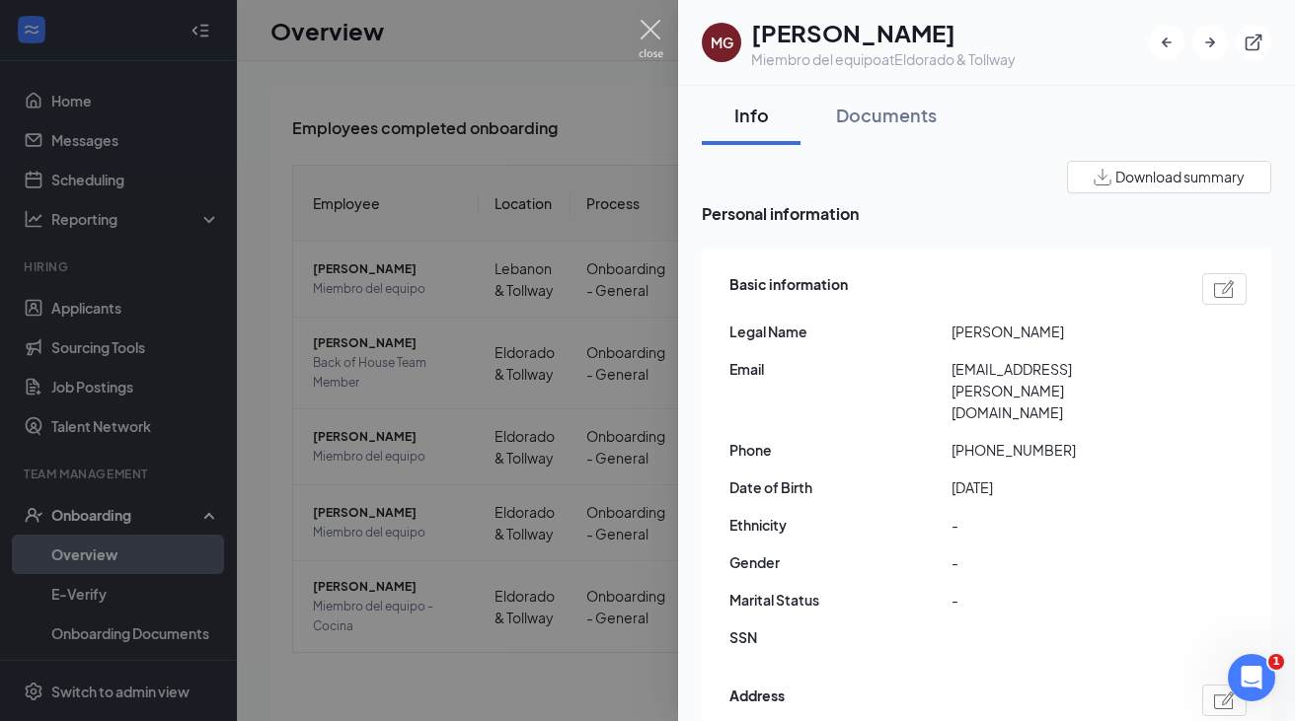
click at [651, 37] on img at bounding box center [650, 39] width 25 height 38
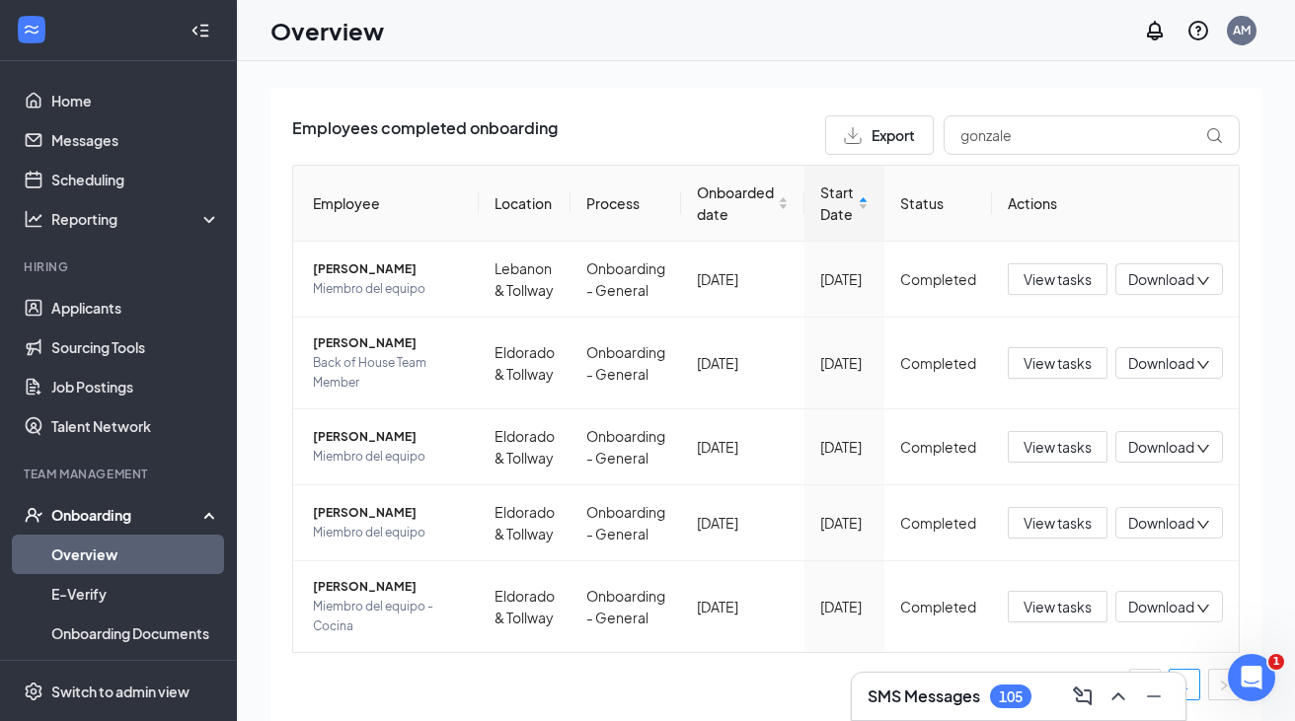
click at [77, 507] on div "Onboarding" at bounding box center [127, 515] width 152 height 20
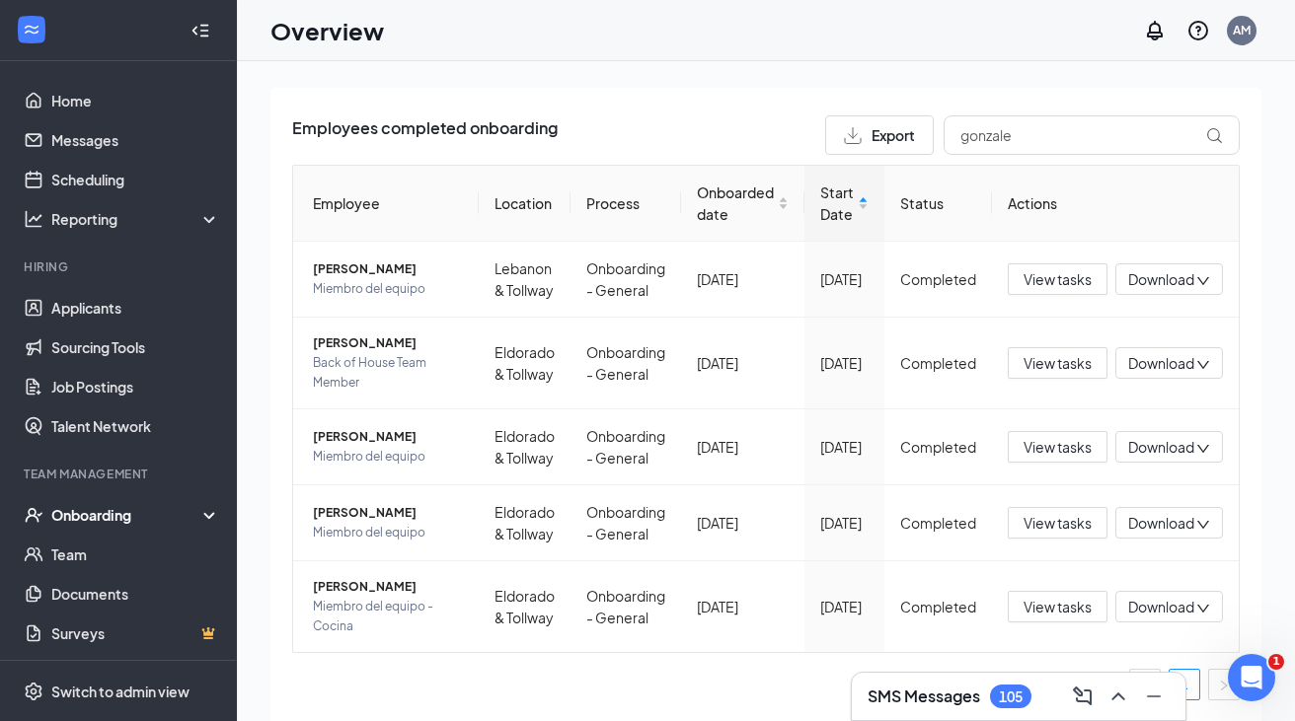
click at [81, 521] on div "Onboarding" at bounding box center [127, 515] width 152 height 20
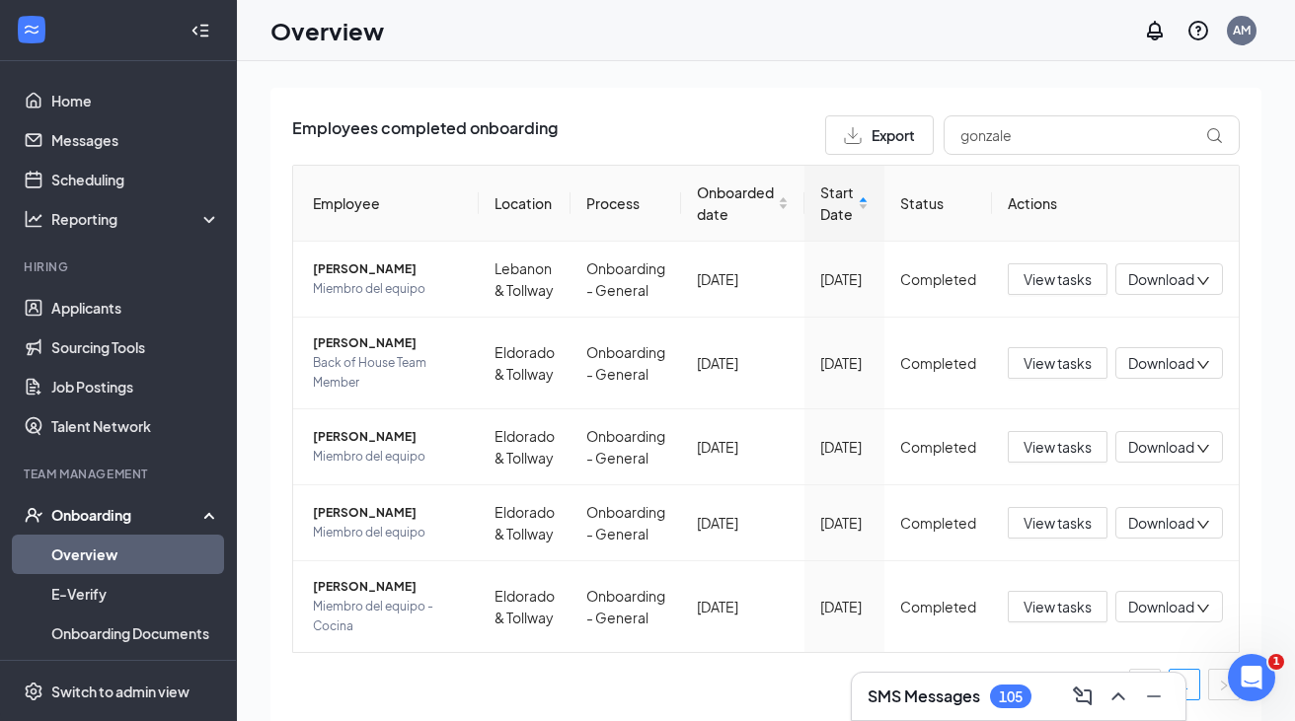
click at [76, 554] on link "Overview" at bounding box center [135, 554] width 169 height 39
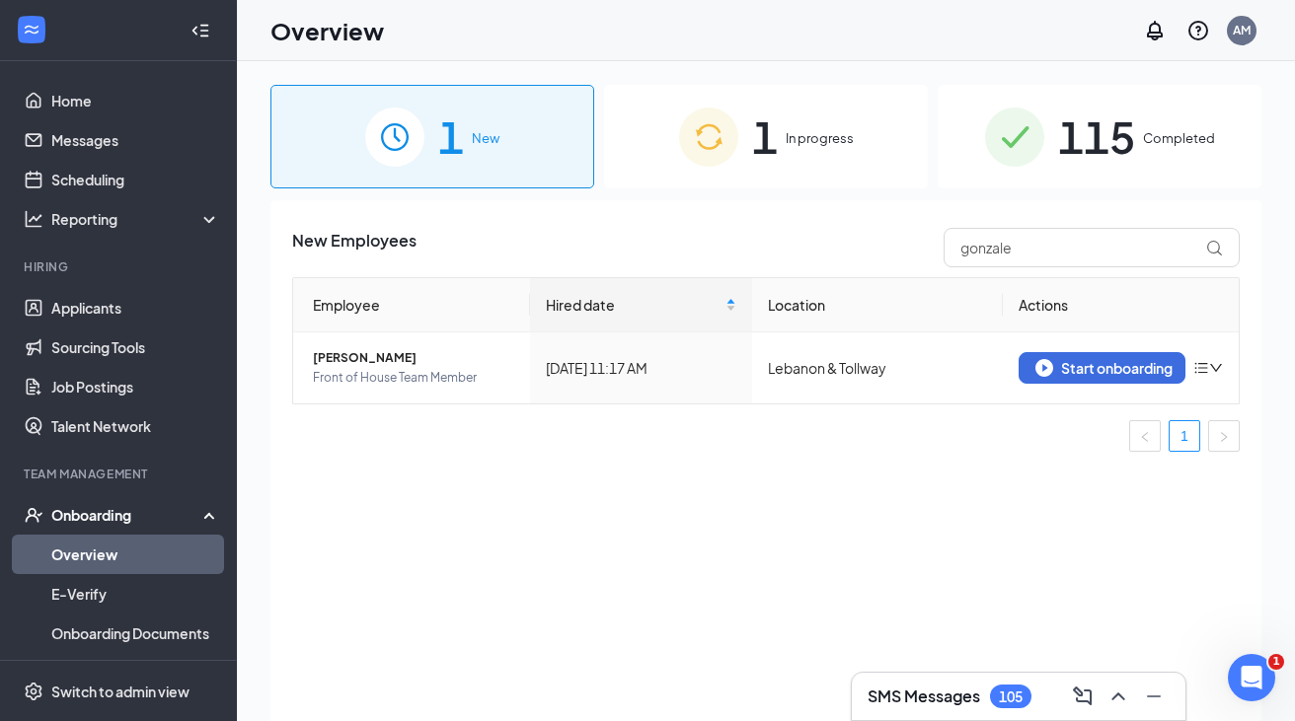
click at [1040, 180] on div "115 Completed" at bounding box center [1099, 137] width 324 height 104
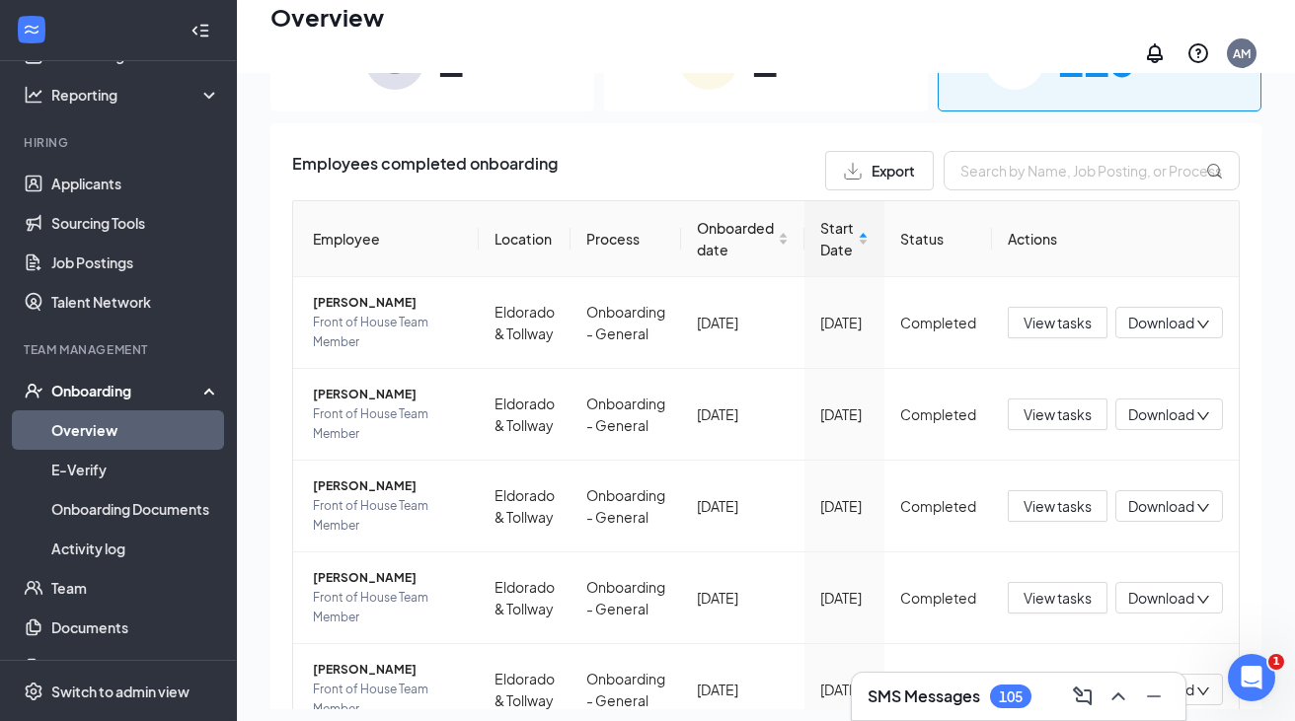
scroll to position [159, 0]
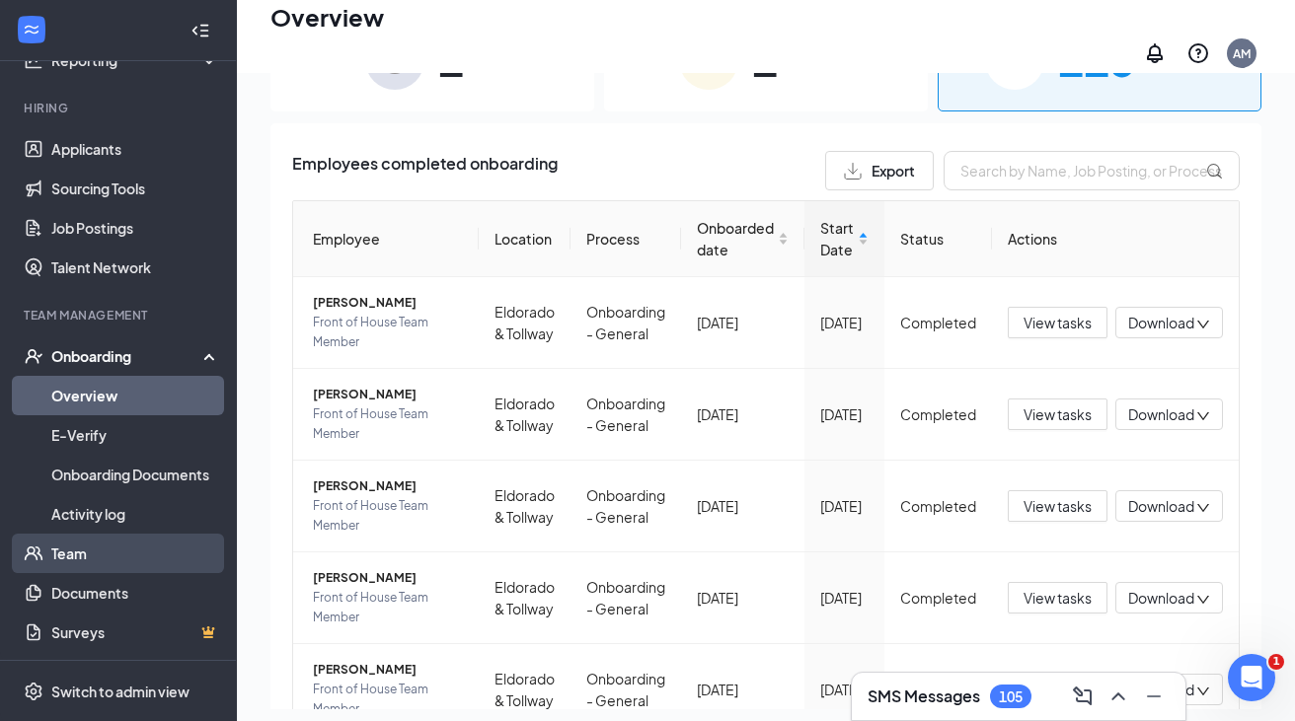
click at [75, 557] on link "Team" at bounding box center [135, 553] width 169 height 39
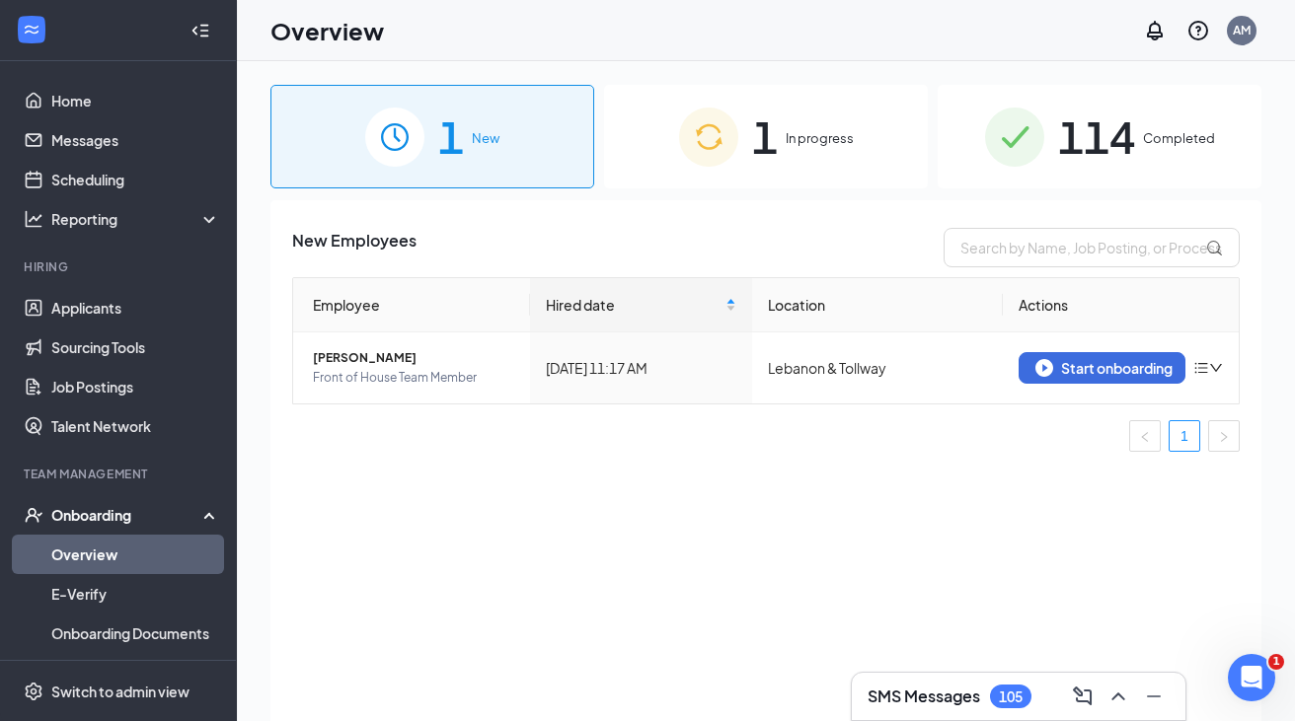
click at [1067, 108] on span "114" at bounding box center [1096, 137] width 77 height 68
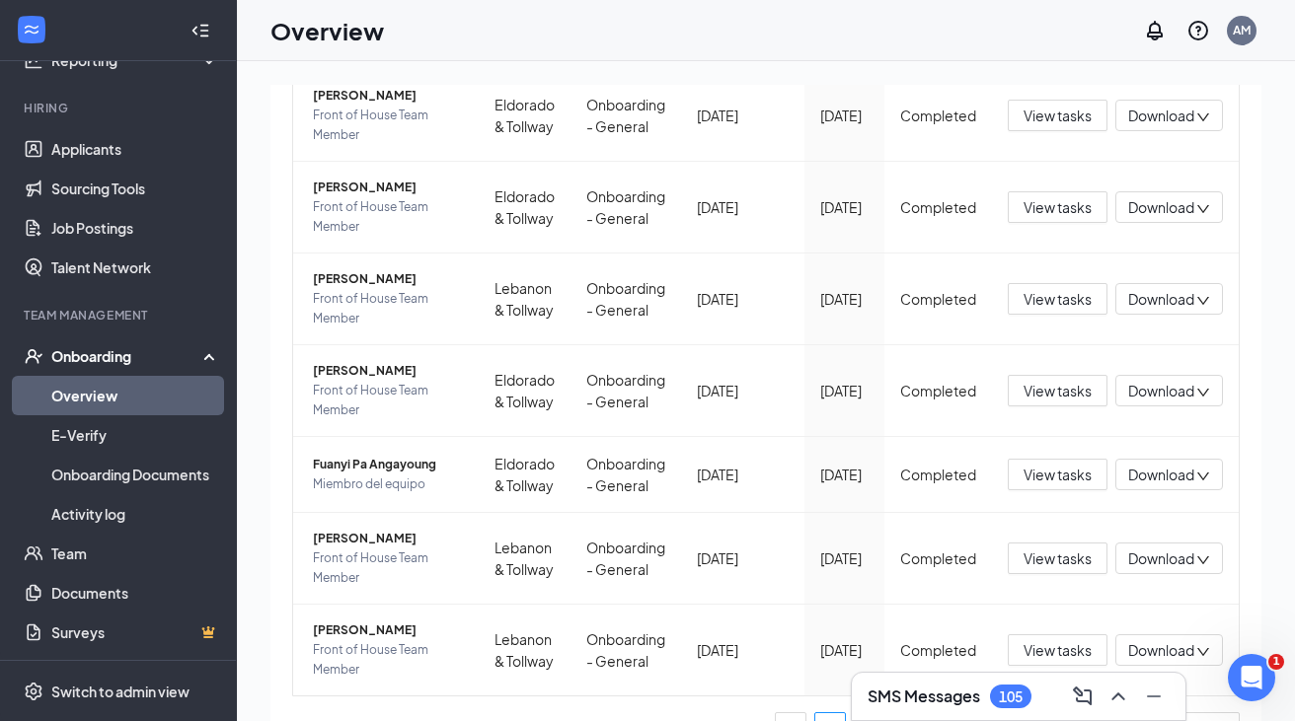
scroll to position [568, 0]
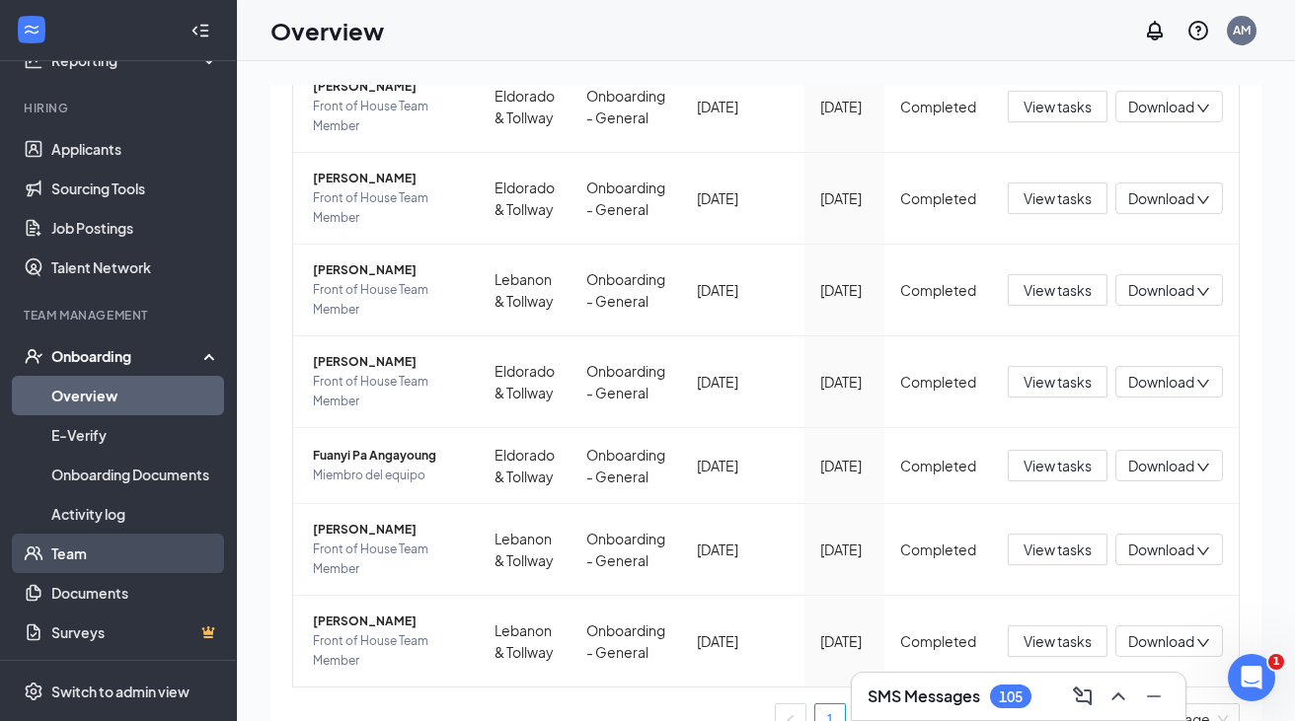
click at [73, 546] on link "Team" at bounding box center [135, 553] width 169 height 39
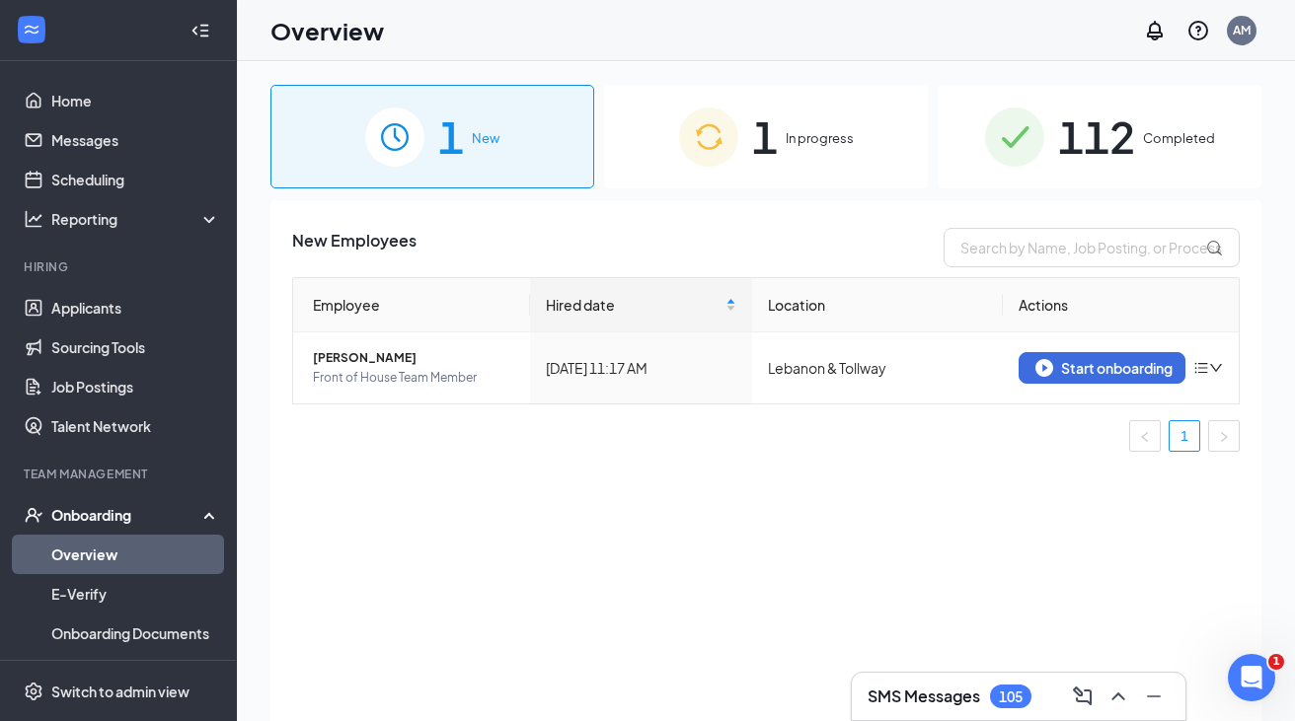
click at [1005, 170] on div "112 Completed" at bounding box center [1099, 137] width 324 height 104
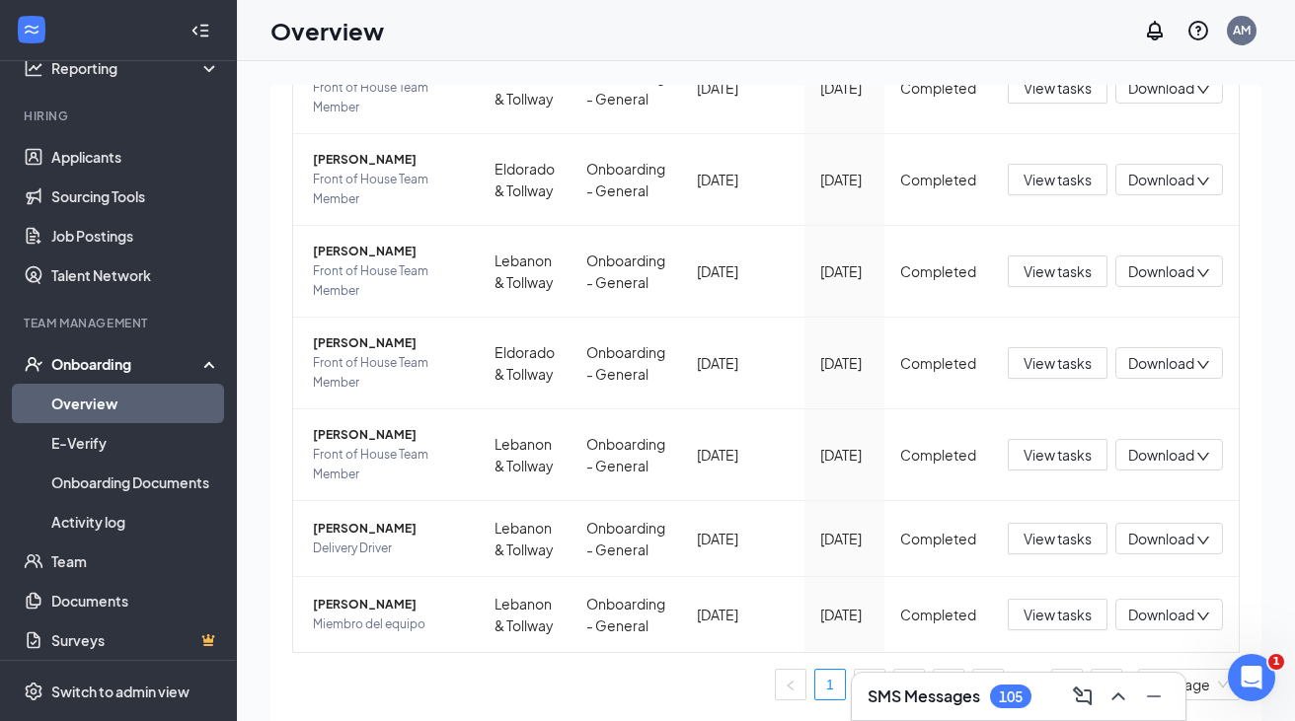
scroll to position [157, 0]
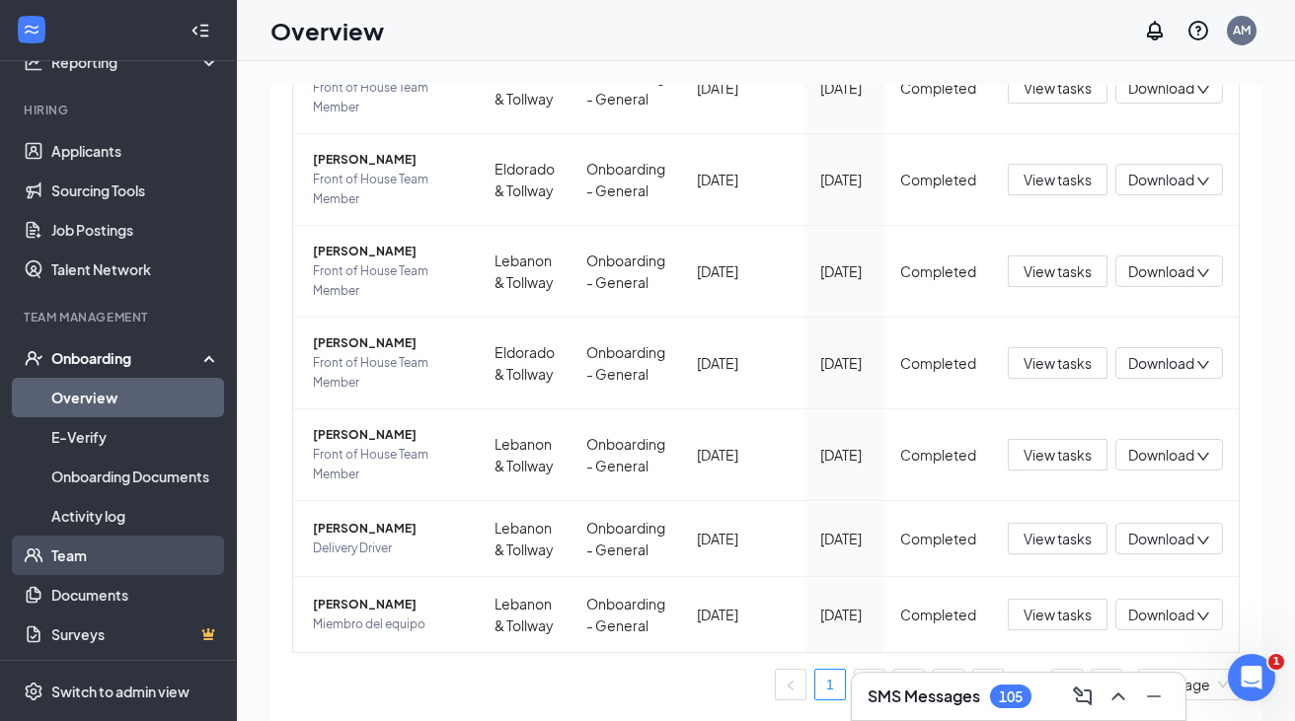
click at [78, 553] on link "Team" at bounding box center [135, 555] width 169 height 39
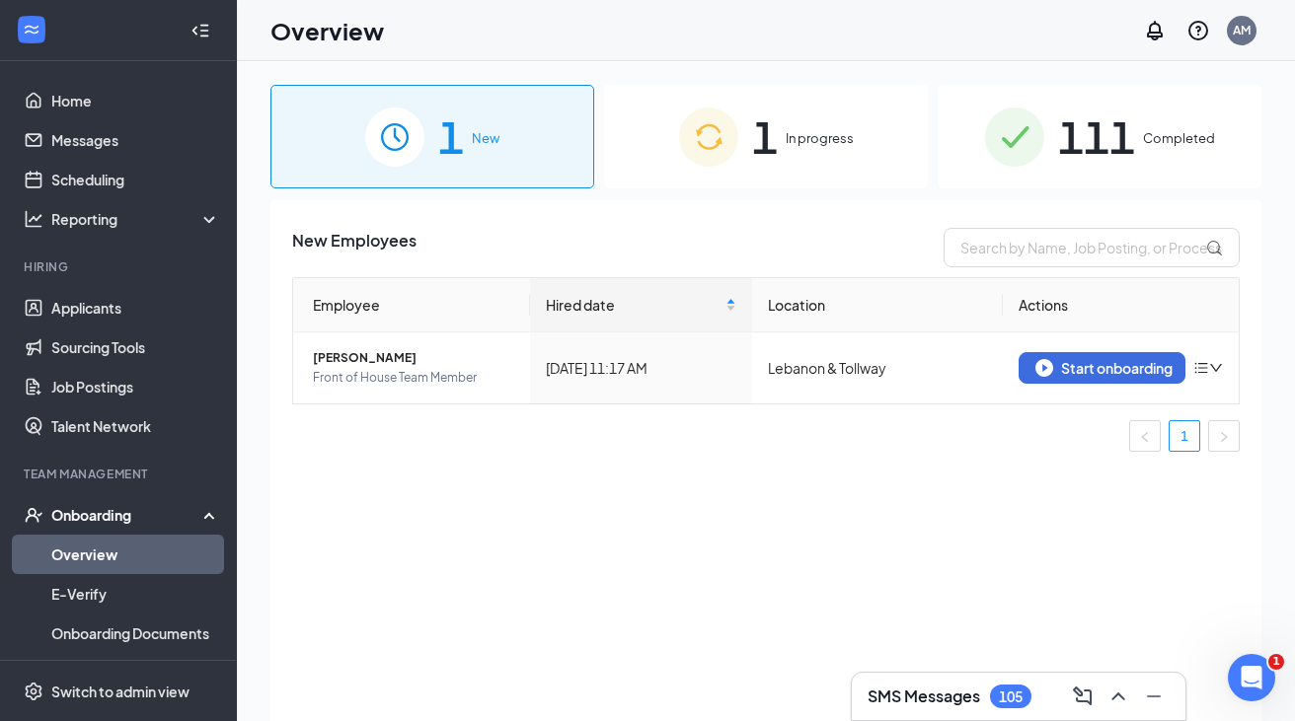
click at [1016, 182] on div "111 Completed" at bounding box center [1099, 137] width 324 height 104
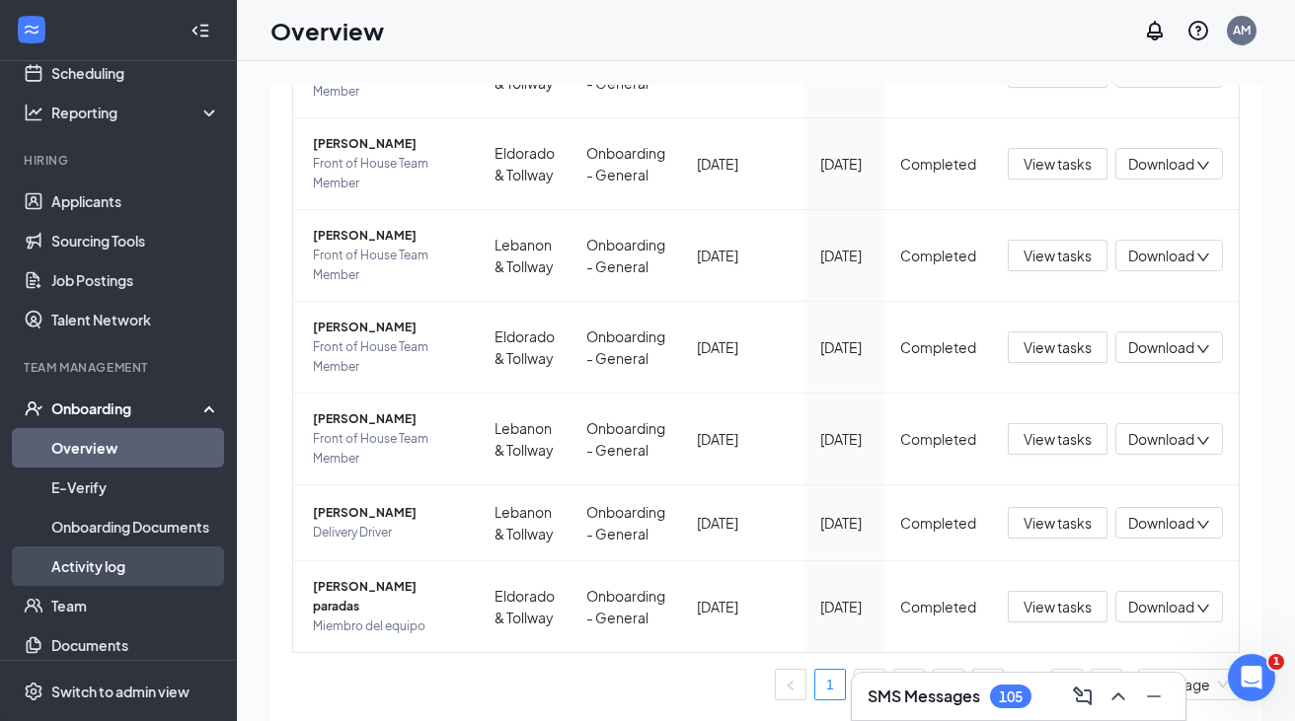
scroll to position [114, 0]
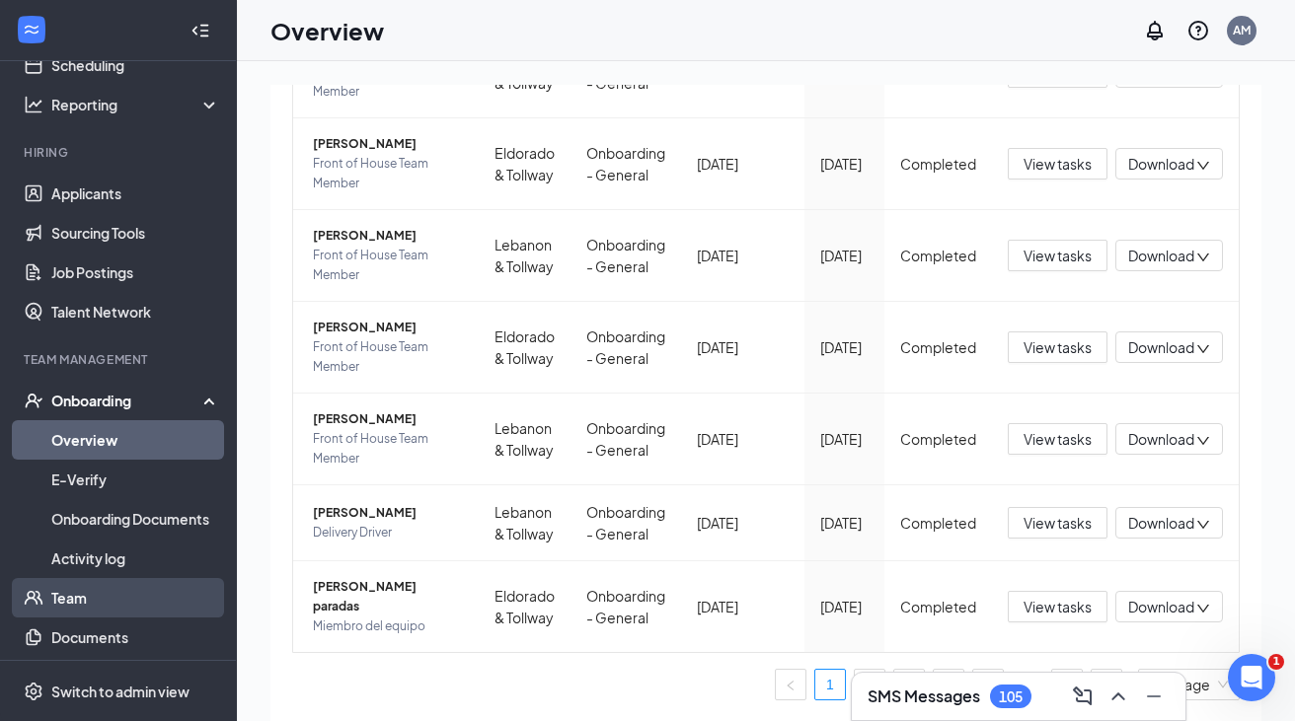
click at [73, 601] on link "Team" at bounding box center [135, 597] width 169 height 39
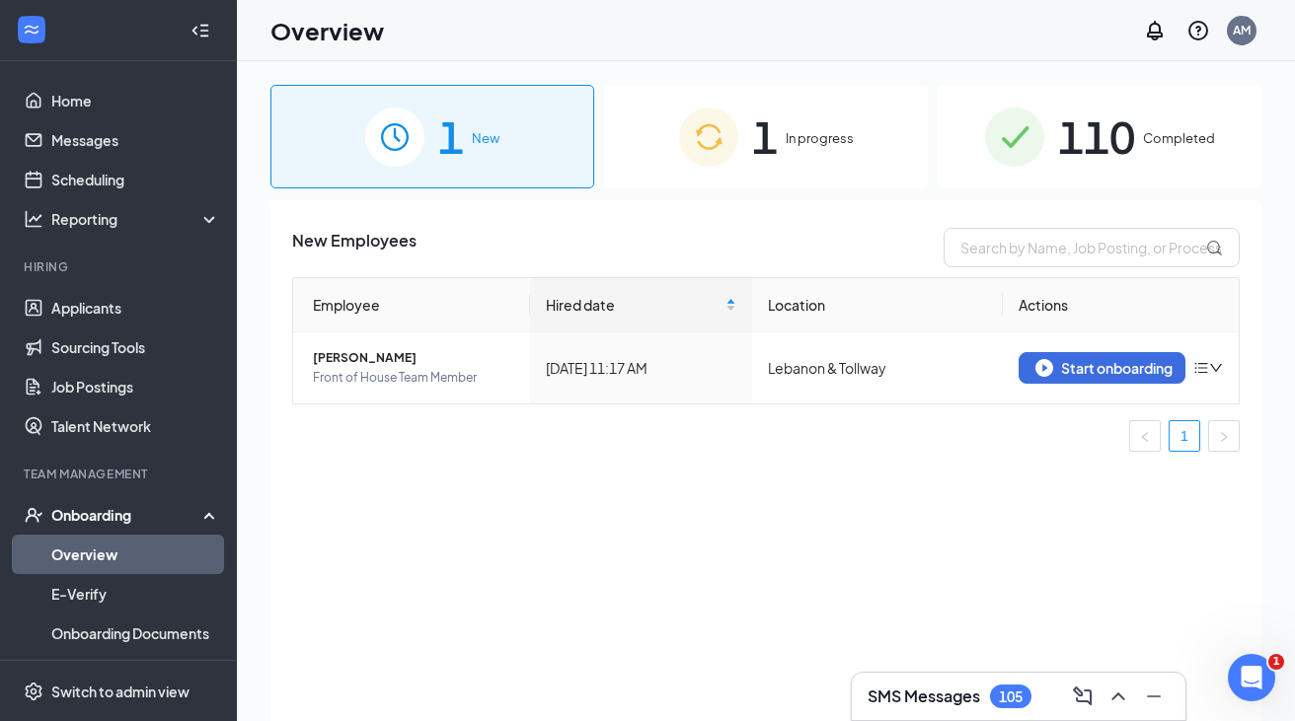
click at [772, 172] on div "1 In progress" at bounding box center [766, 137] width 324 height 104
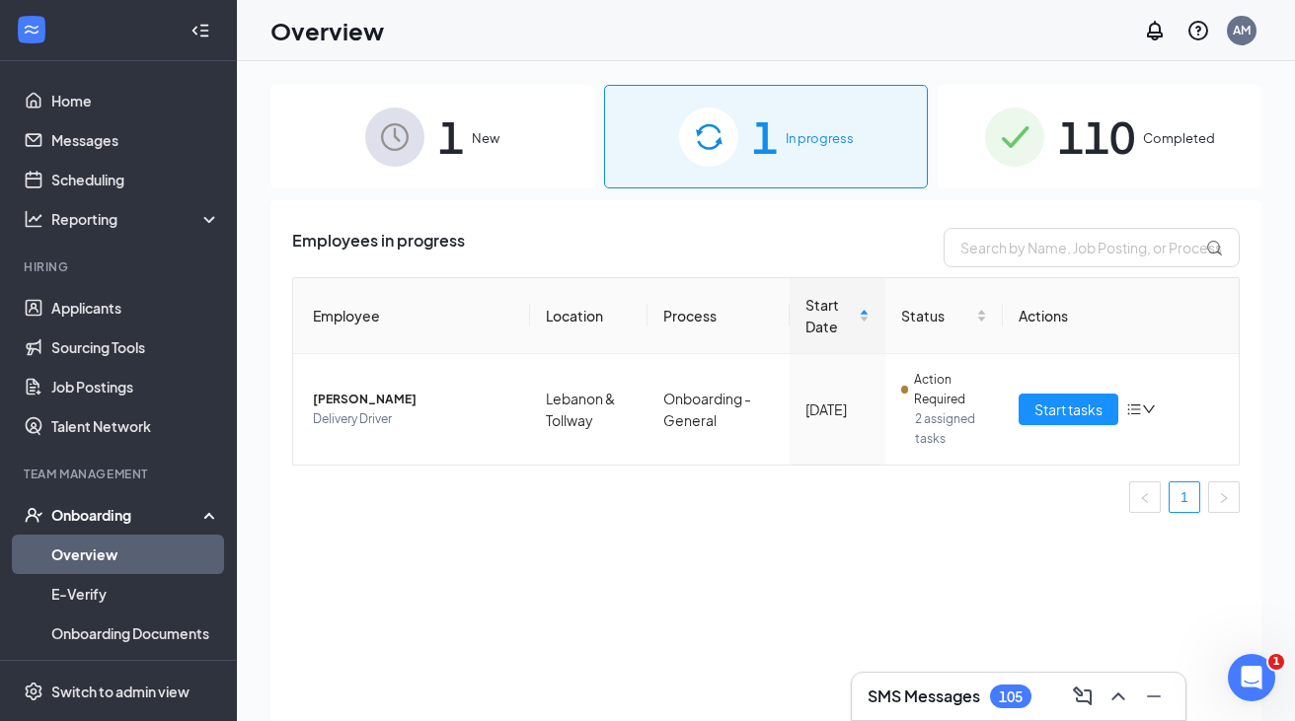
click at [1046, 167] on div "110 Completed" at bounding box center [1099, 137] width 324 height 104
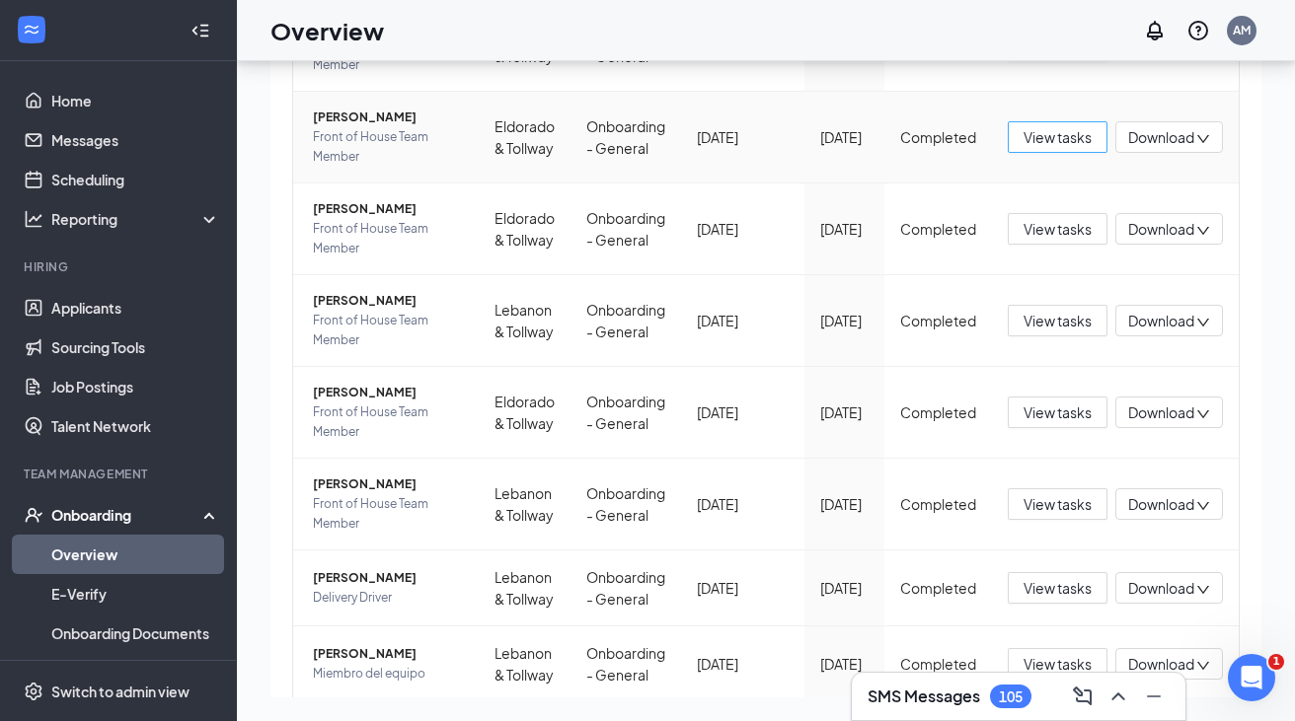
scroll to position [654, 0]
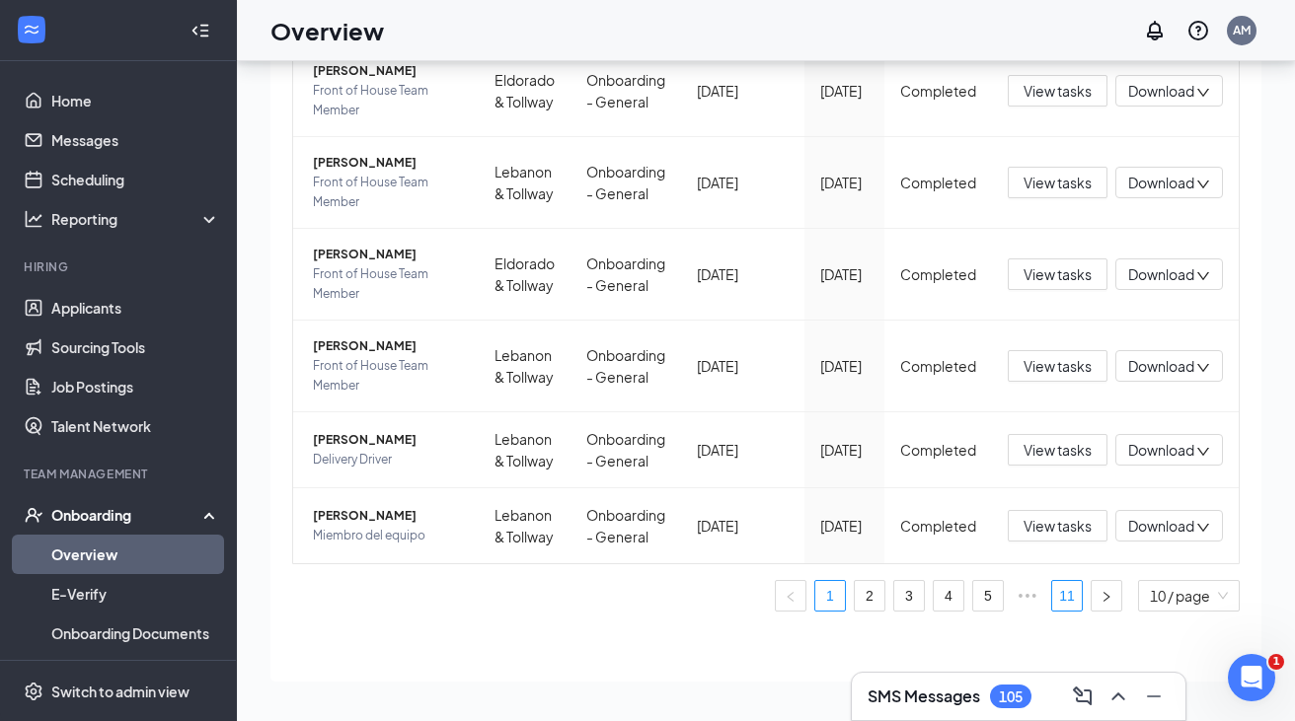
click at [1065, 599] on link "11" at bounding box center [1067, 596] width 30 height 30
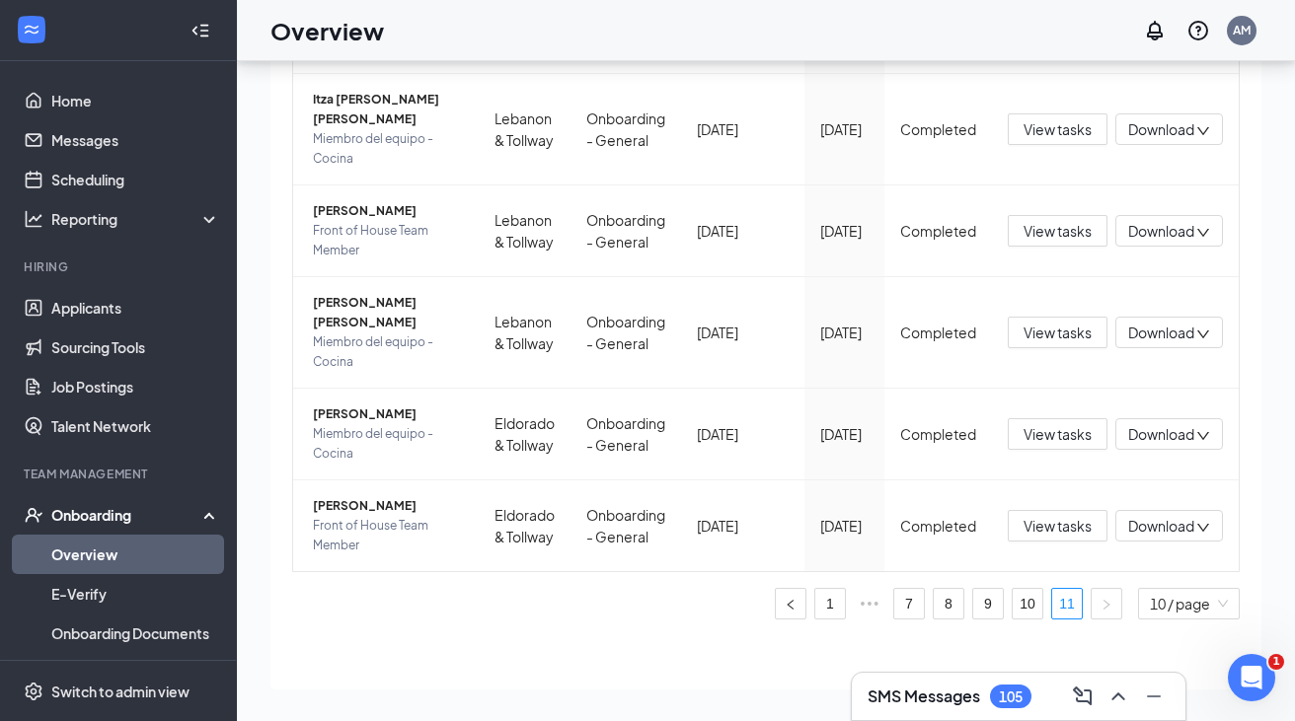
scroll to position [623, 0]
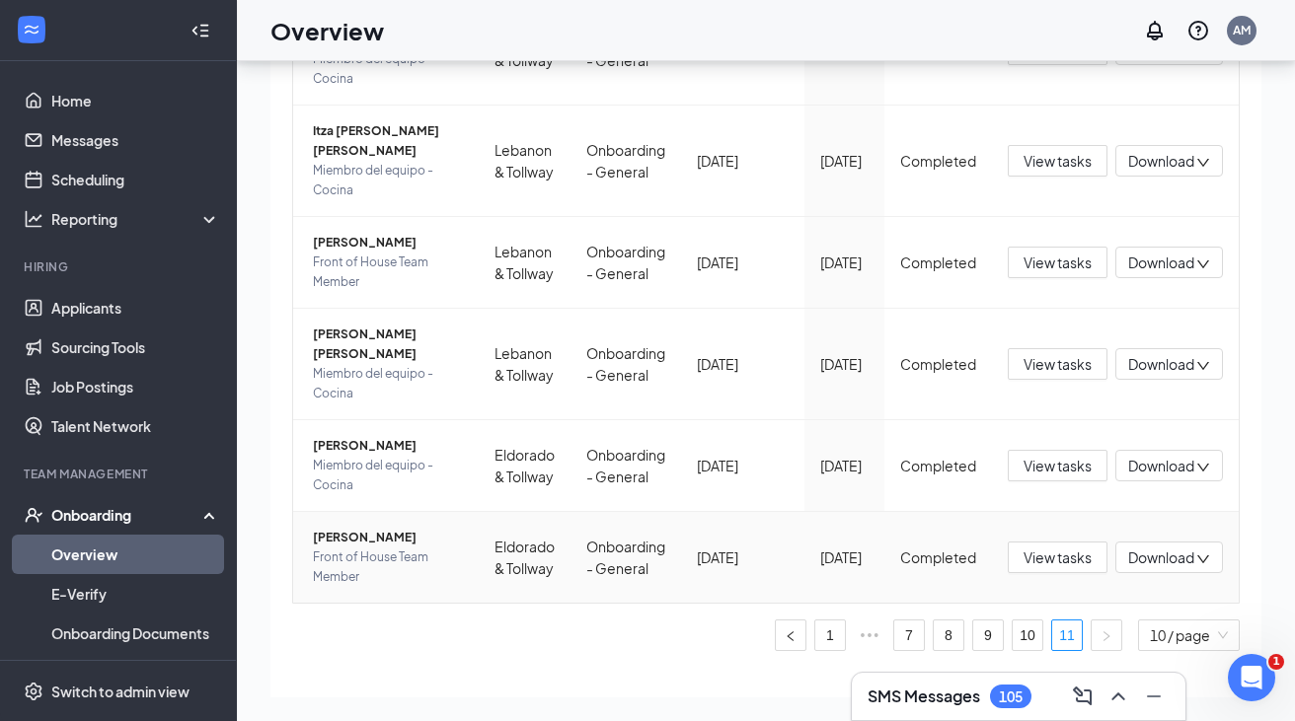
click at [372, 528] on span "[PERSON_NAME]" at bounding box center [388, 538] width 150 height 20
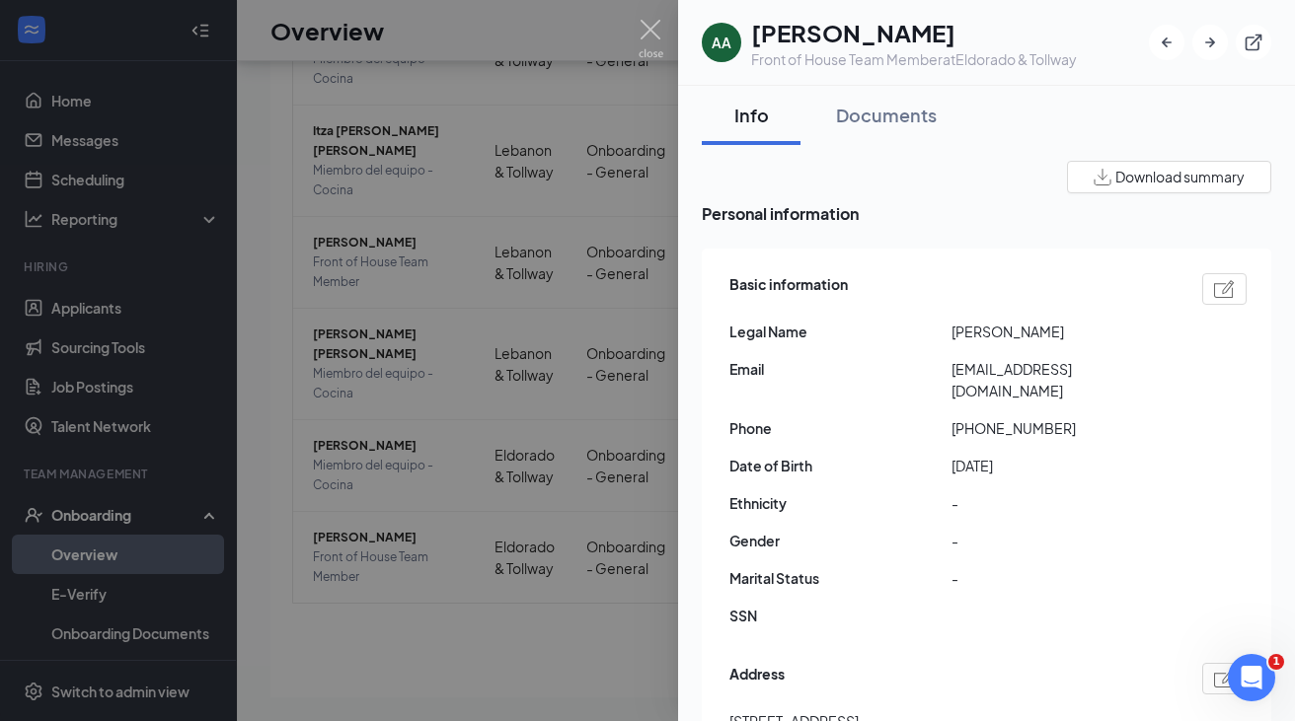
click at [629, 32] on div at bounding box center [647, 360] width 1295 height 721
